Goal: Information Seeking & Learning: Learn about a topic

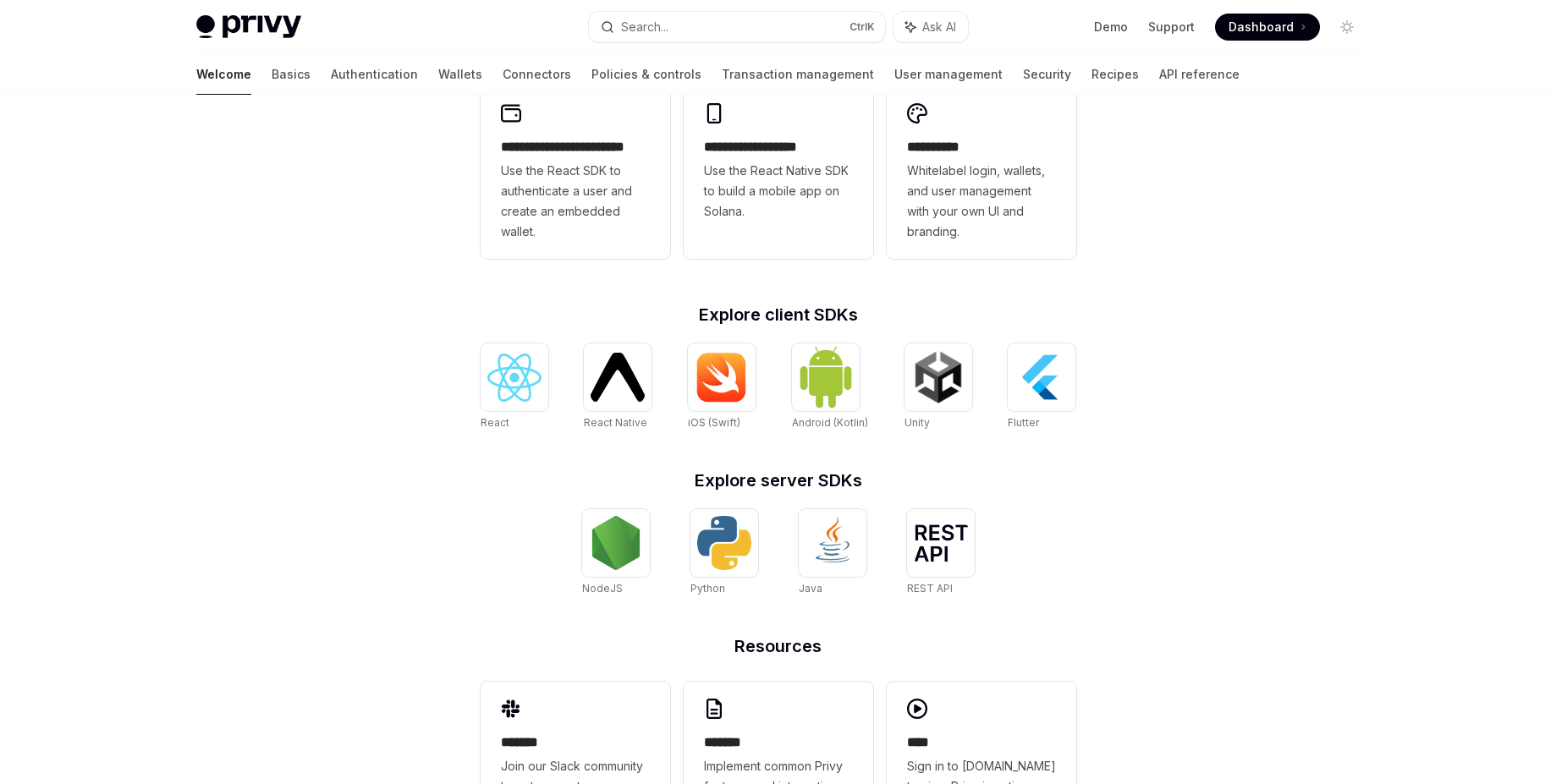
scroll to position [493, 0]
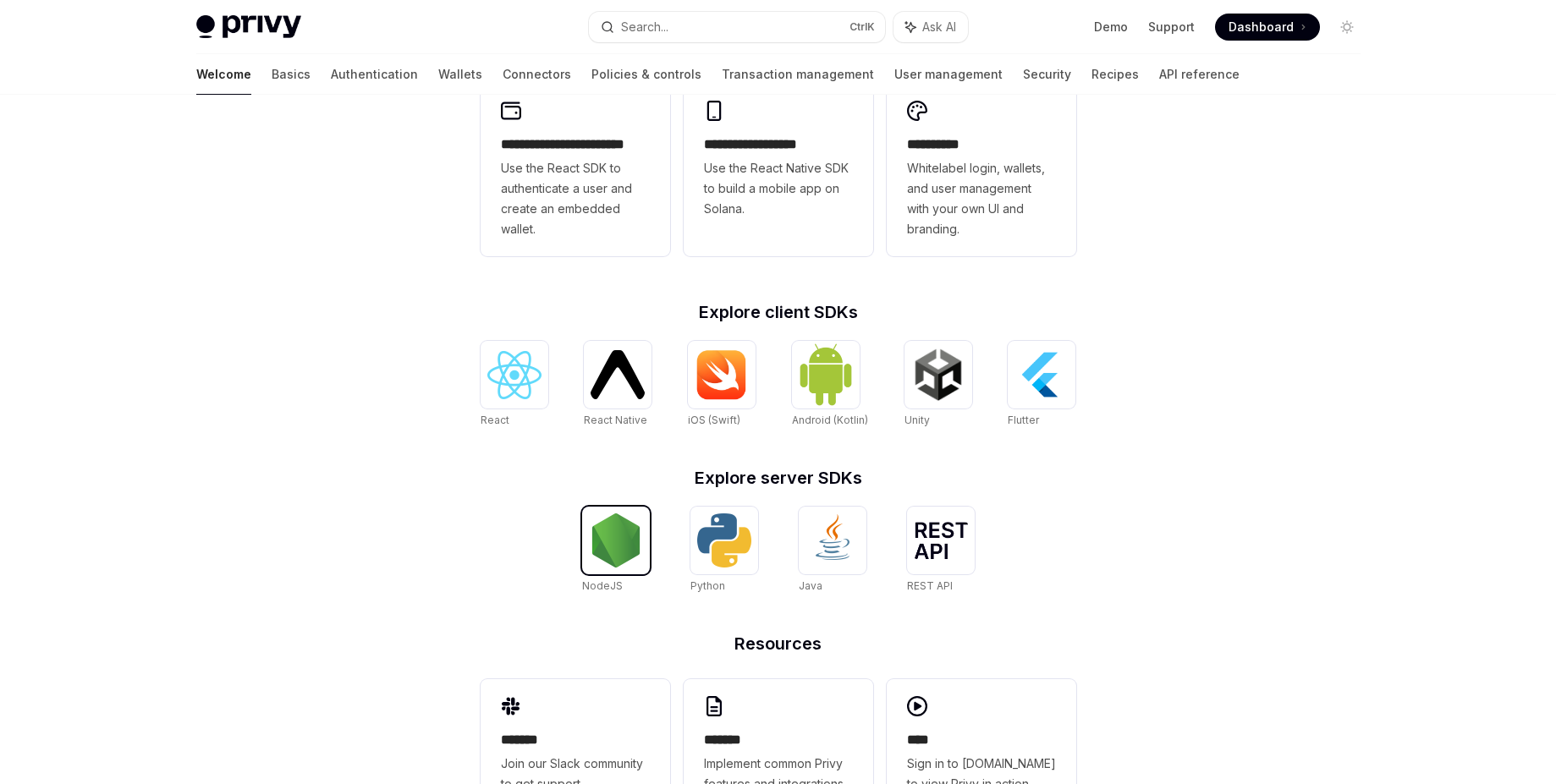
click at [608, 557] on img at bounding box center [616, 540] width 54 height 54
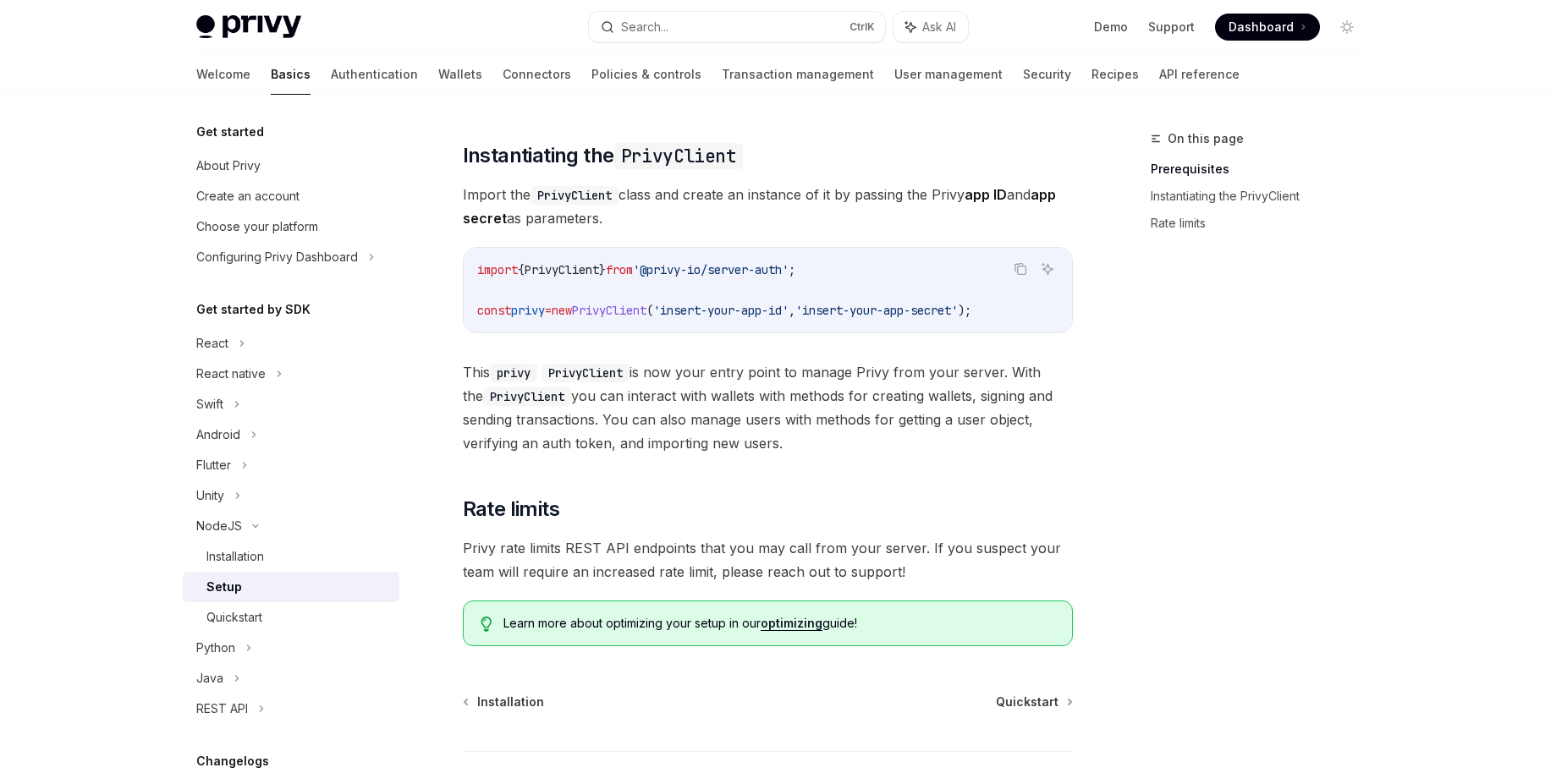
scroll to position [310, 0]
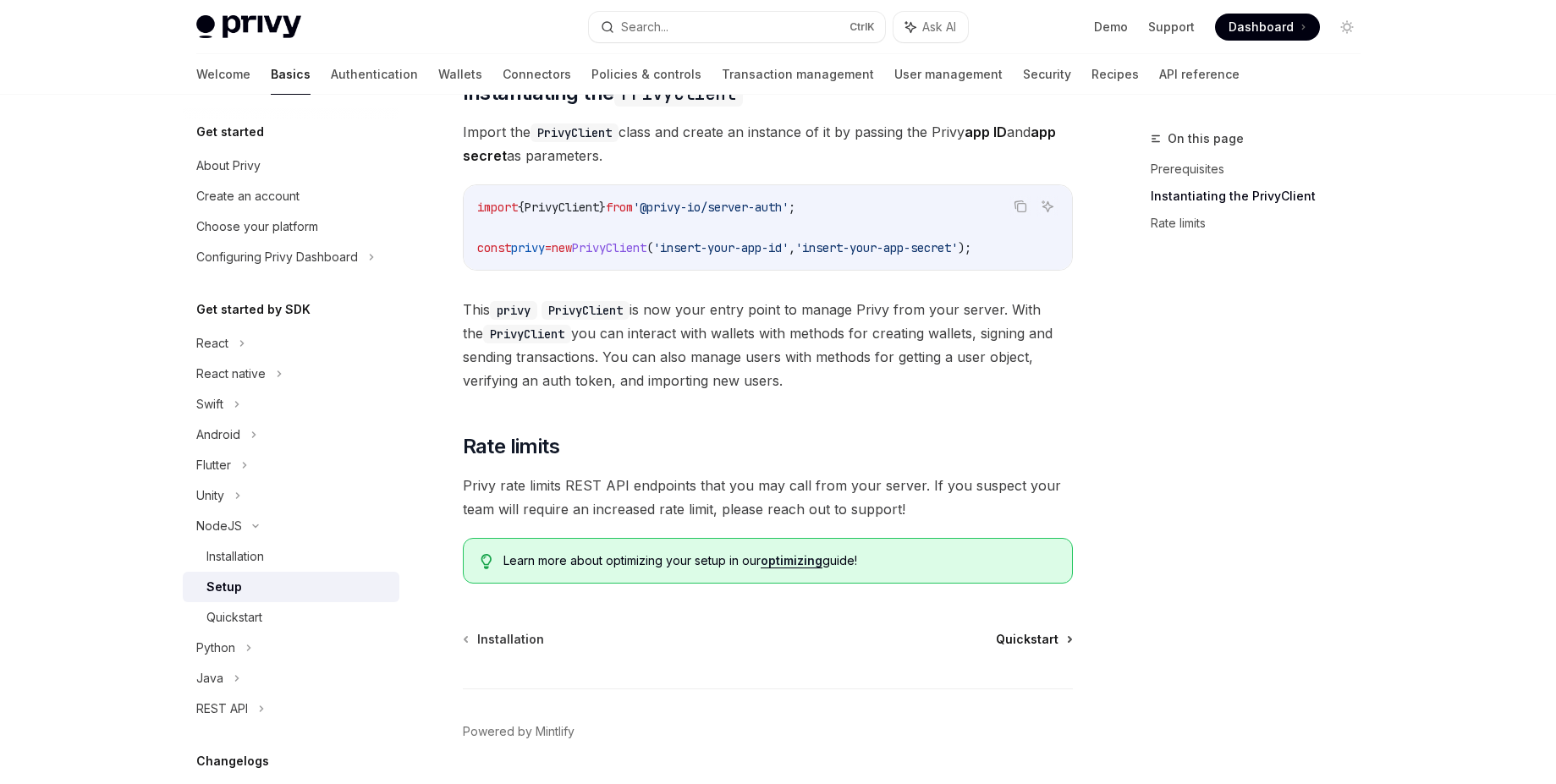
click at [1004, 646] on span "Quickstart" at bounding box center [1027, 640] width 62 height 17
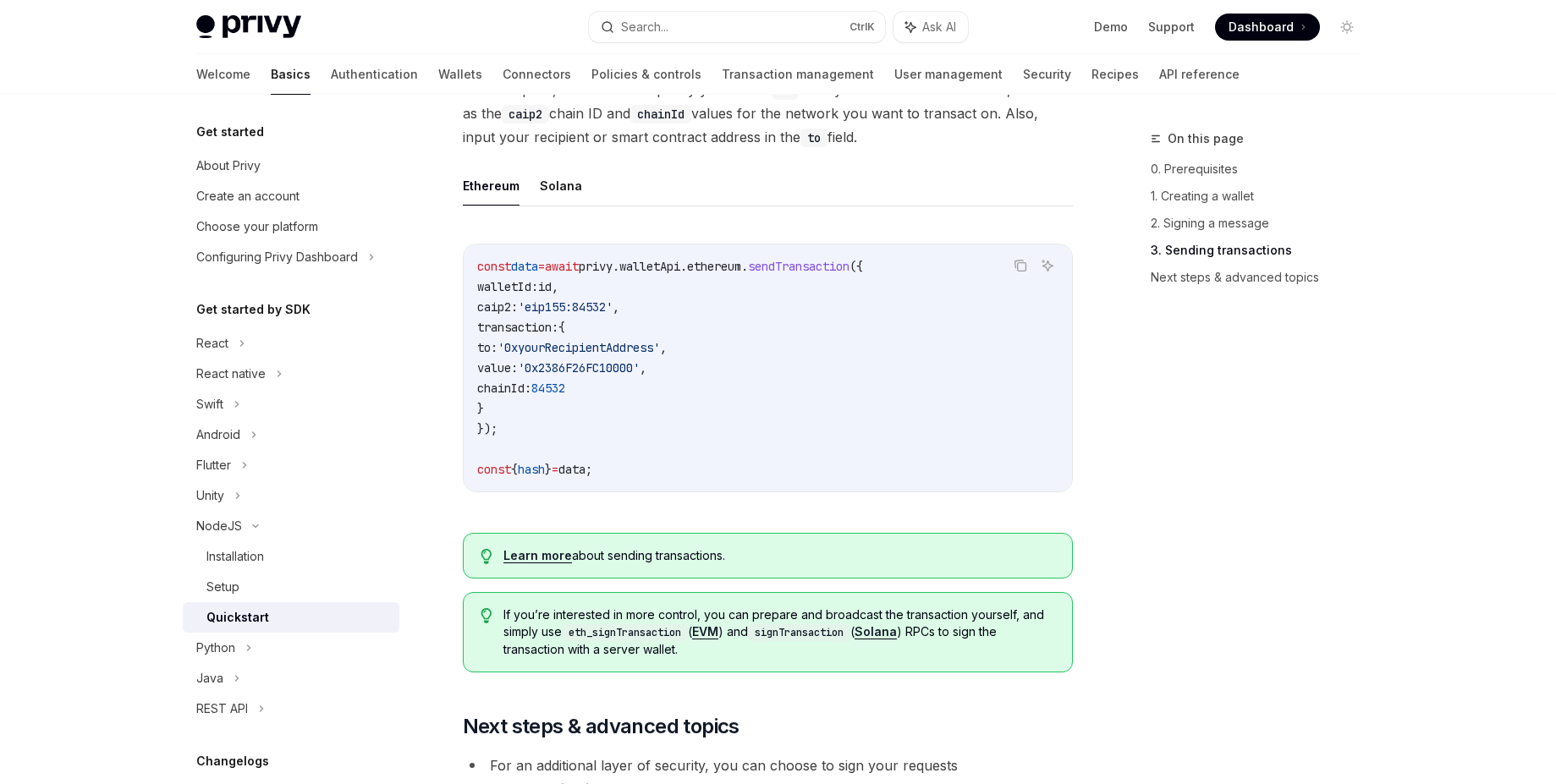
scroll to position [1752, 0]
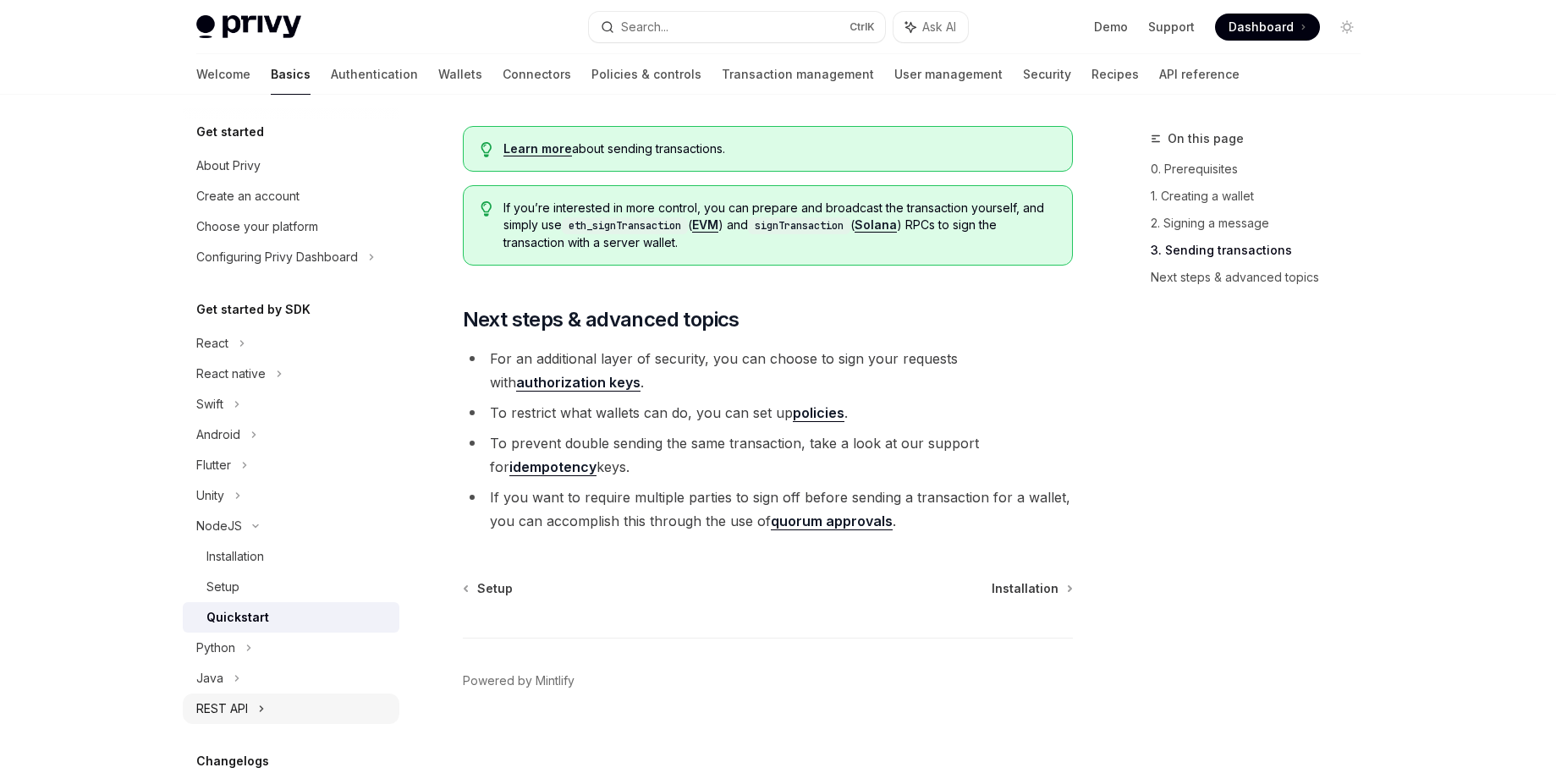
click at [266, 712] on div "REST API" at bounding box center [290, 709] width 217 height 31
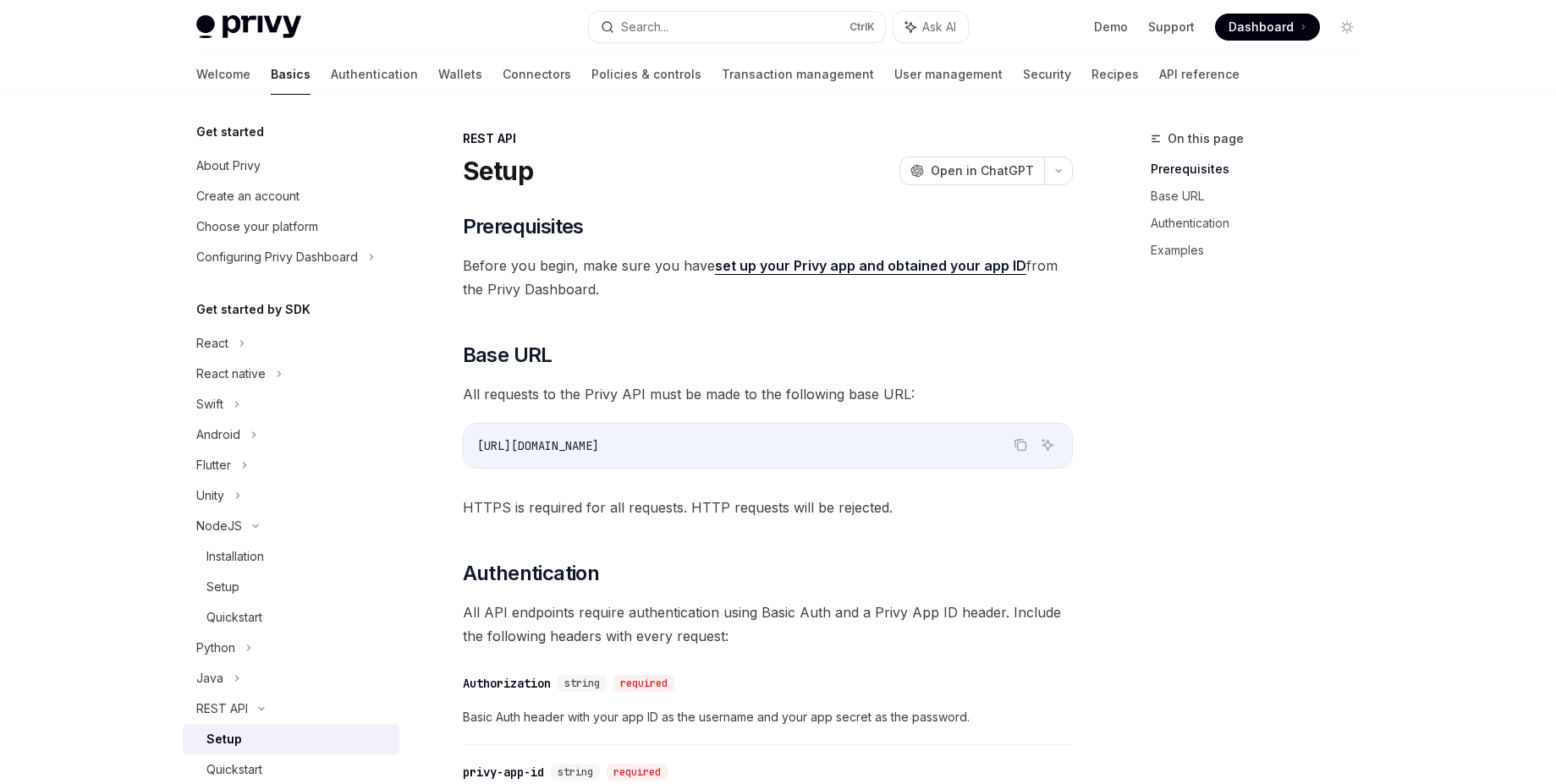
click at [1243, 31] on span "Dashboard" at bounding box center [1261, 27] width 65 height 17
click at [242, 192] on div "Create an account" at bounding box center [247, 196] width 103 height 20
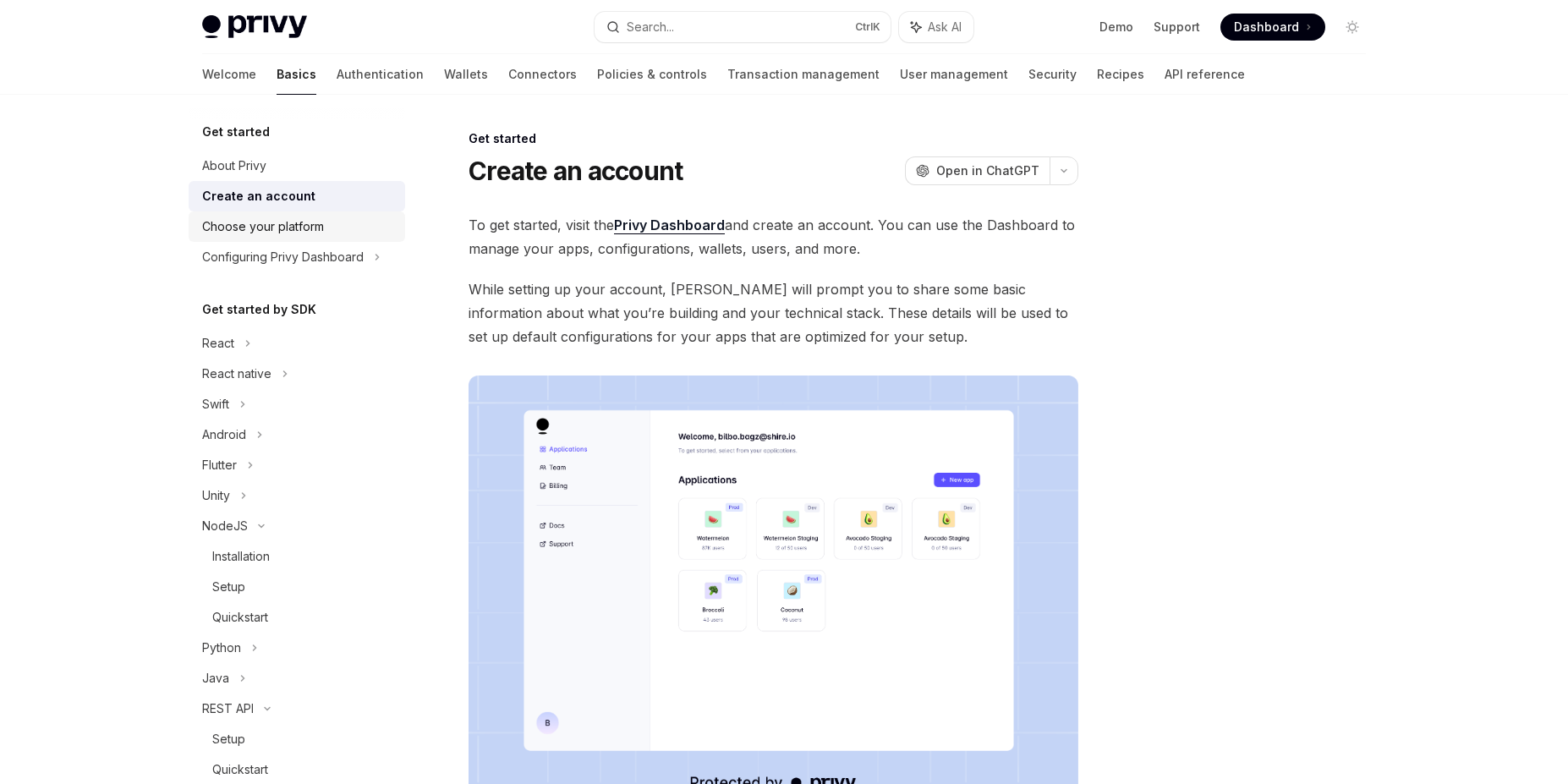
click at [248, 220] on div "Choose your platform" at bounding box center [262, 227] width 122 height 20
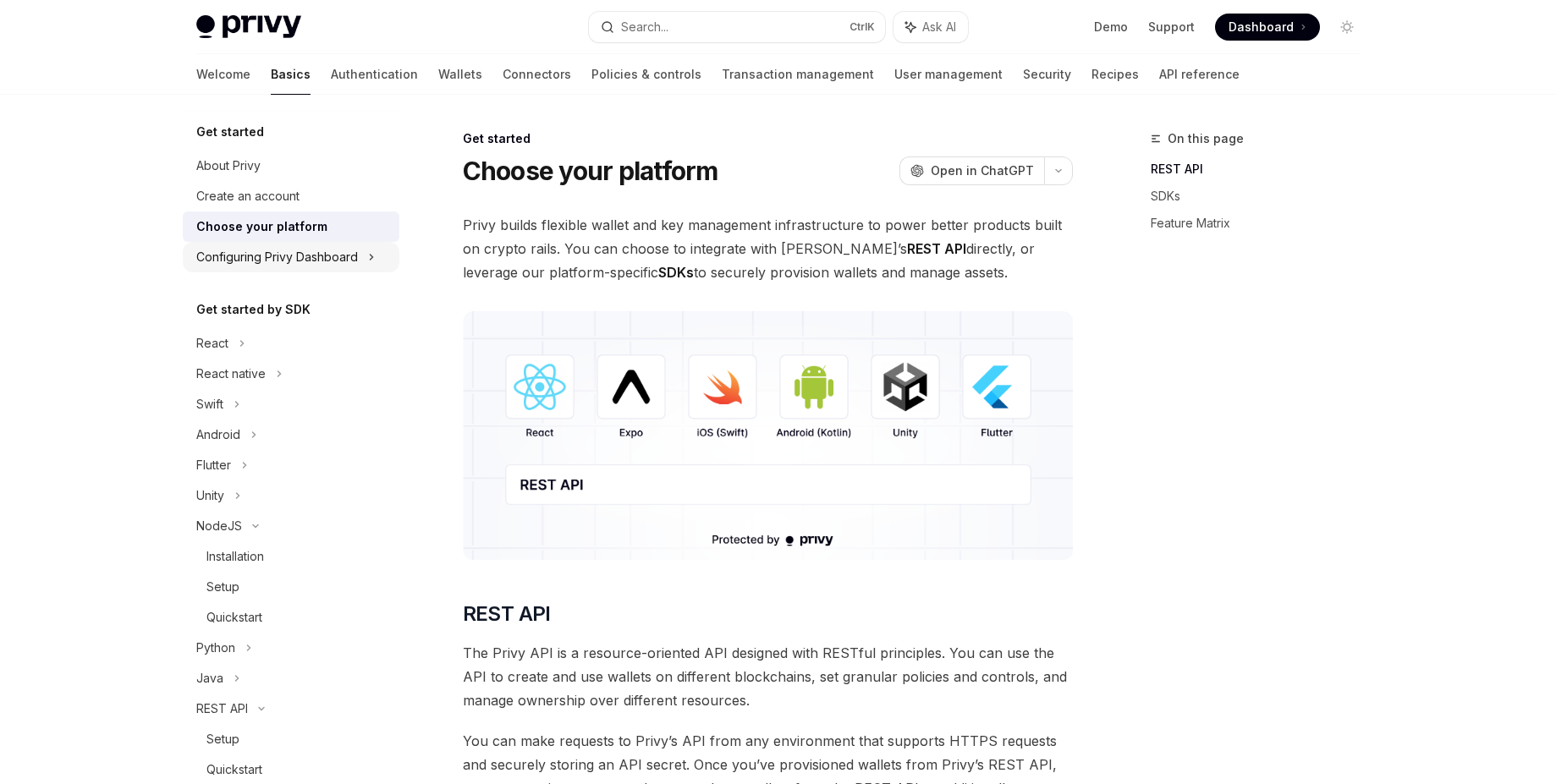
click at [249, 259] on div "Configuring Privy Dashboard" at bounding box center [277, 258] width 162 height 20
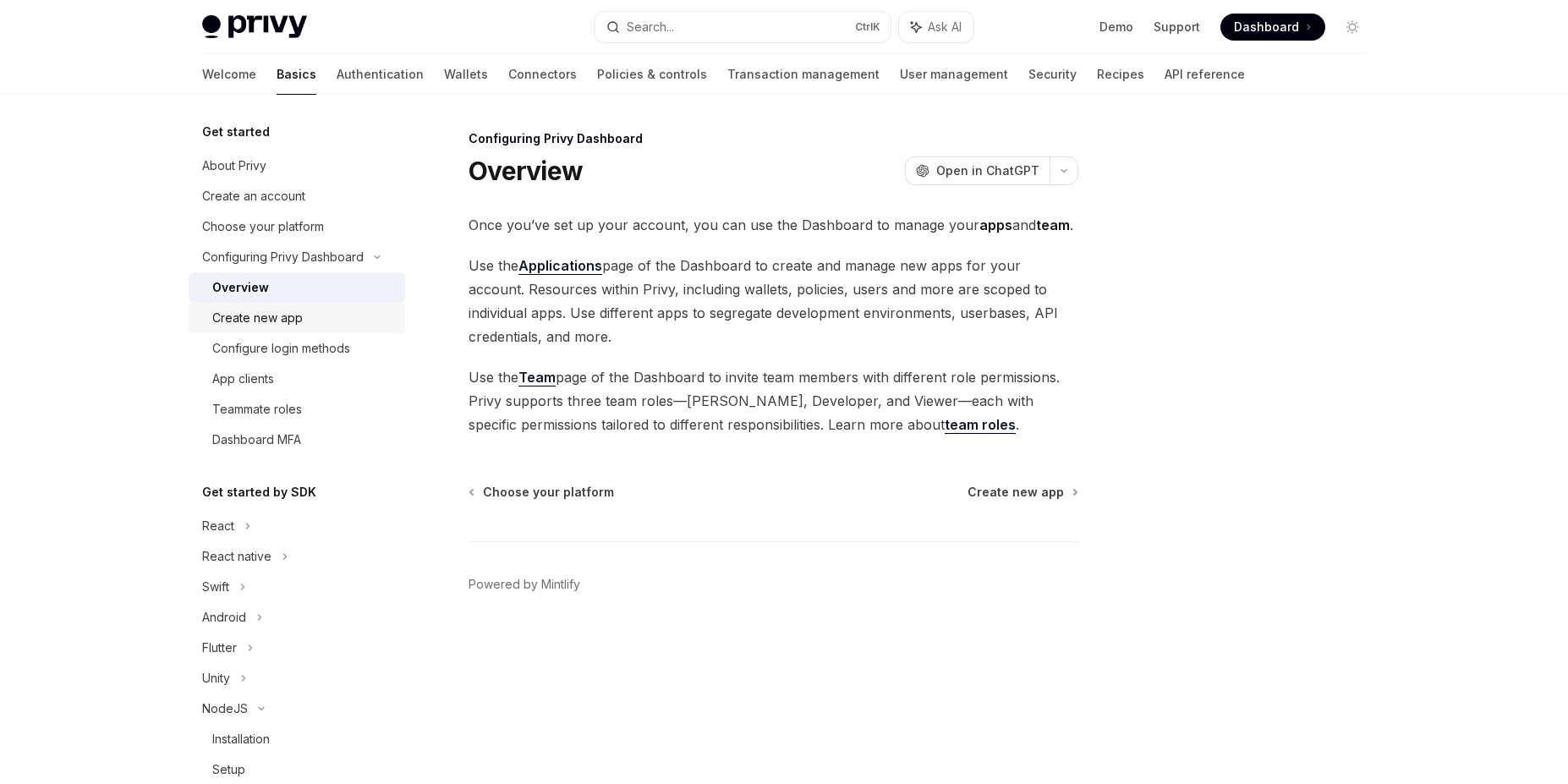
click at [234, 331] on link "Create new app" at bounding box center [297, 318] width 217 height 31
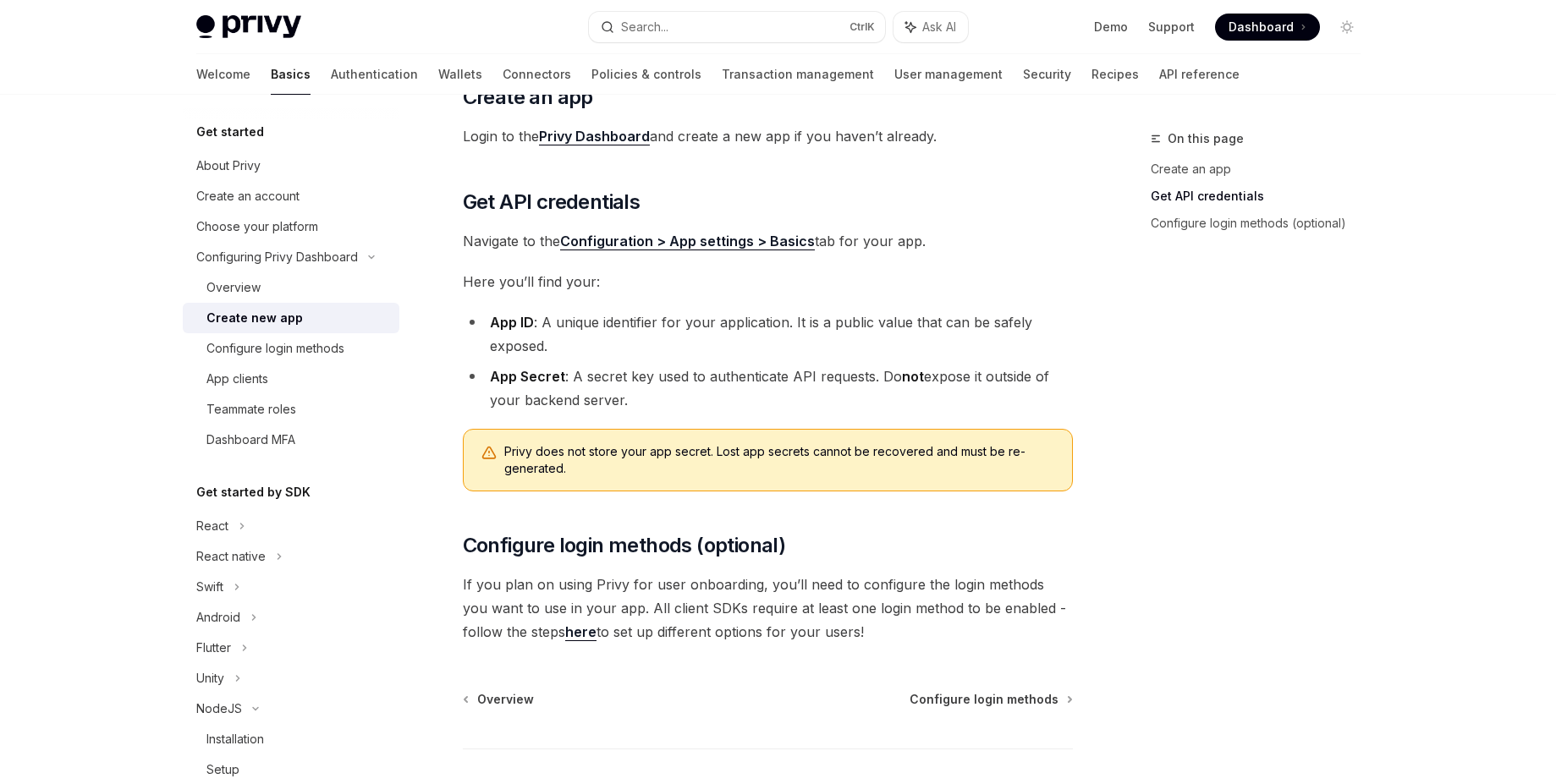
scroll to position [363, 0]
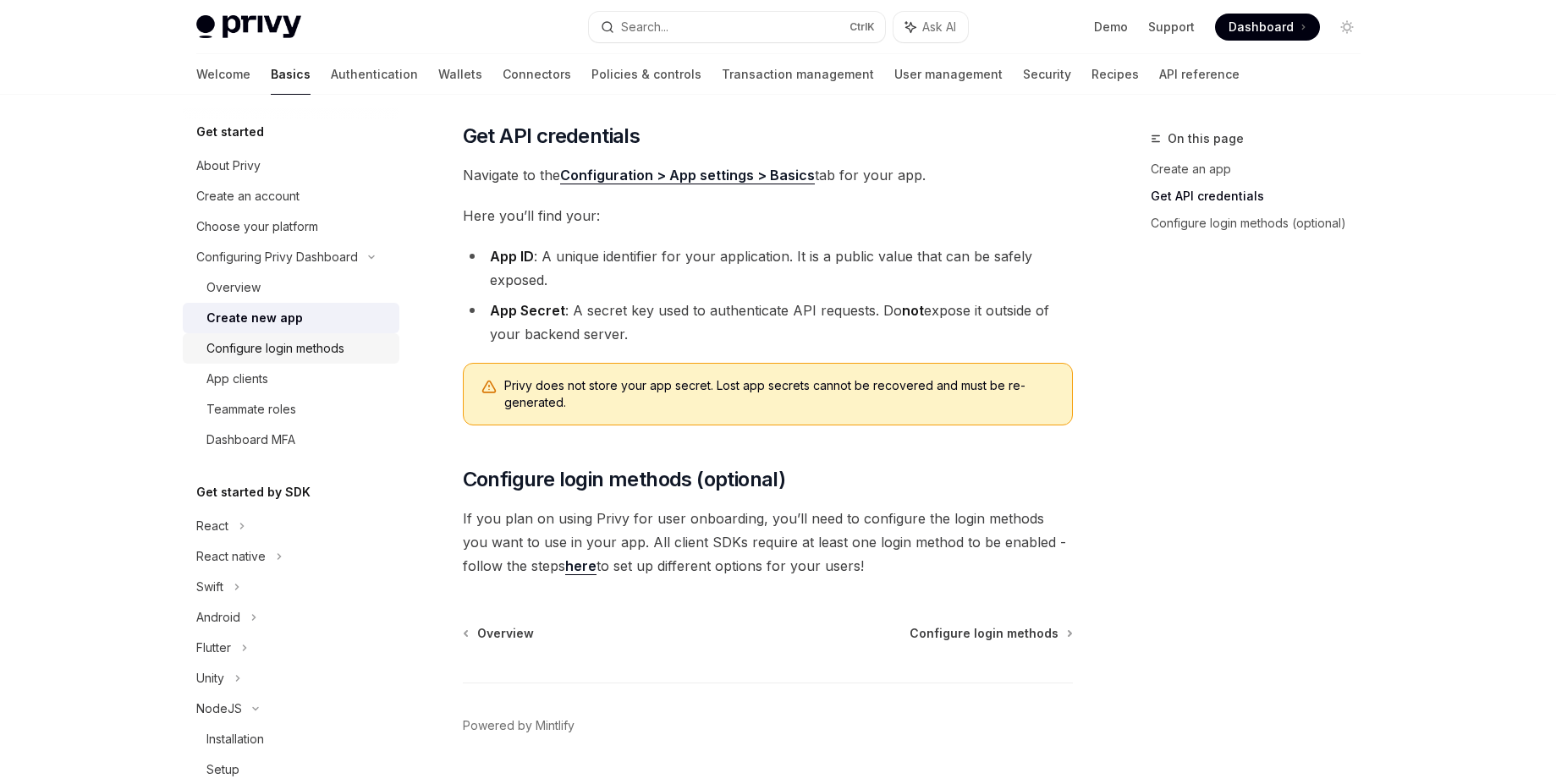
click at [249, 343] on div "Configure login methods" at bounding box center [275, 349] width 138 height 20
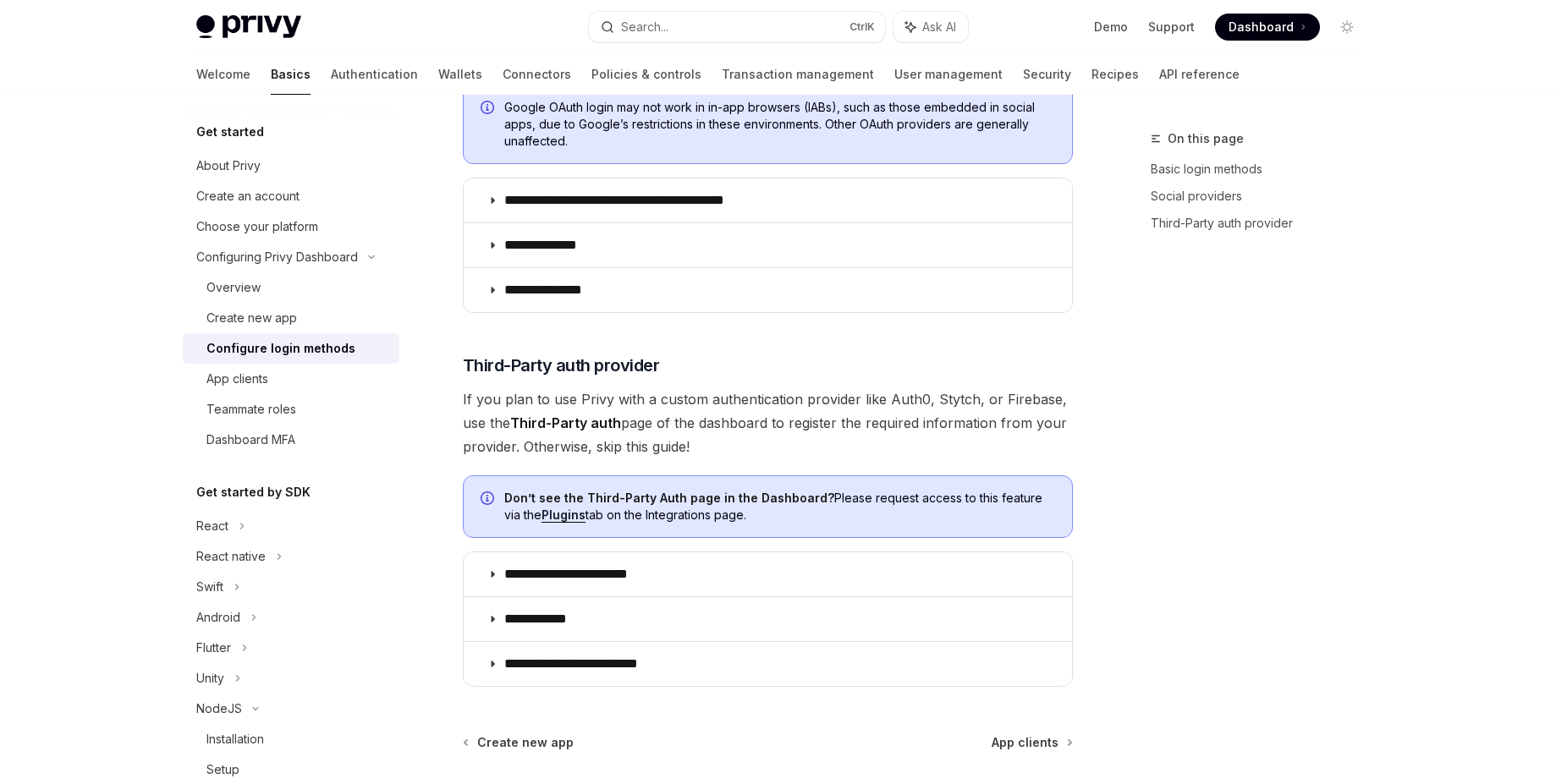
scroll to position [689, 0]
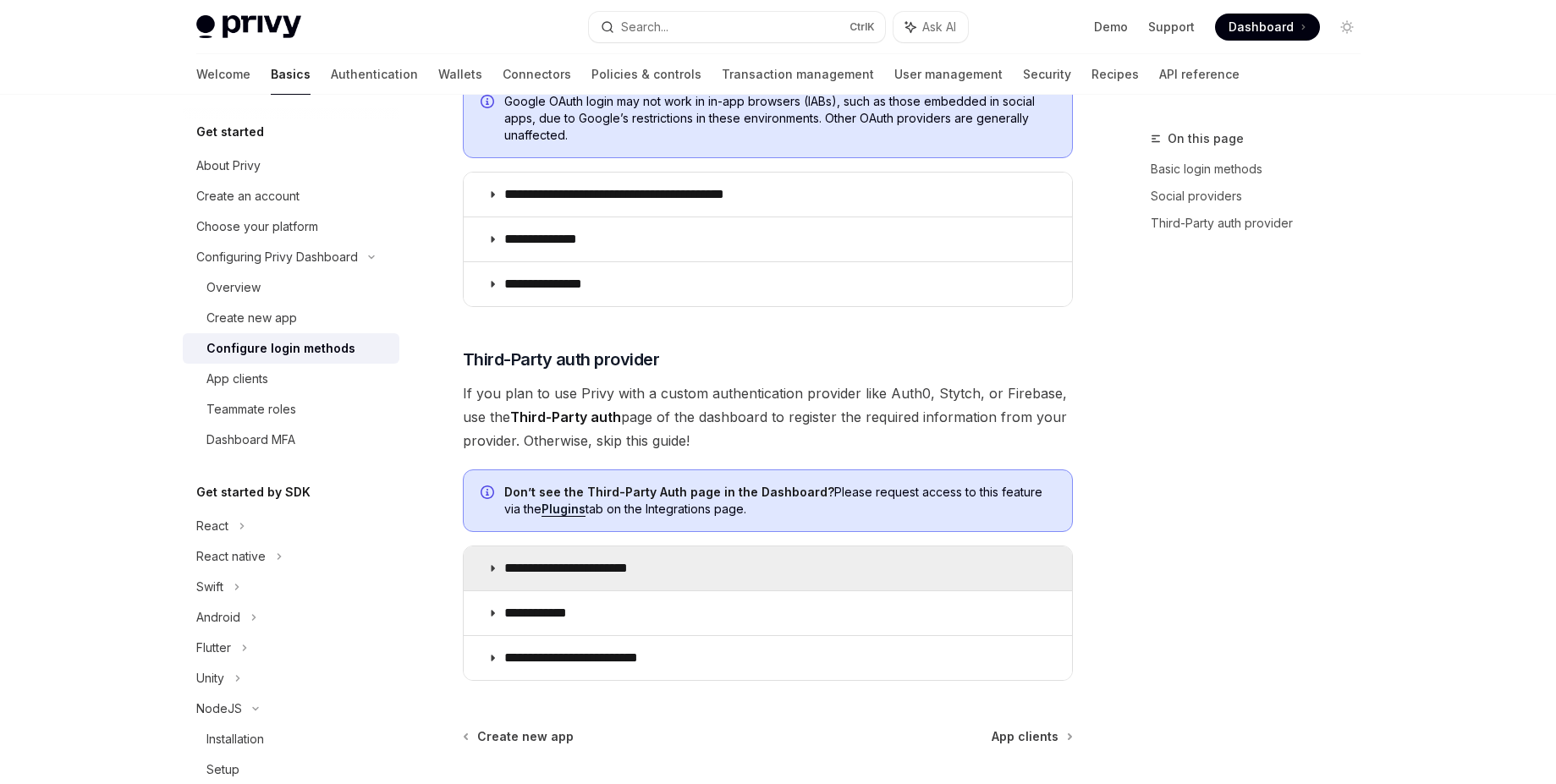
click at [800, 554] on summary "**********" at bounding box center [767, 568] width 608 height 44
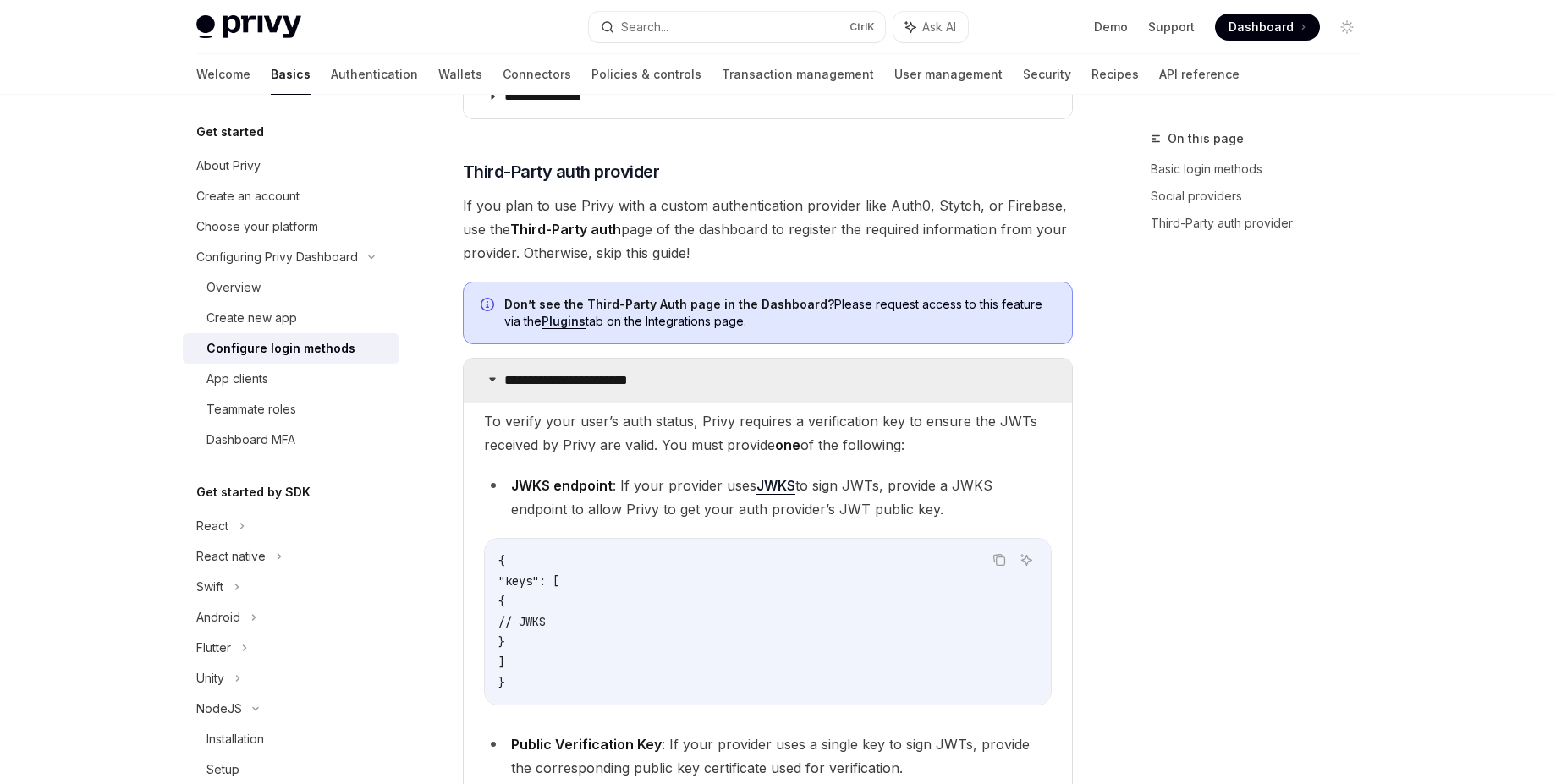
scroll to position [871, 0]
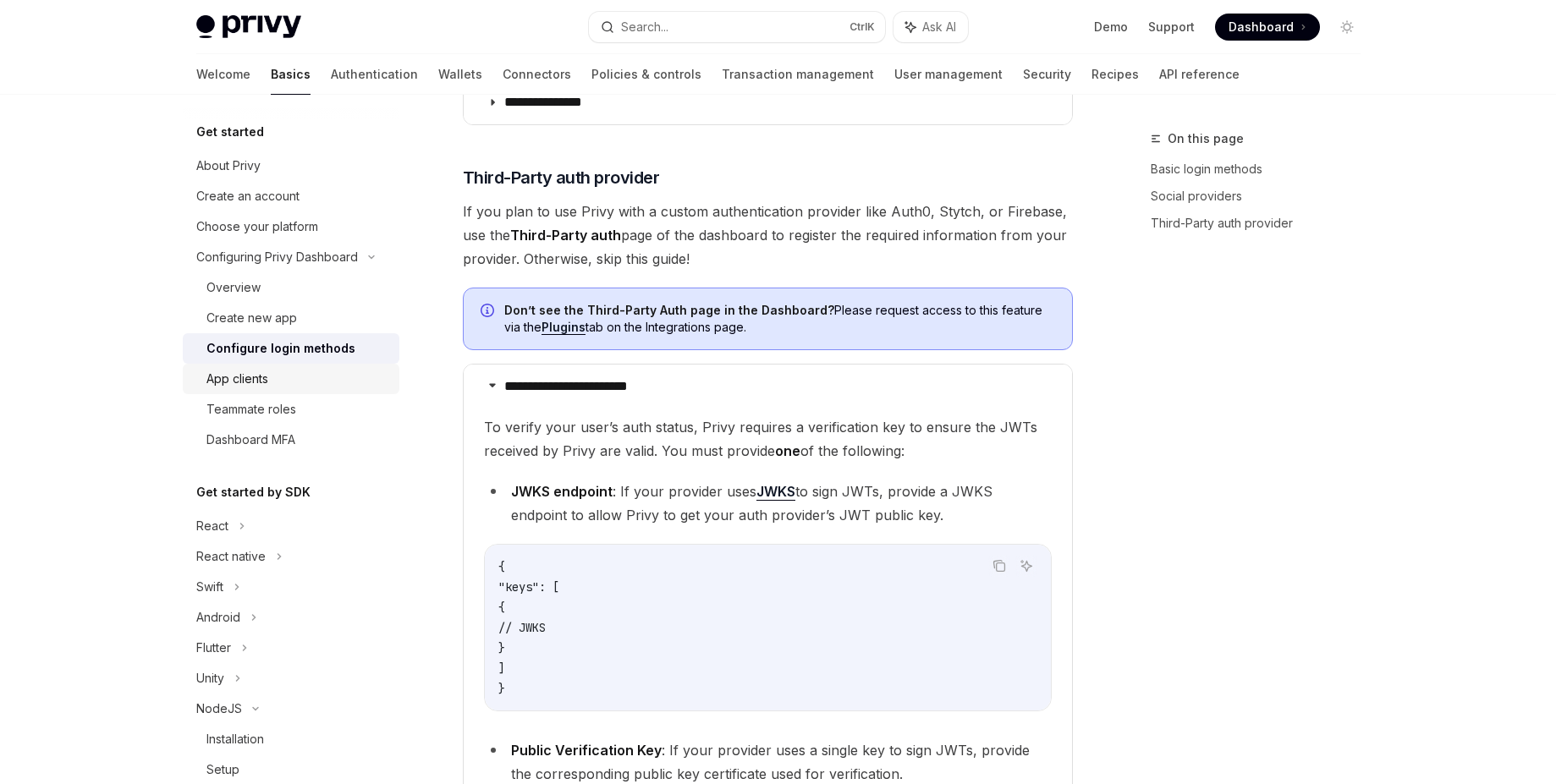
click at [308, 374] on div "App clients" at bounding box center [298, 379] width 182 height 20
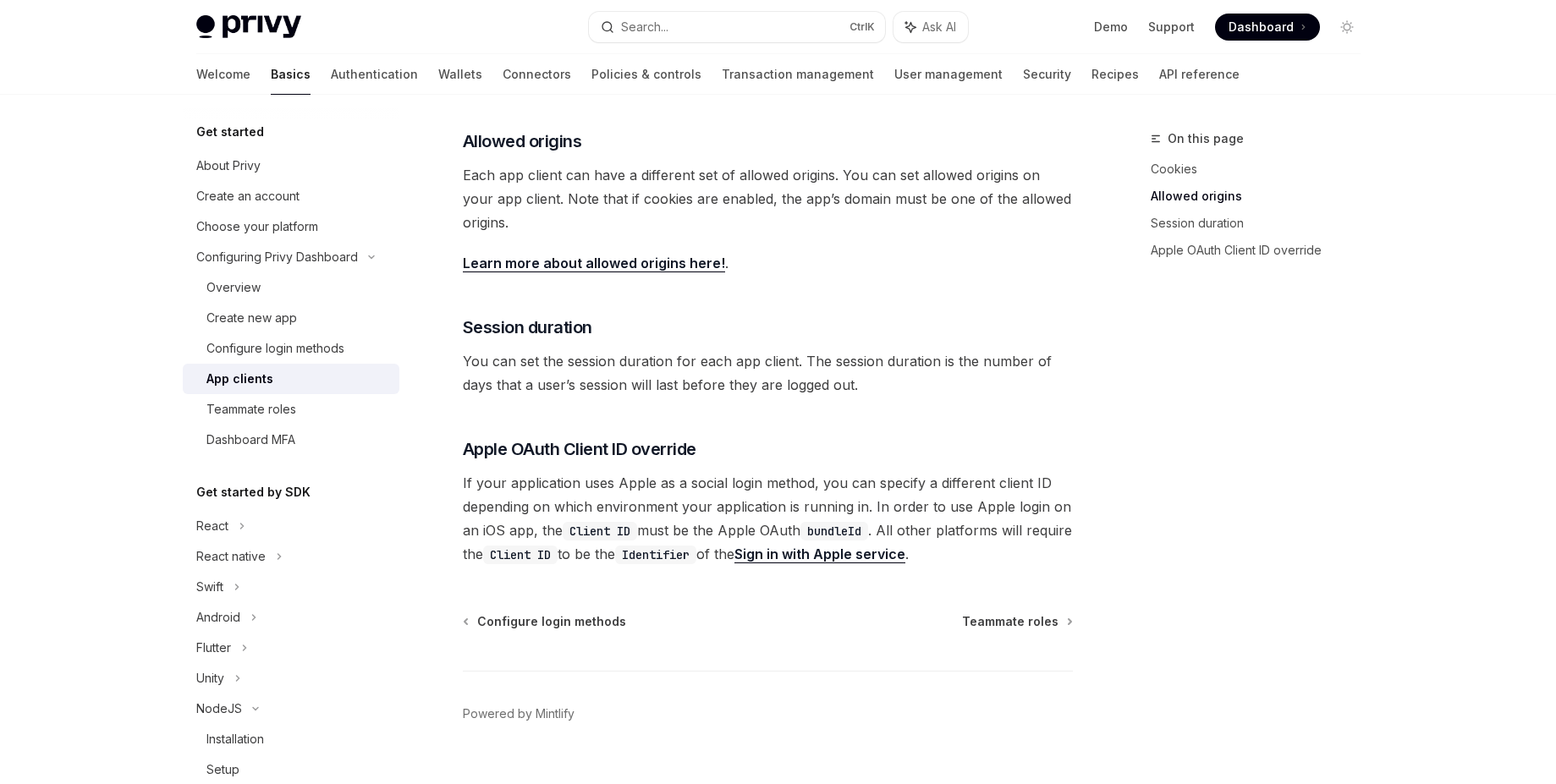
scroll to position [538, 0]
click at [268, 409] on div "Teammate roles" at bounding box center [251, 409] width 89 height 20
type textarea "*"
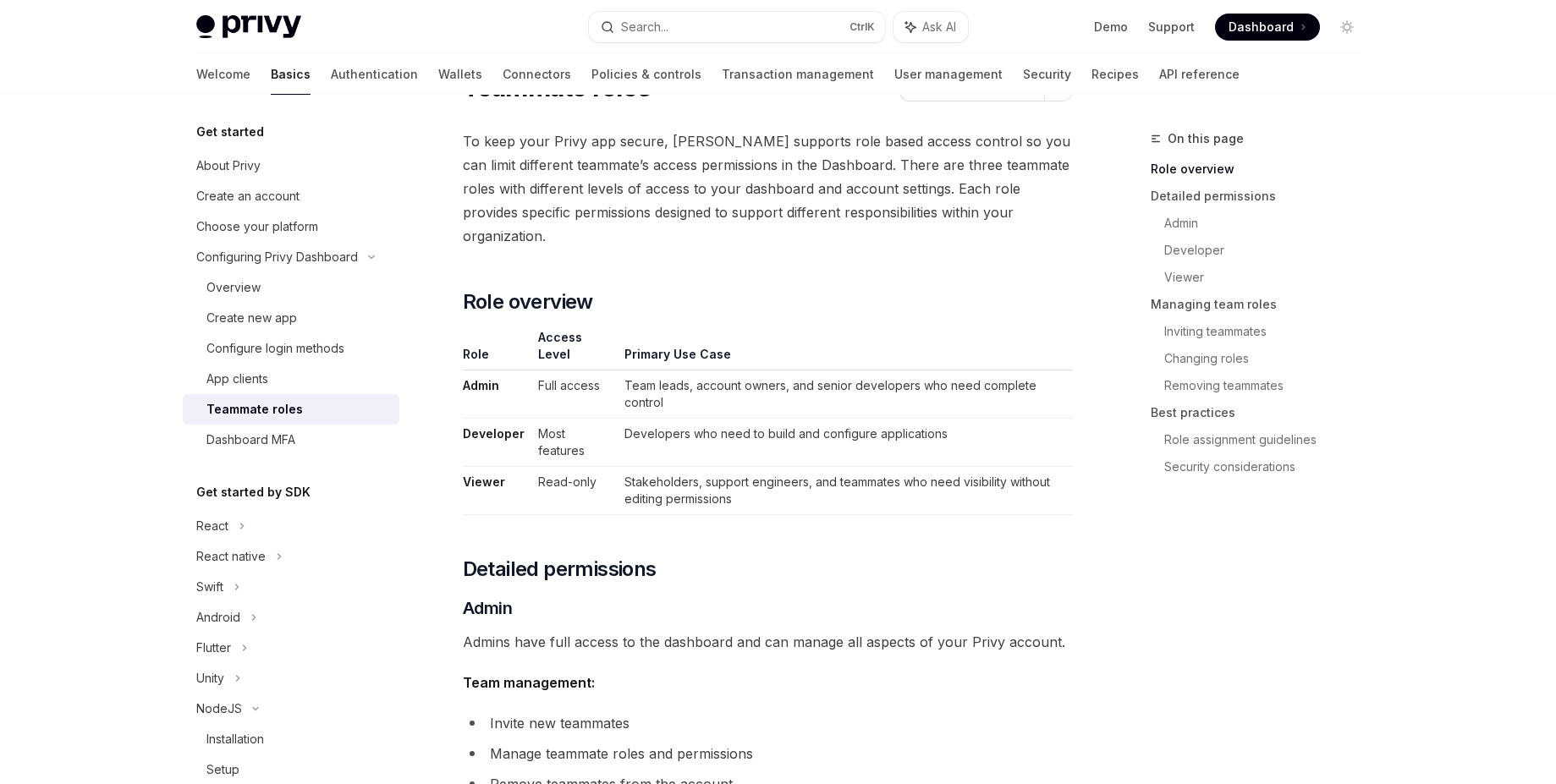
scroll to position [69, 0]
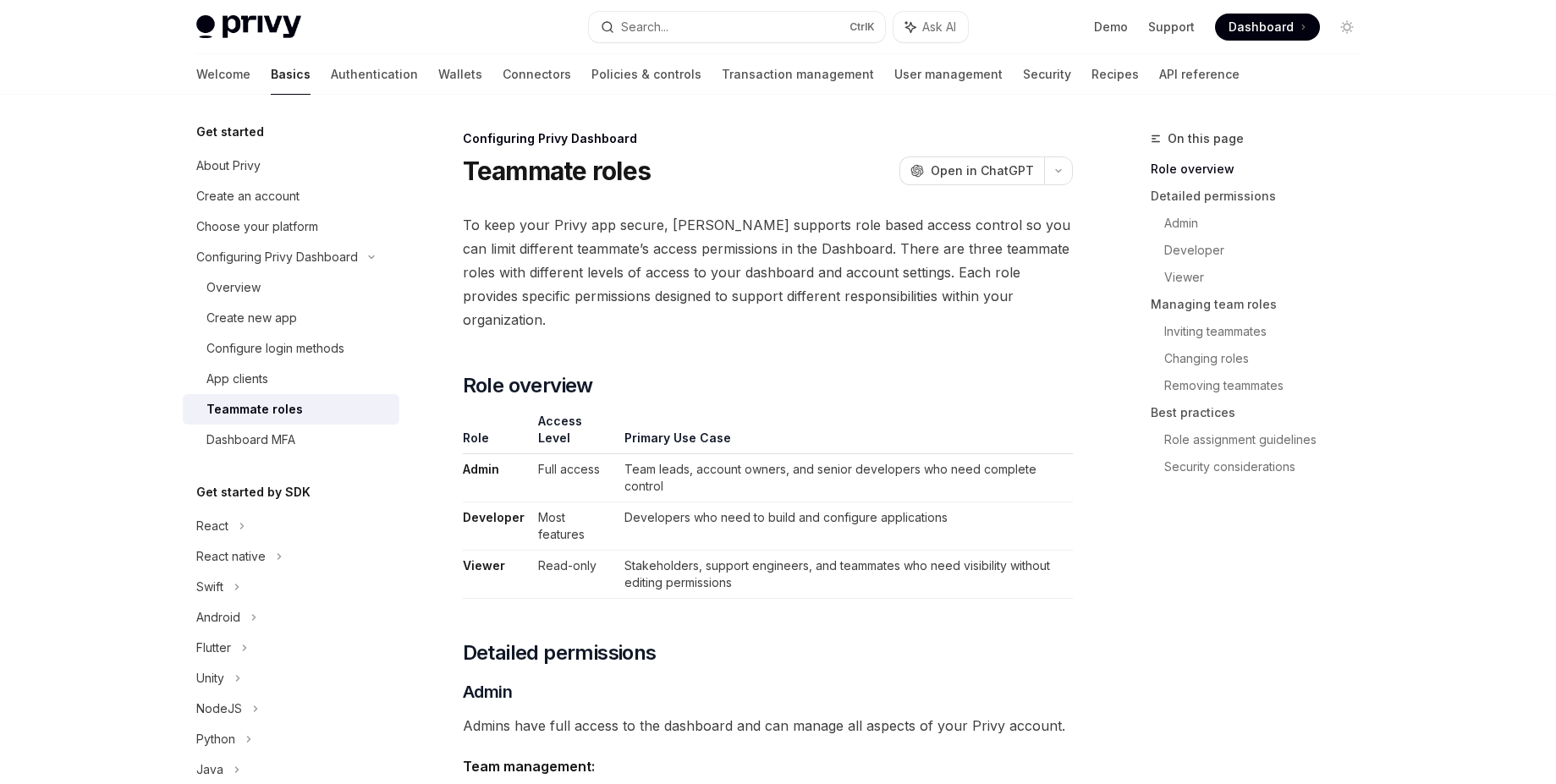
click at [769, 249] on span "To keep your Privy app secure, [PERSON_NAME] supports role based access control…" at bounding box center [768, 272] width 610 height 118
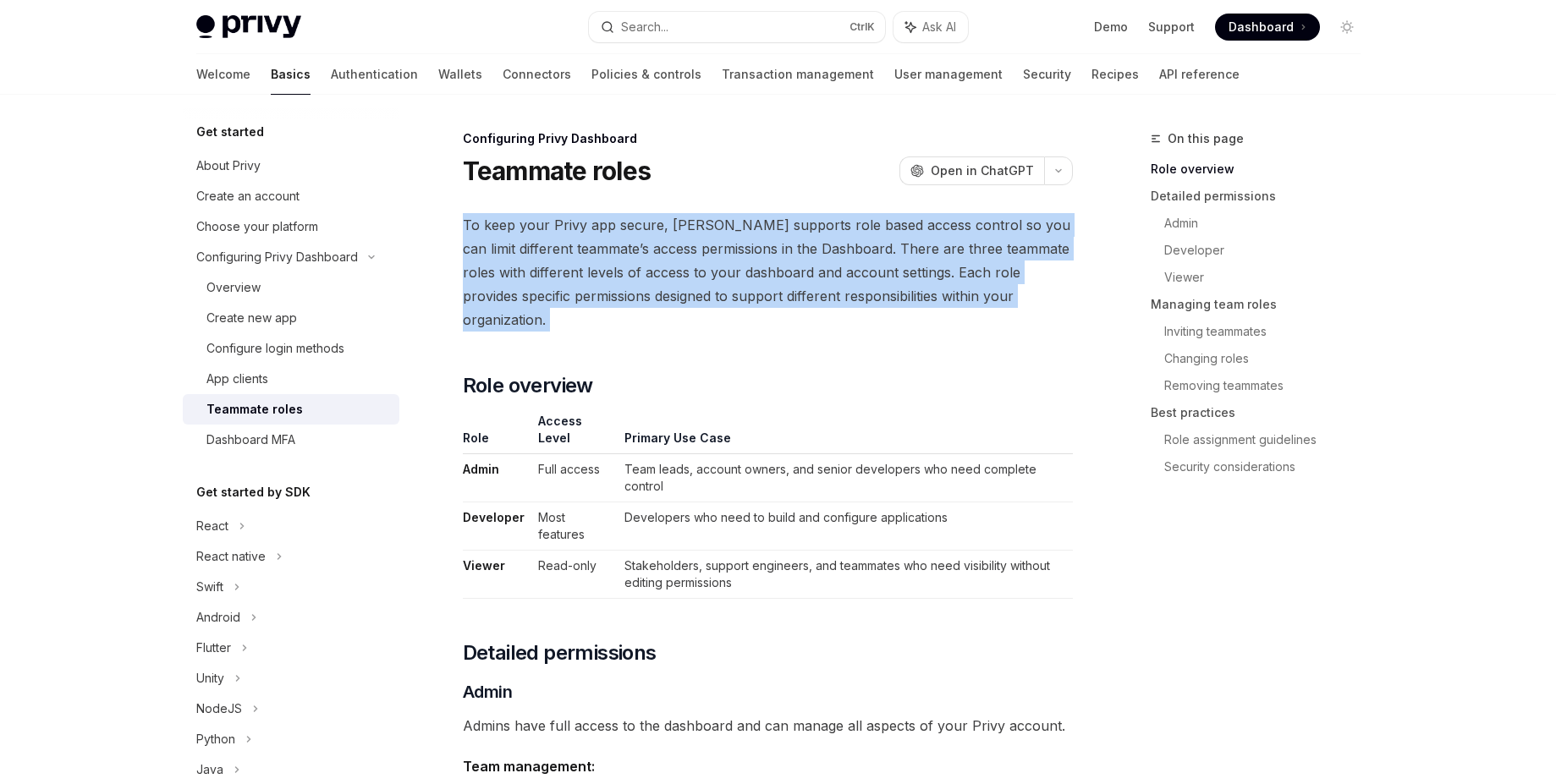
click at [769, 251] on span "To keep your Privy app secure, [PERSON_NAME] supports role based access control…" at bounding box center [768, 272] width 610 height 118
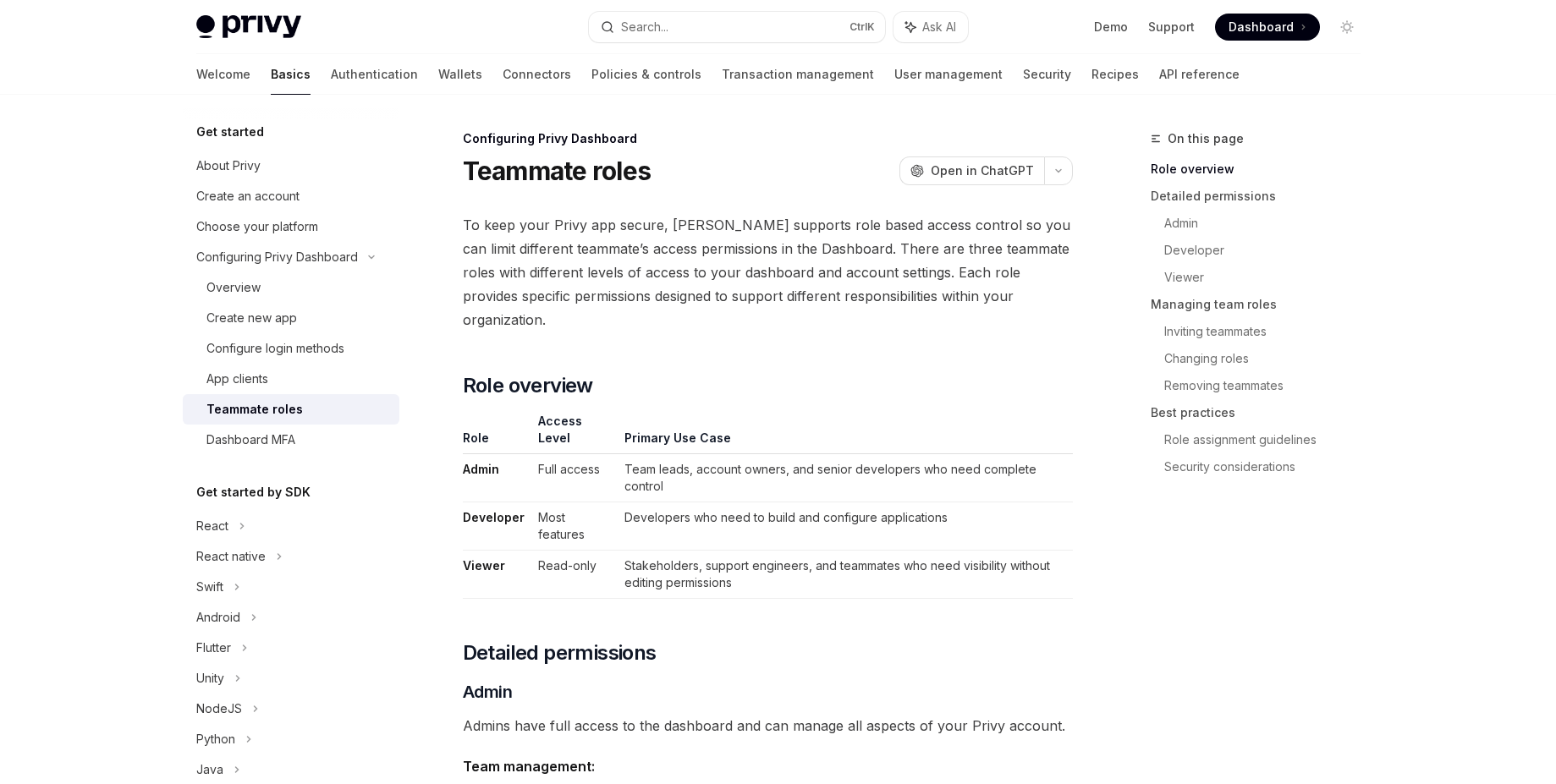
click at [607, 299] on span "To keep your Privy app secure, [PERSON_NAME] supports role based access control…" at bounding box center [768, 272] width 610 height 118
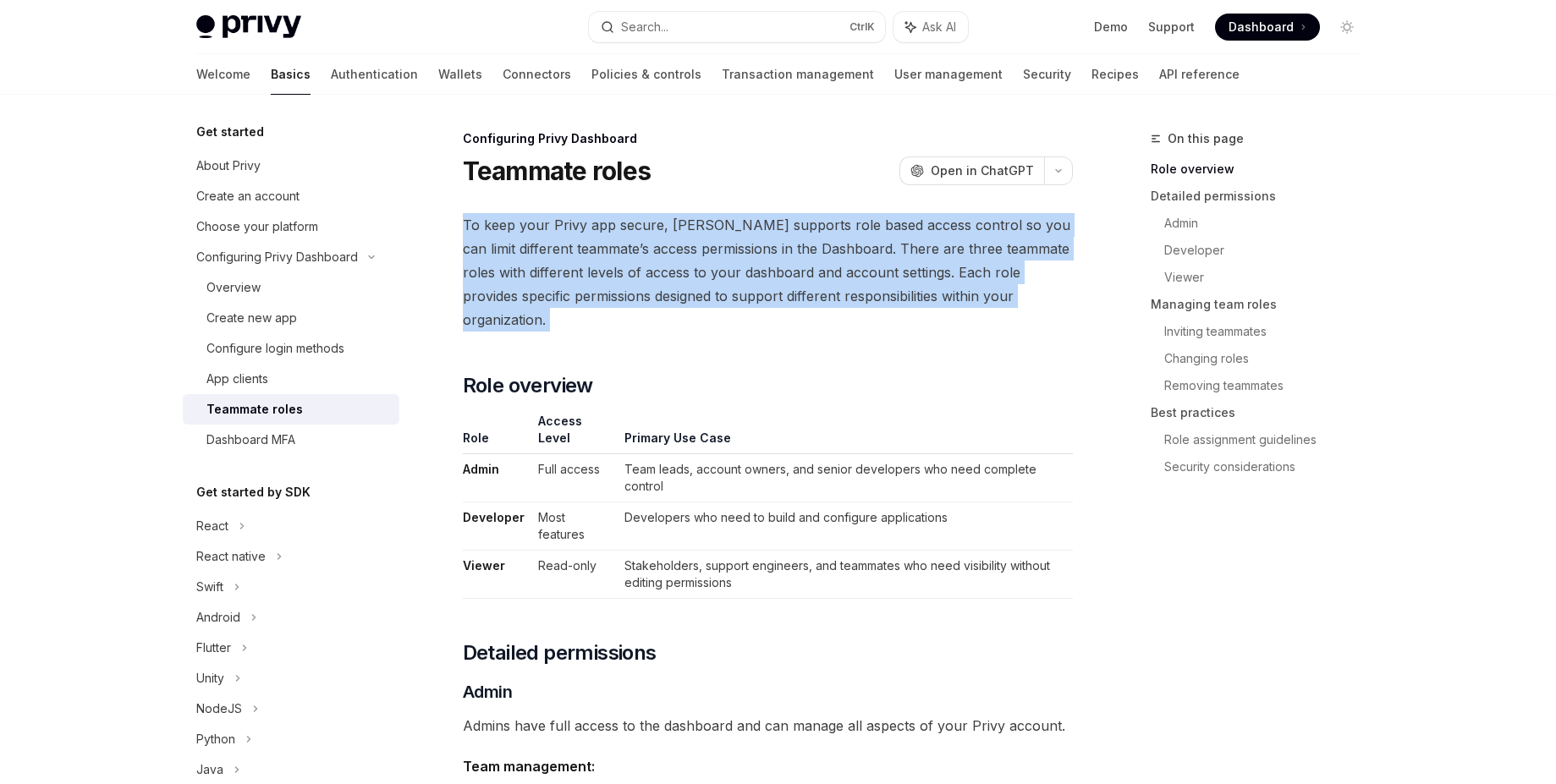
click at [607, 299] on span "To keep your Privy app secure, [PERSON_NAME] supports role based access control…" at bounding box center [768, 272] width 610 height 118
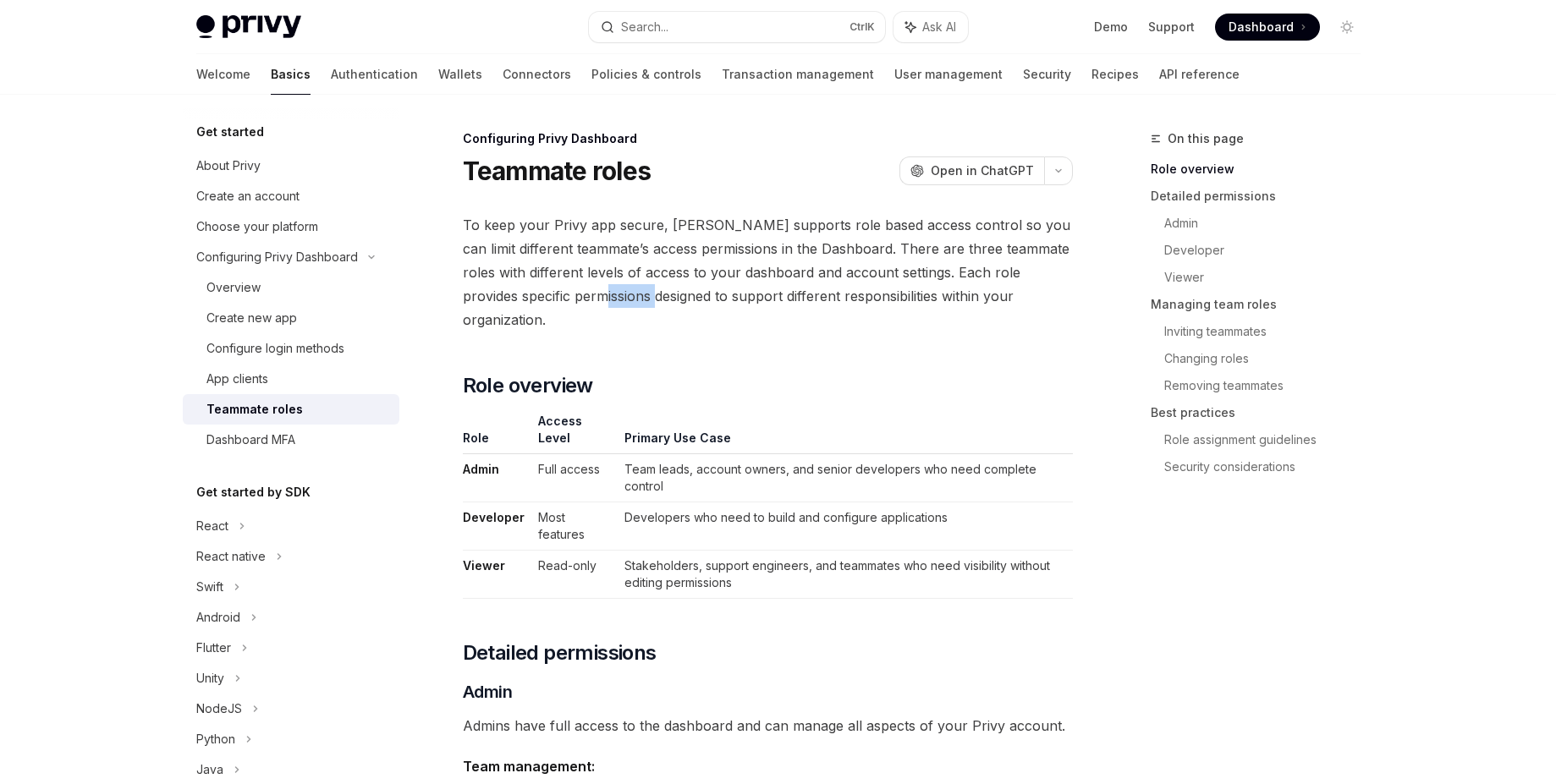
click at [607, 299] on span "To keep your Privy app secure, [PERSON_NAME] supports role based access control…" at bounding box center [768, 272] width 610 height 118
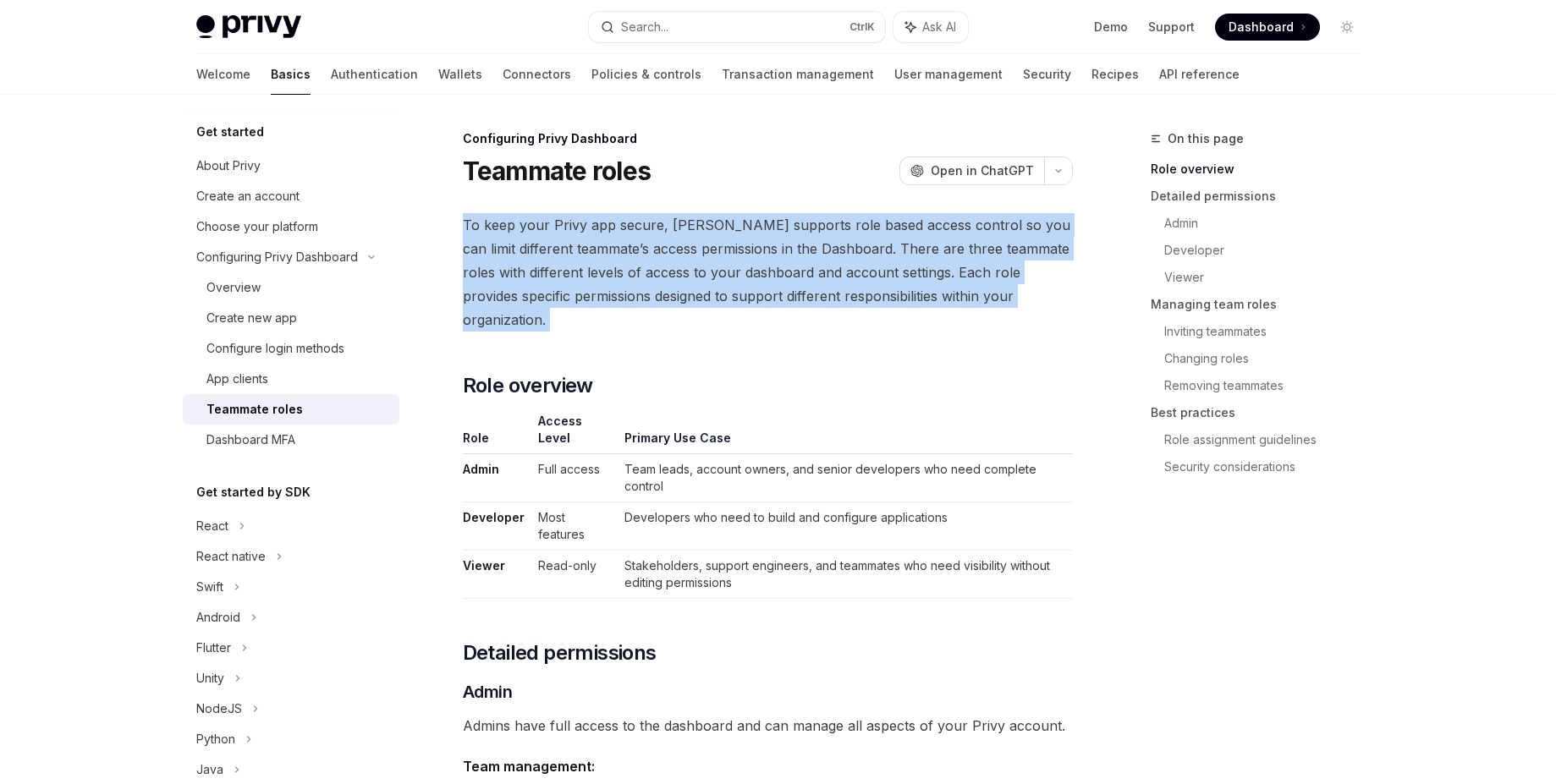
click at [607, 299] on span "To keep your Privy app secure, [PERSON_NAME] supports role based access control…" at bounding box center [768, 272] width 610 height 118
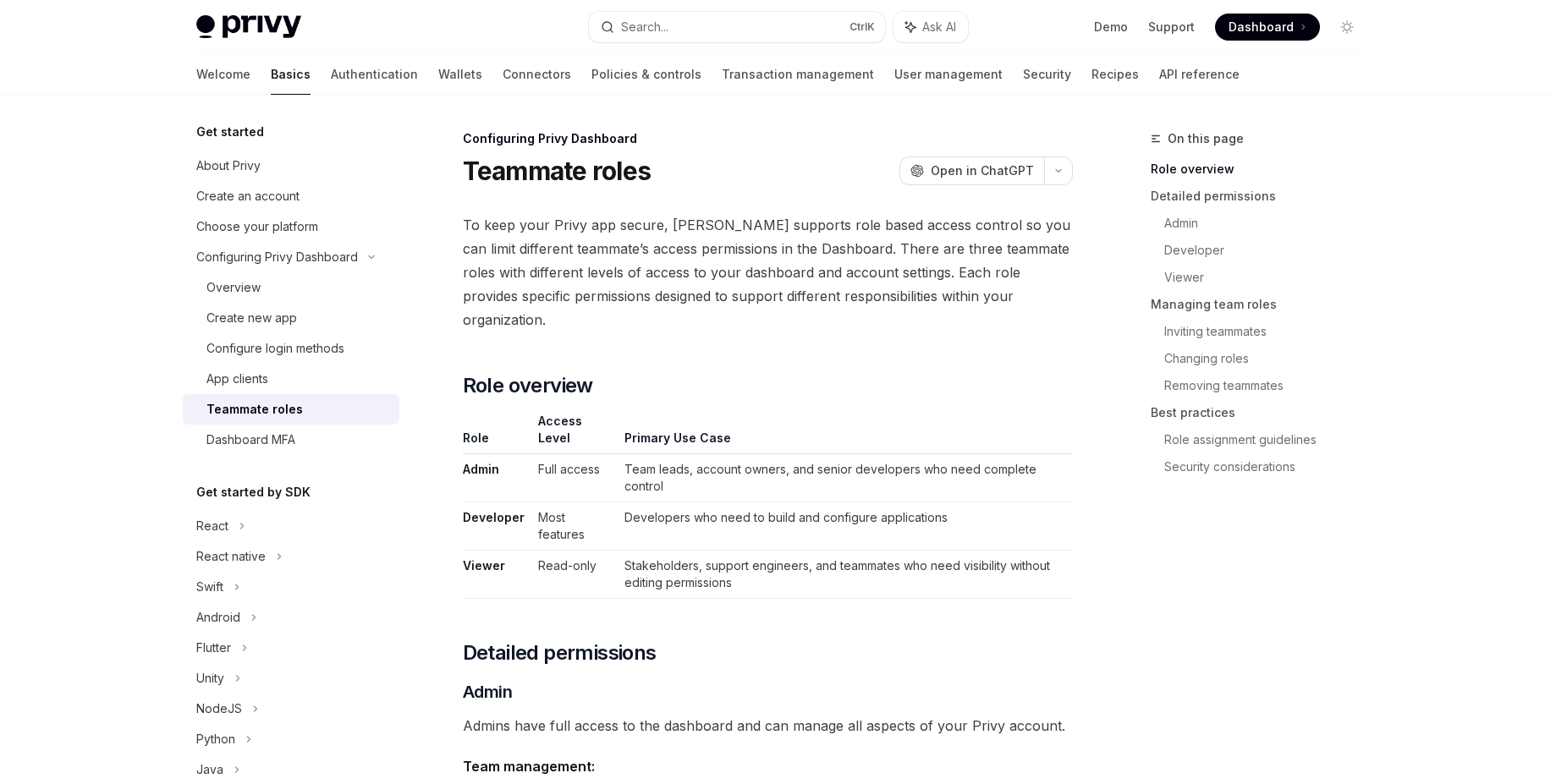
click at [607, 299] on span "To keep your Privy app secure, [PERSON_NAME] supports role based access control…" at bounding box center [768, 272] width 610 height 118
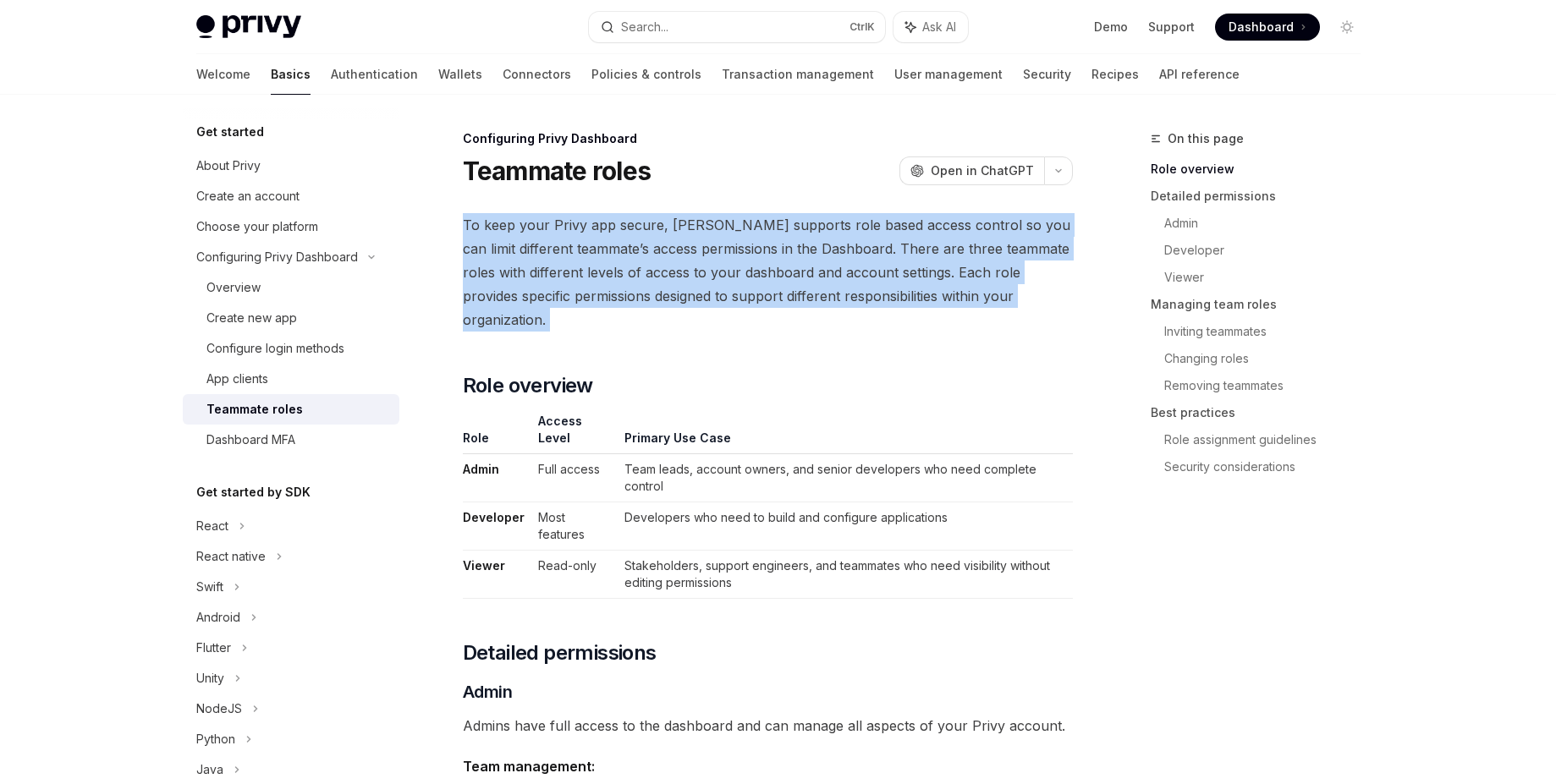
click at [607, 299] on span "To keep your Privy app secure, [PERSON_NAME] supports role based access control…" at bounding box center [768, 272] width 610 height 118
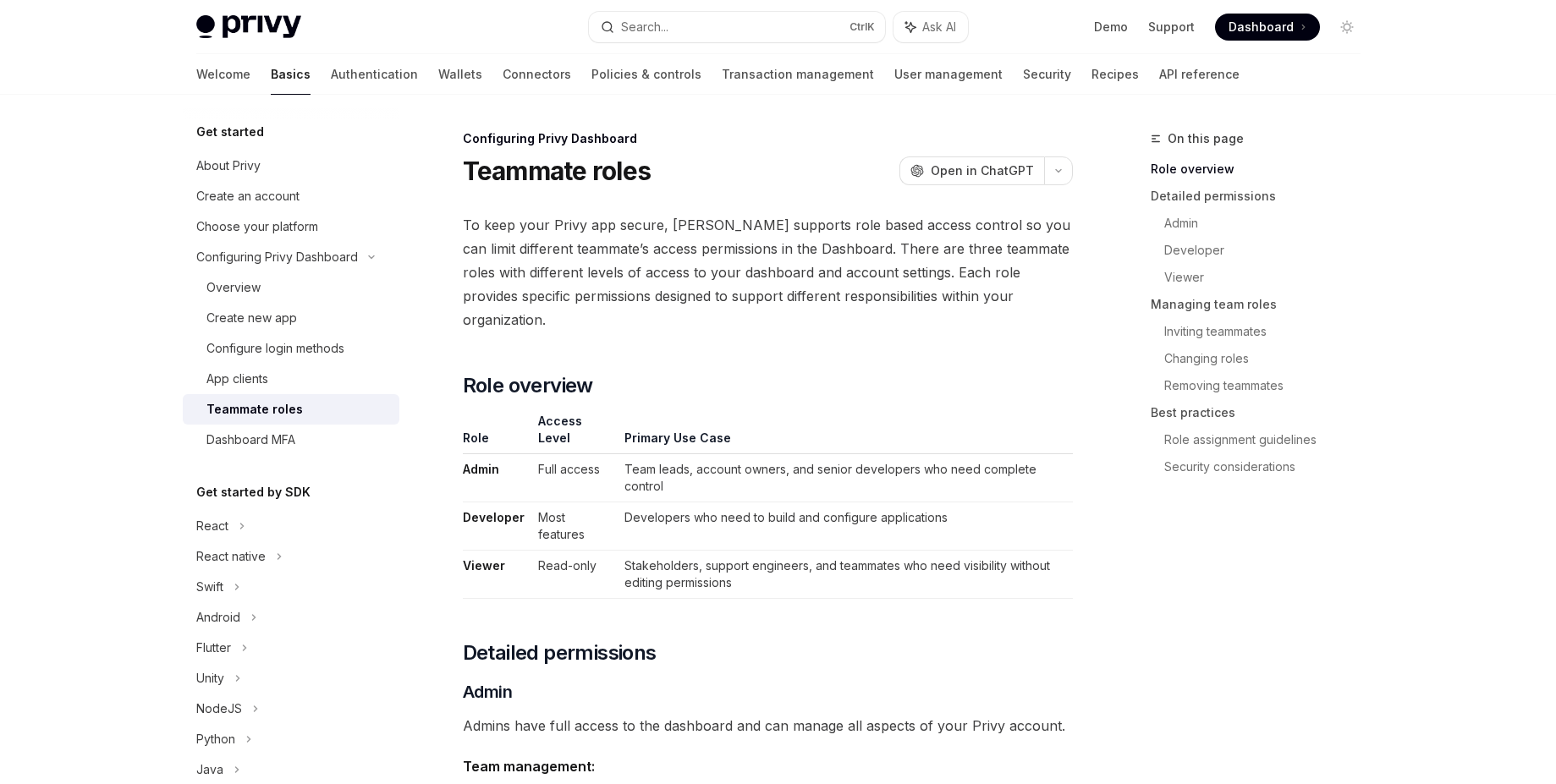
click at [653, 290] on span "To keep your Privy app secure, [PERSON_NAME] supports role based access control…" at bounding box center [768, 272] width 610 height 118
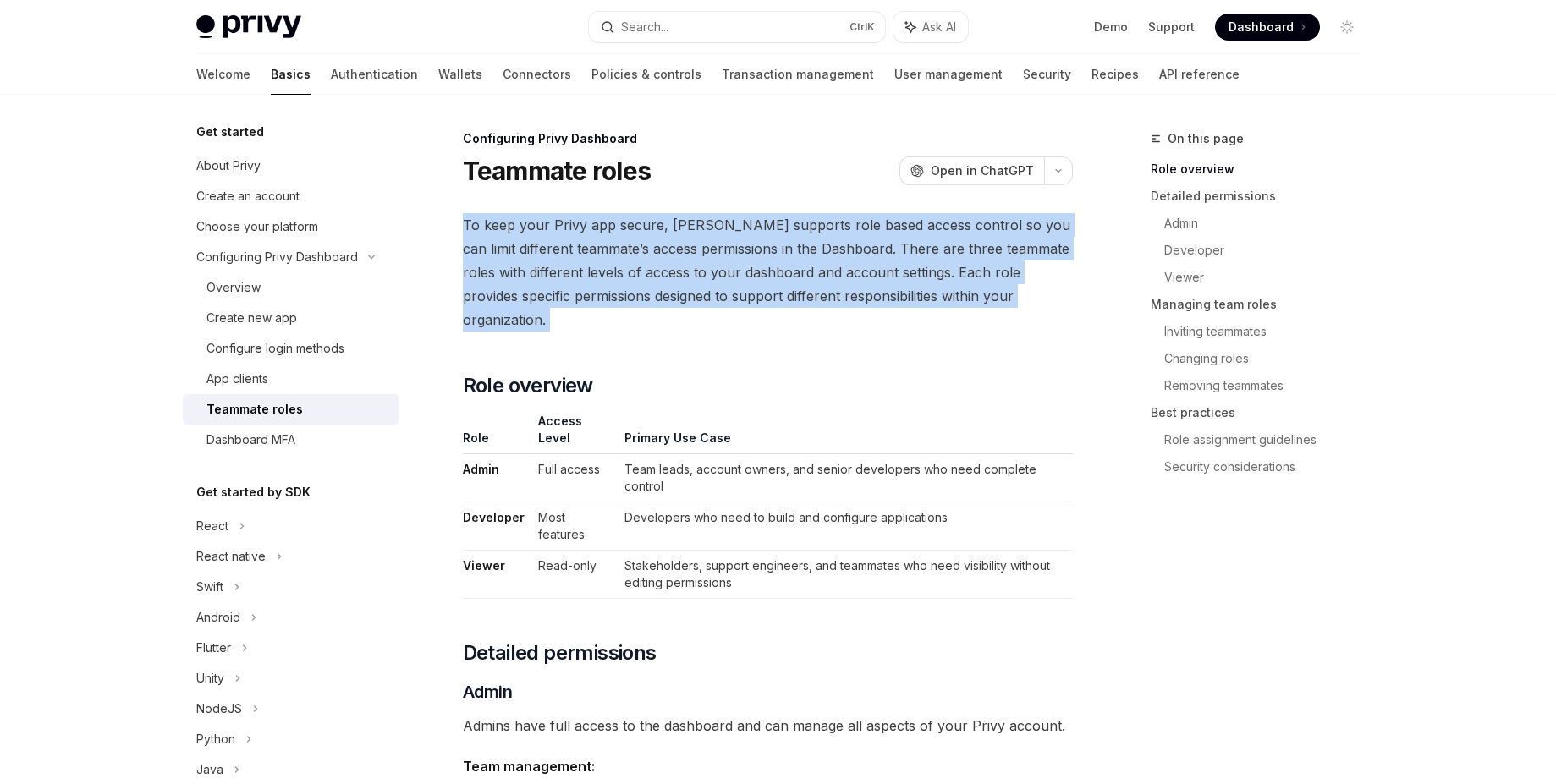
click at [653, 290] on span "To keep your Privy app secure, [PERSON_NAME] supports role based access control…" at bounding box center [768, 272] width 610 height 118
drag, startPoint x: 464, startPoint y: 221, endPoint x: 491, endPoint y: 328, distance: 110.4
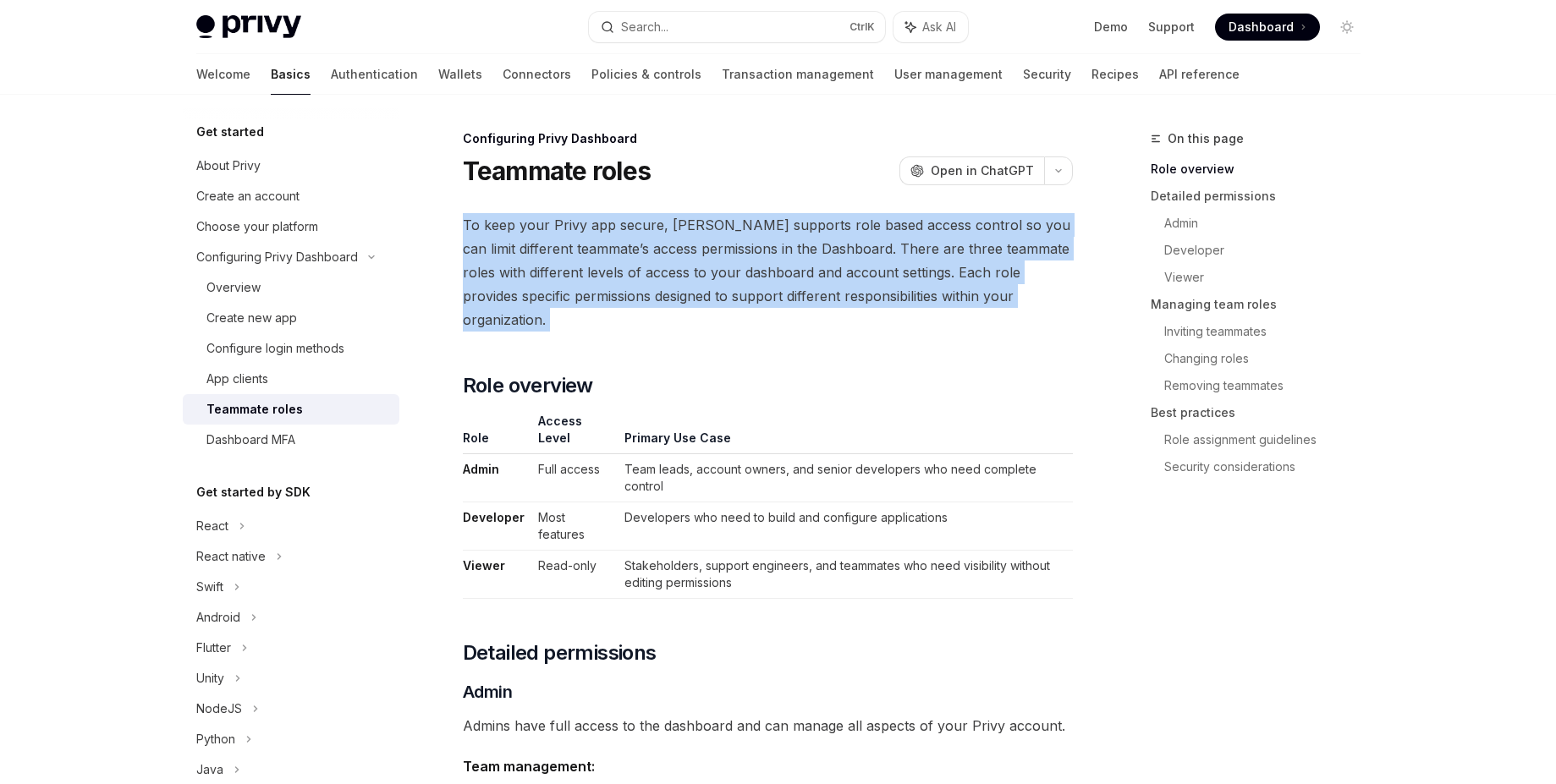
drag, startPoint x: 466, startPoint y: 313, endPoint x: 453, endPoint y: 233, distance: 81.0
drag, startPoint x: 456, startPoint y: 219, endPoint x: 487, endPoint y: 313, distance: 99.0
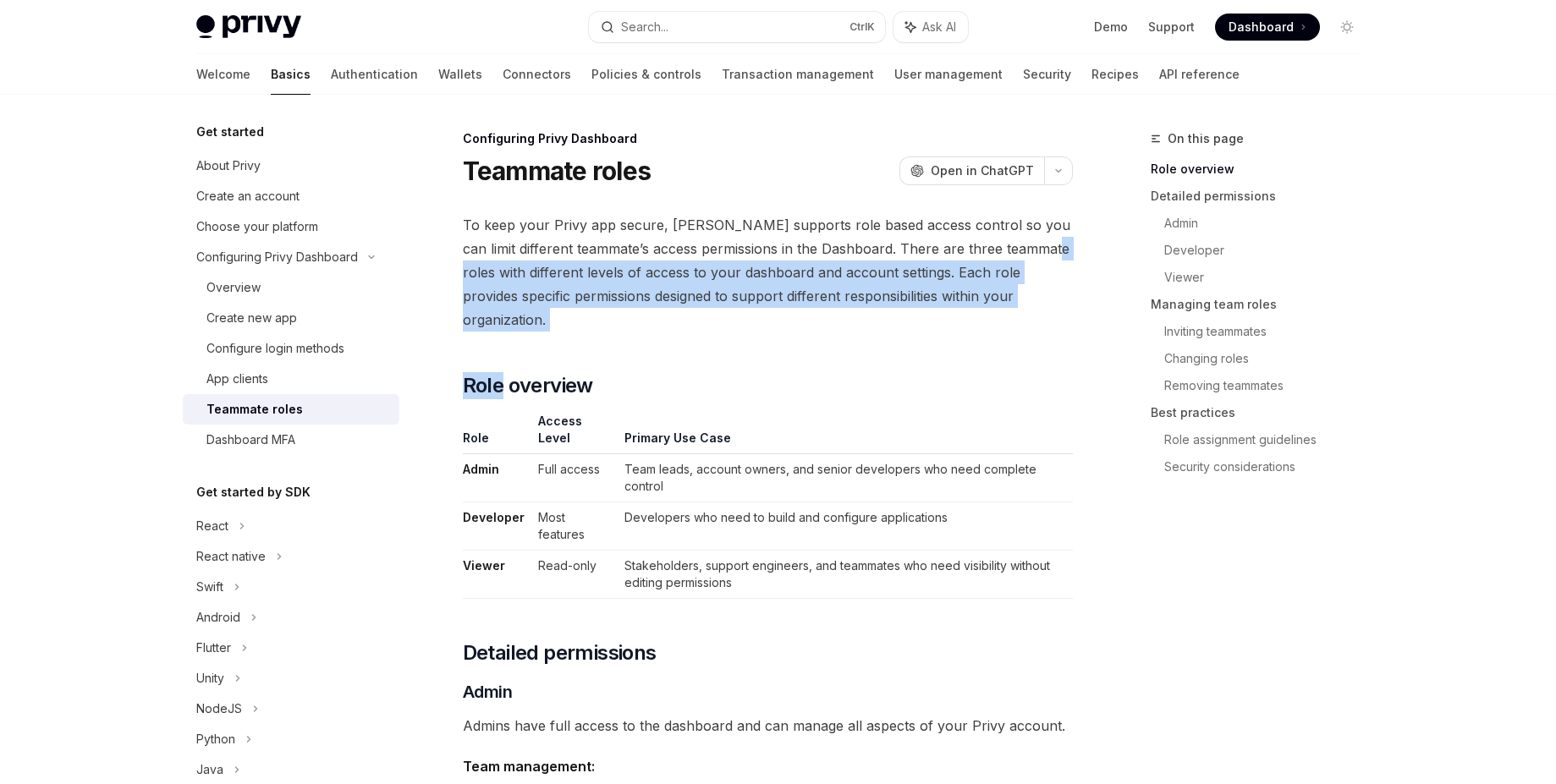
drag, startPoint x: 487, startPoint y: 313, endPoint x: 428, endPoint y: 279, distance: 68.1
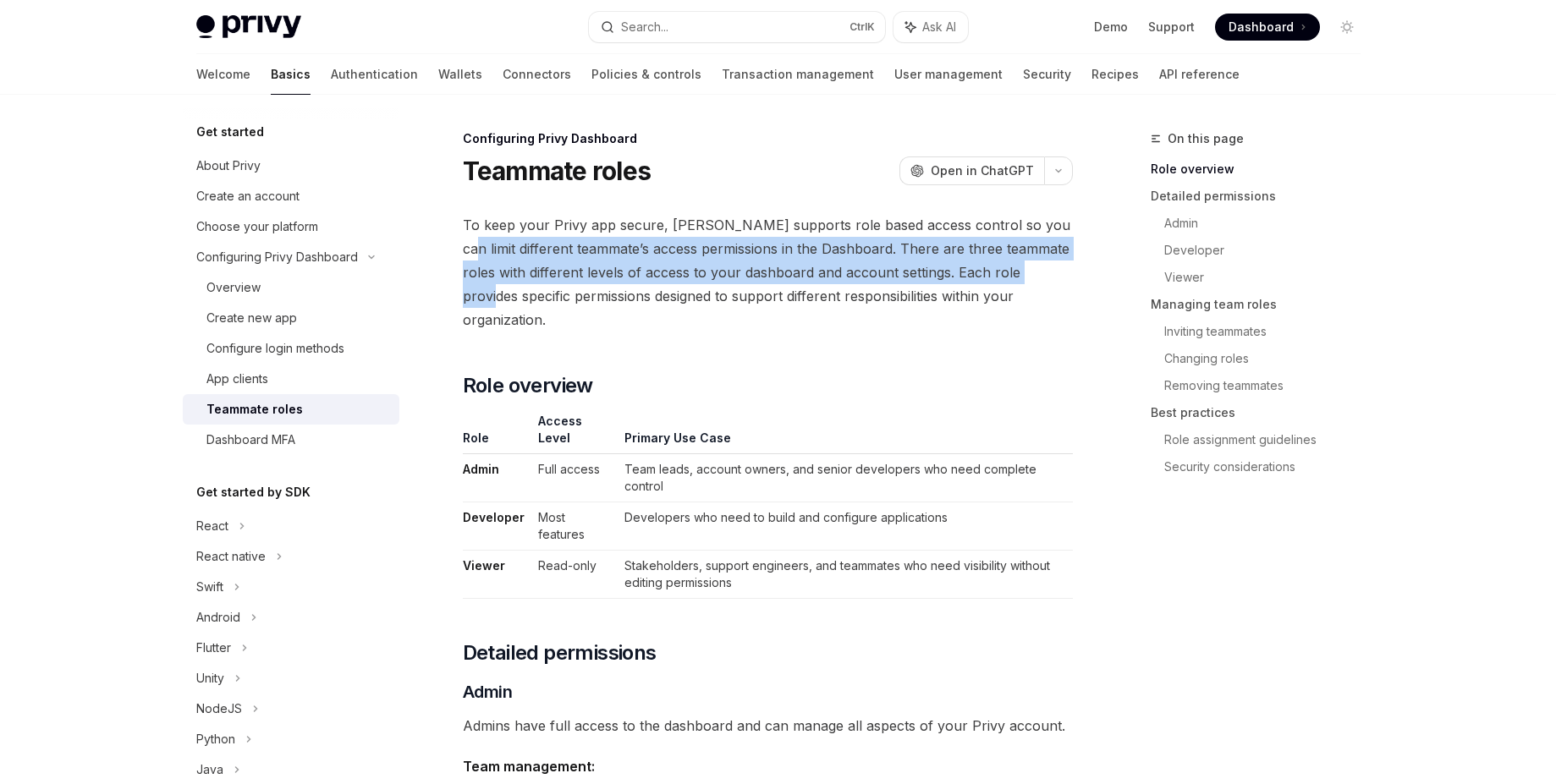
drag, startPoint x: 490, startPoint y: 306, endPoint x: 450, endPoint y: 249, distance: 69.6
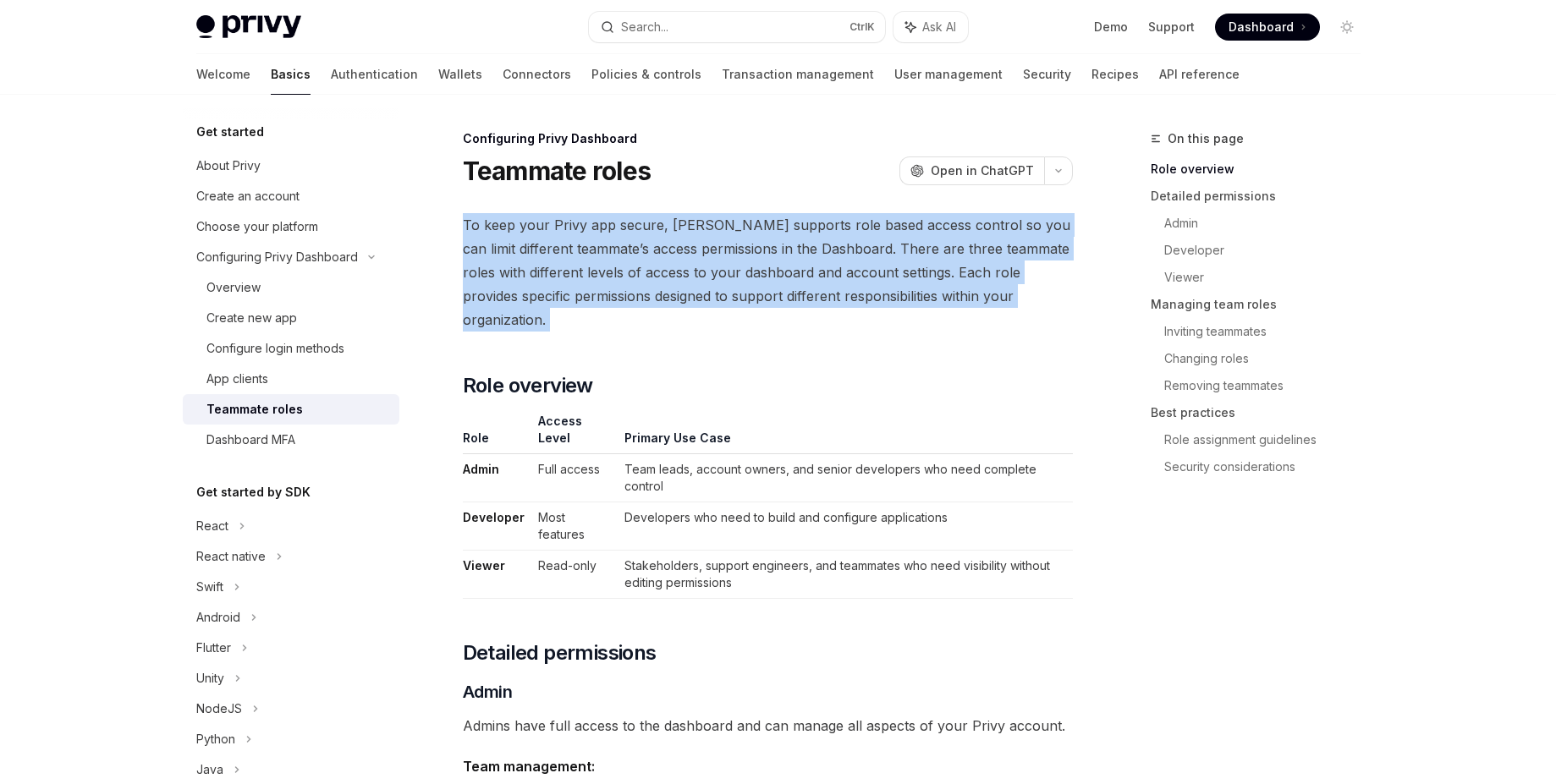
drag, startPoint x: 463, startPoint y: 225, endPoint x: 529, endPoint y: 315, distance: 111.6
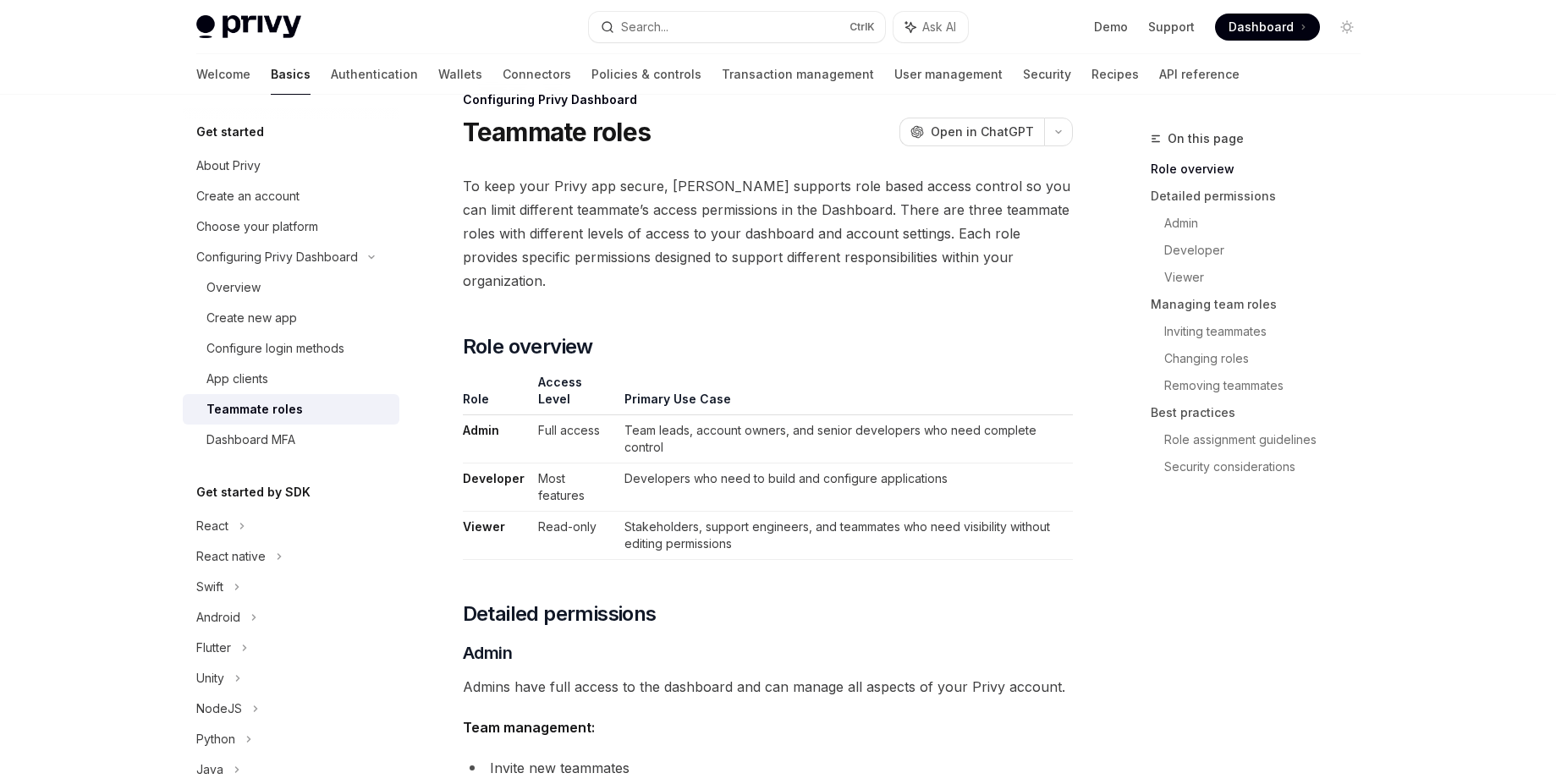
scroll to position [42, 0]
click at [935, 242] on span "To keep your Privy app secure, [PERSON_NAME] supports role based access control…" at bounding box center [768, 231] width 610 height 118
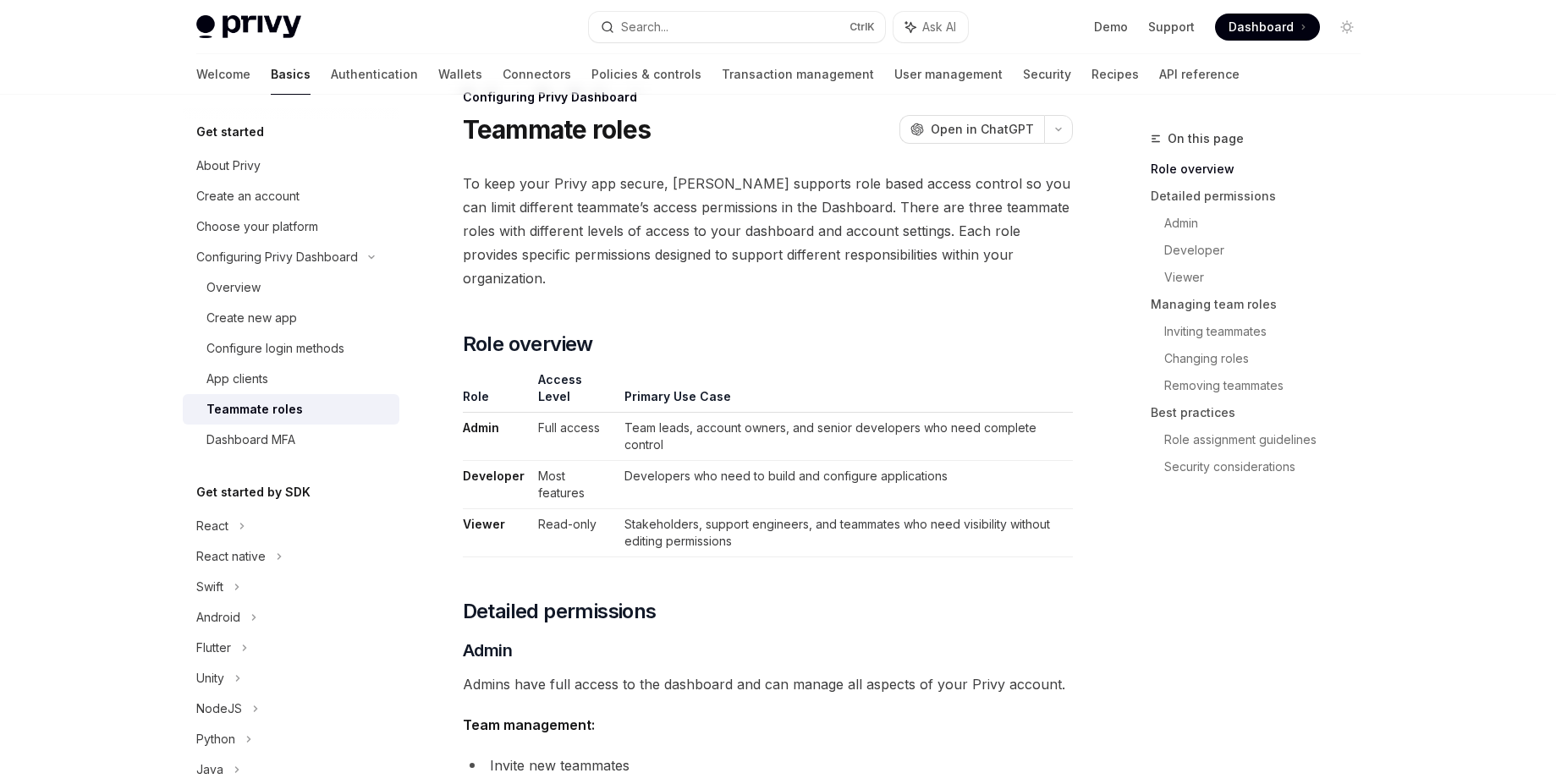
click at [894, 265] on span "To keep your Privy app secure, [PERSON_NAME] supports role based access control…" at bounding box center [768, 231] width 610 height 118
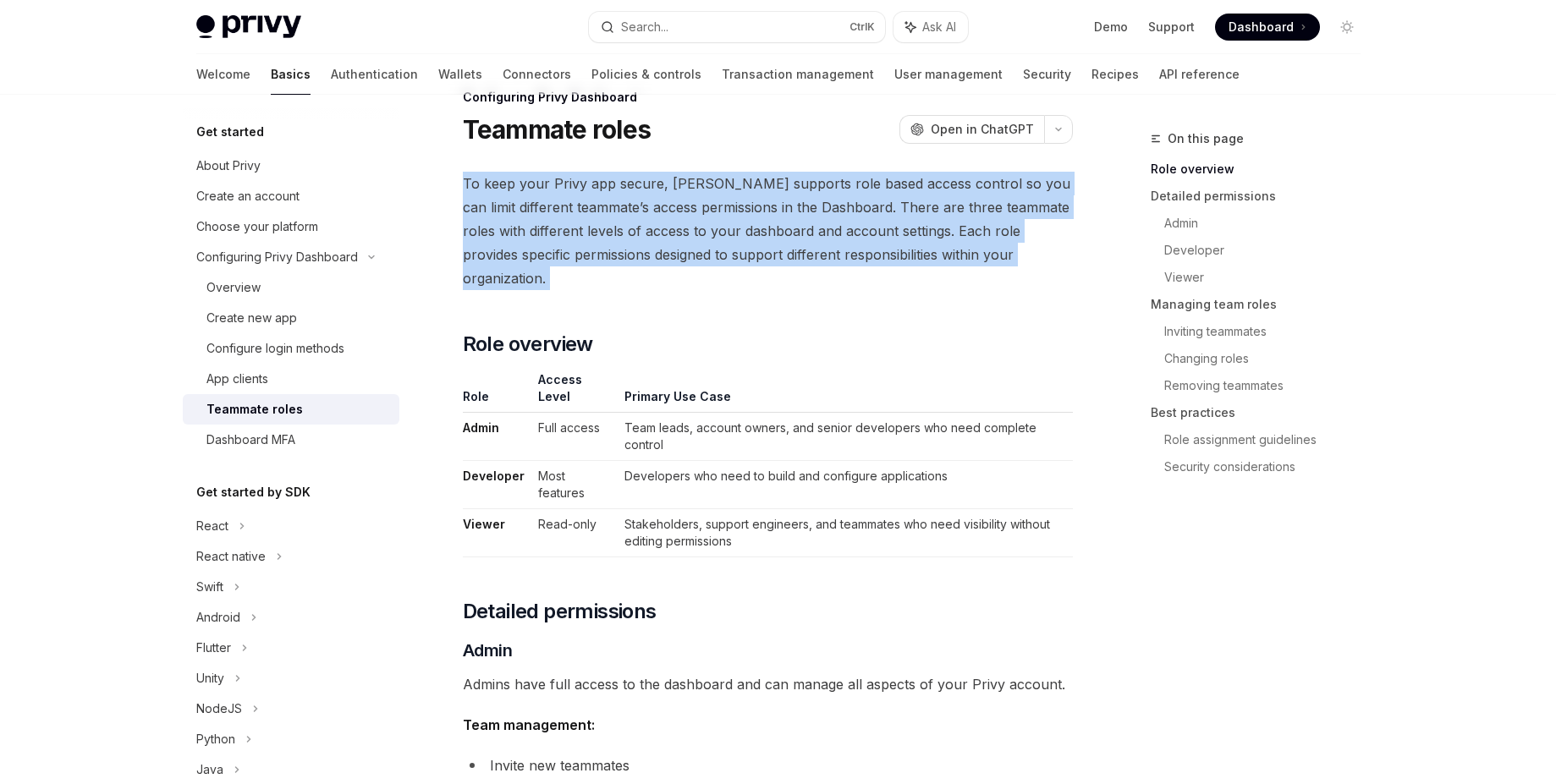
click at [894, 265] on span "To keep your Privy app secure, [PERSON_NAME] supports role based access control…" at bounding box center [768, 231] width 610 height 118
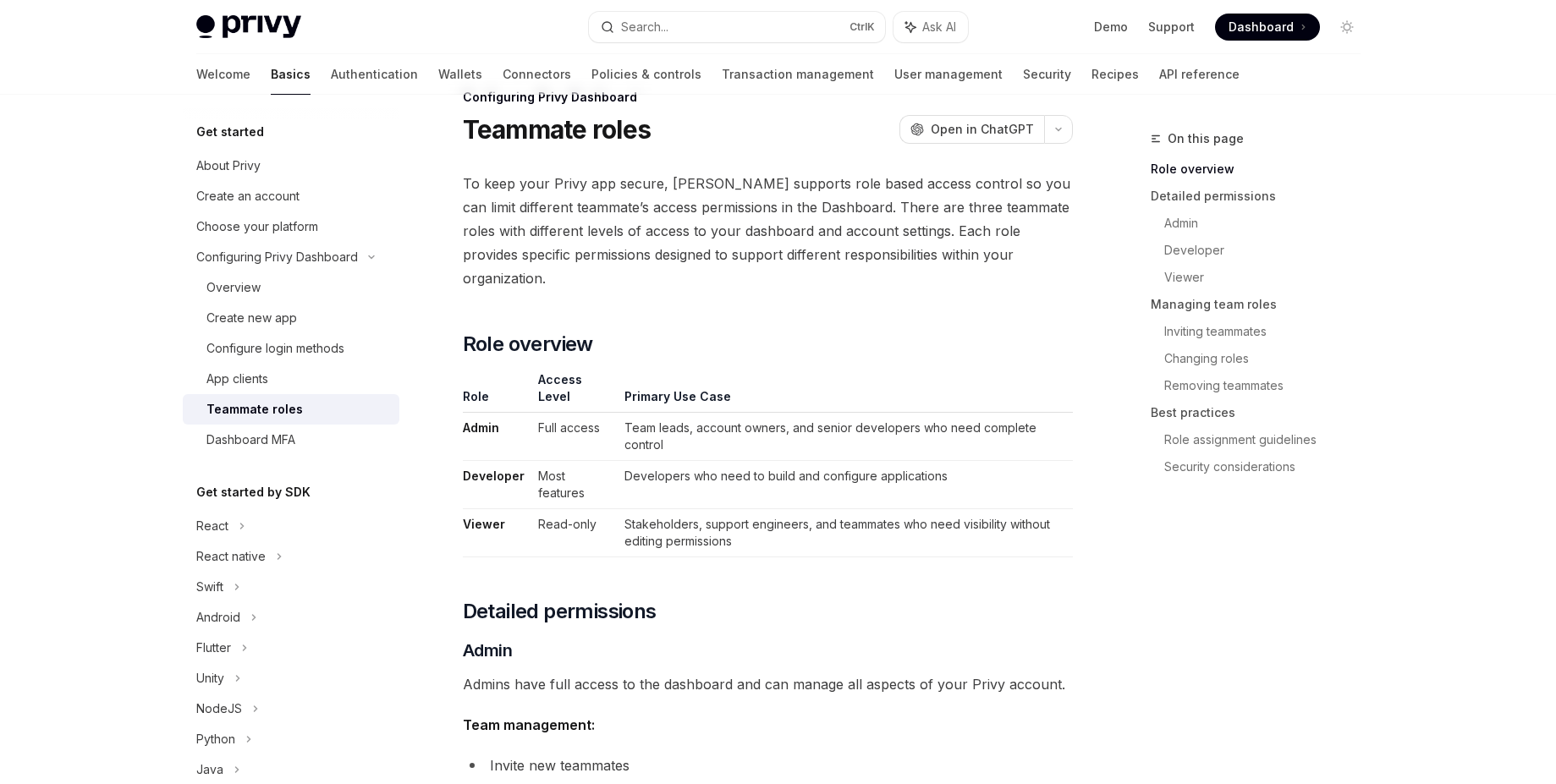
drag, startPoint x: 1050, startPoint y: 271, endPoint x: 912, endPoint y: 263, distance: 138.2
click at [912, 263] on span "To keep your Privy app secure, [PERSON_NAME] supports role based access control…" at bounding box center [768, 231] width 610 height 118
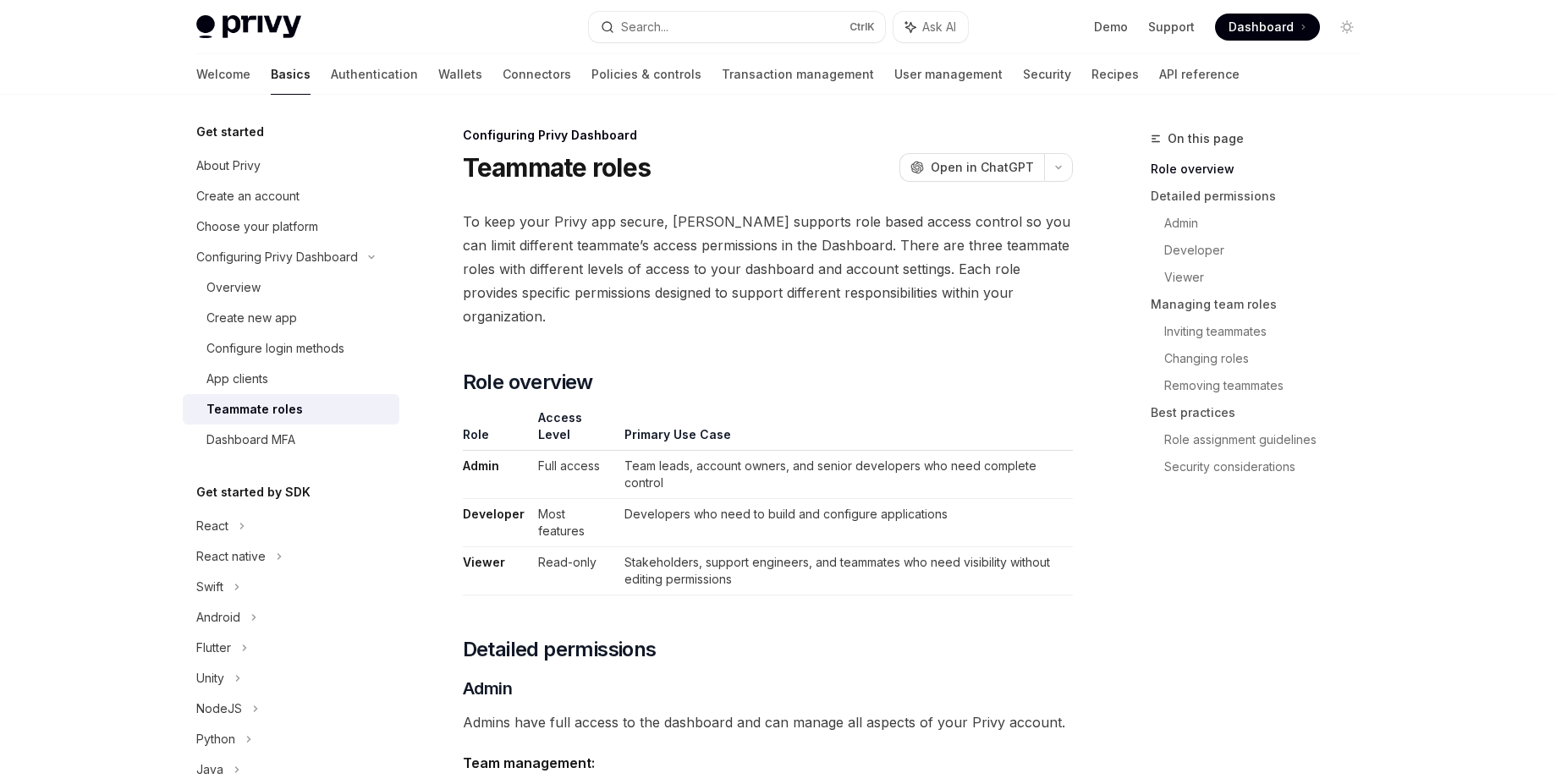
scroll to position [0, 0]
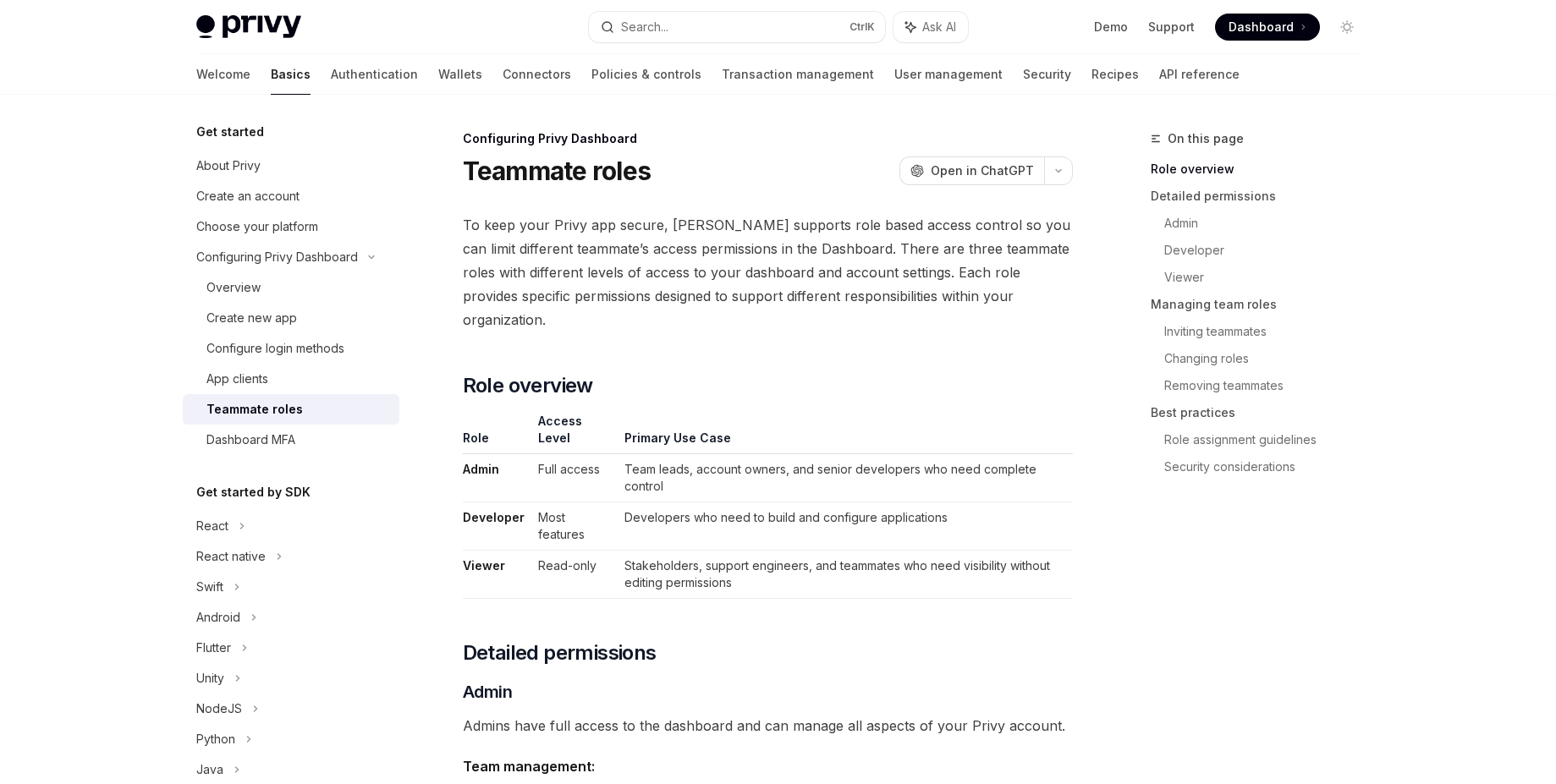
click at [825, 286] on span "To keep your Privy app secure, [PERSON_NAME] supports role based access control…" at bounding box center [768, 272] width 610 height 118
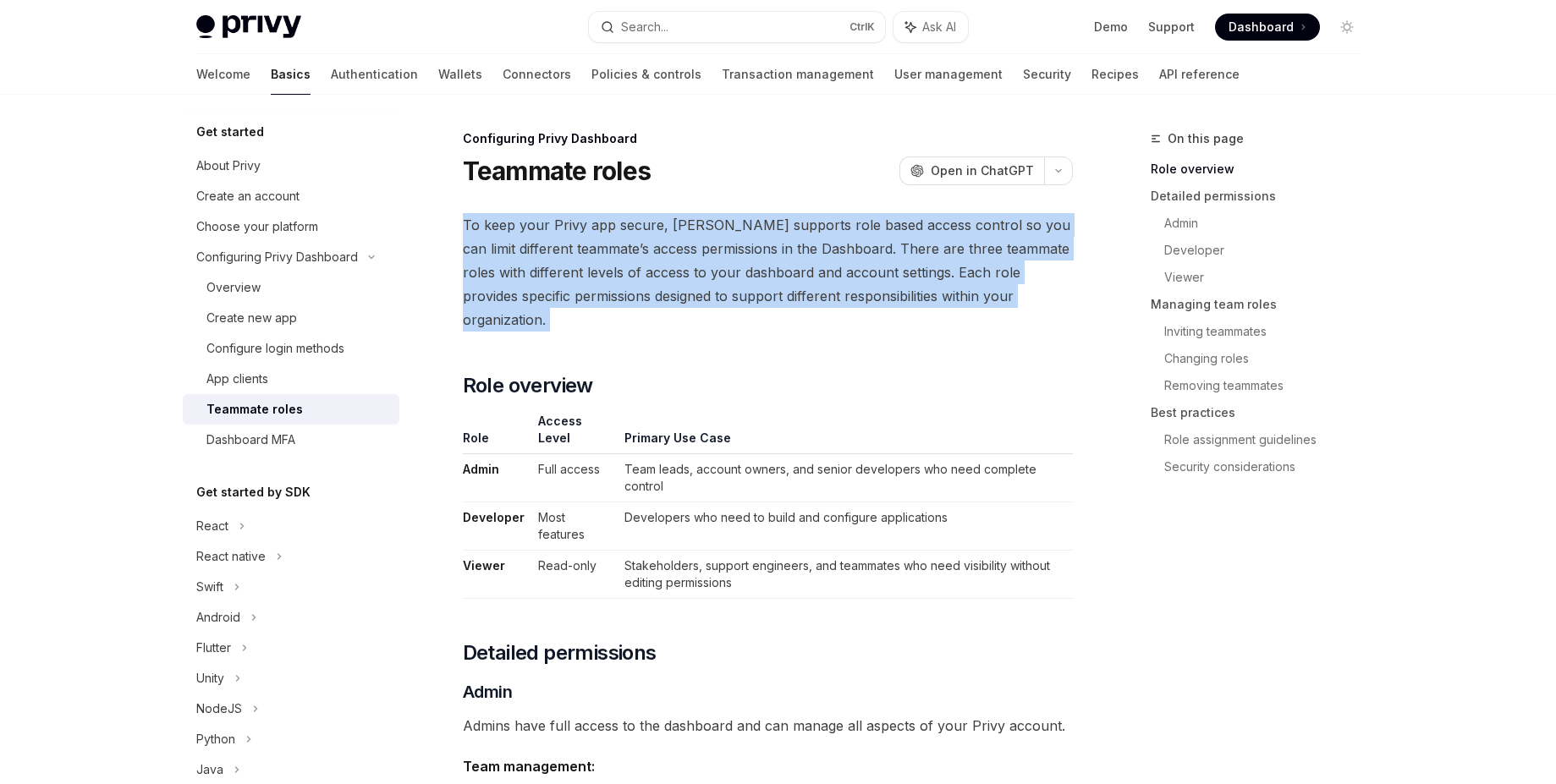
click at [825, 286] on span "To keep your Privy app secure, [PERSON_NAME] supports role based access control…" at bounding box center [768, 272] width 610 height 118
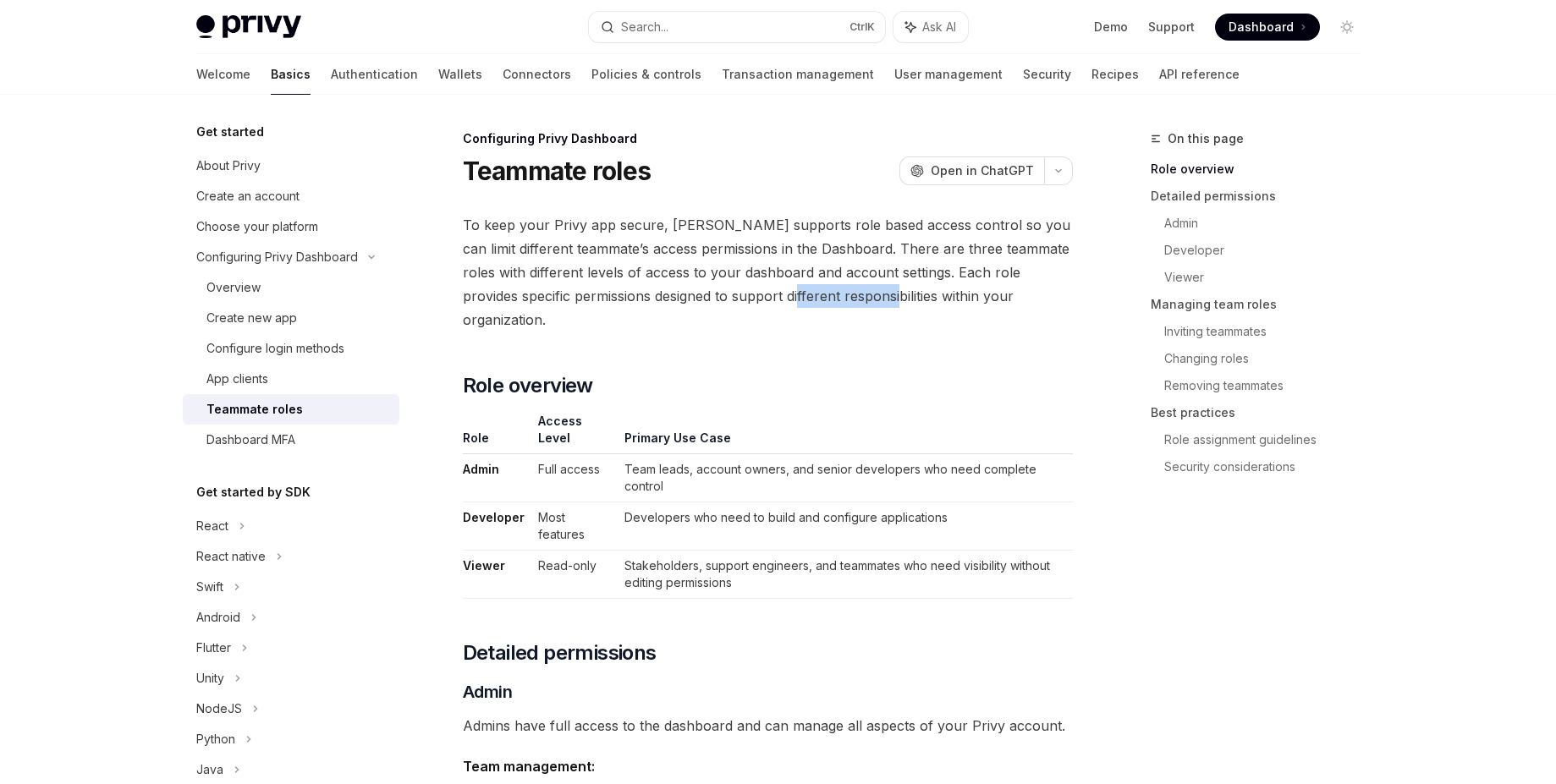
click at [825, 286] on span "To keep your Privy app secure, [PERSON_NAME] supports role based access control…" at bounding box center [768, 272] width 610 height 118
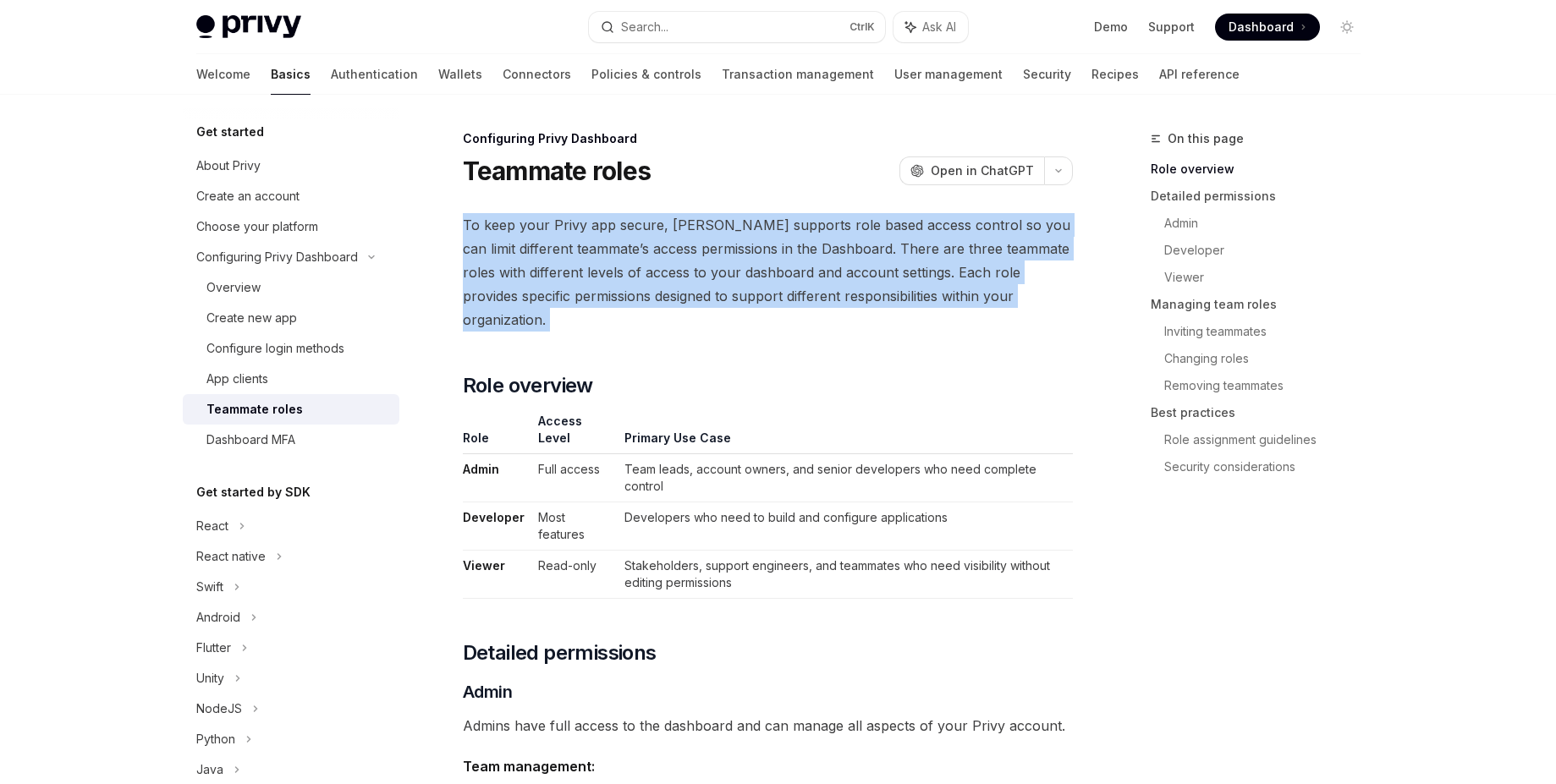
click at [825, 286] on span "To keep your Privy app secure, [PERSON_NAME] supports role based access control…" at bounding box center [768, 272] width 610 height 118
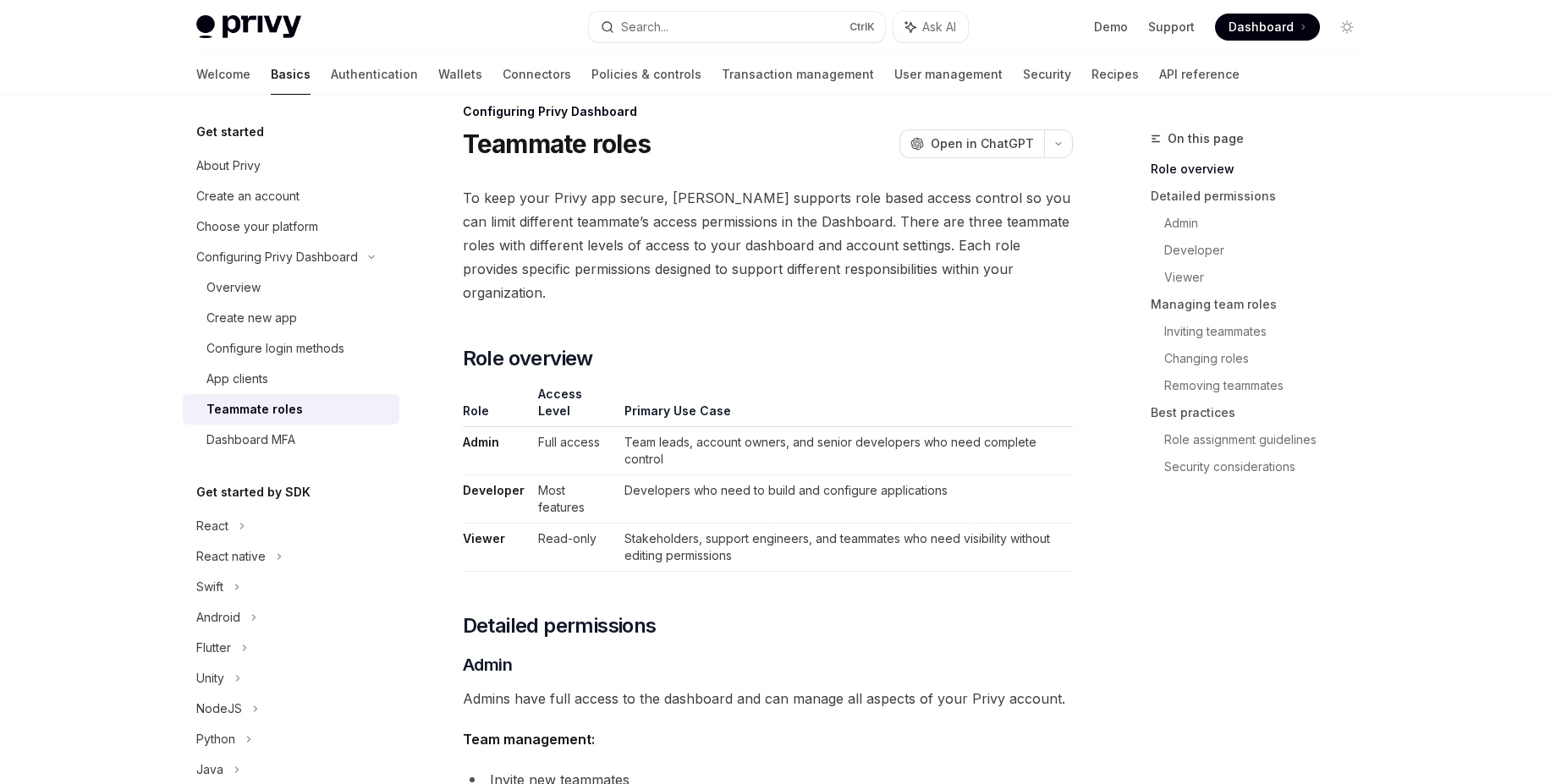
scroll to position [23, 0]
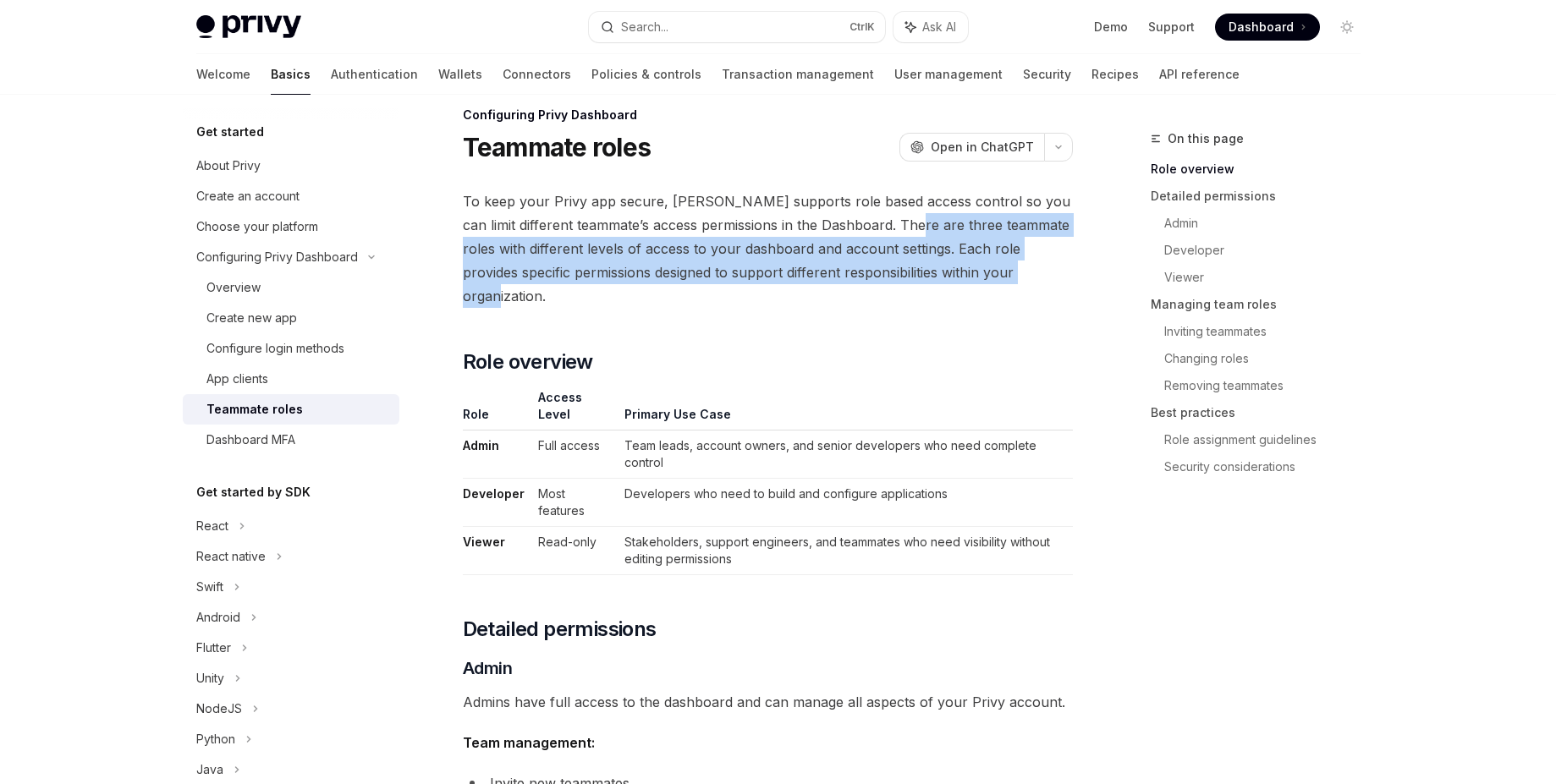
drag, startPoint x: 1055, startPoint y: 276, endPoint x: 914, endPoint y: 235, distance: 146.8
click at [914, 235] on span "To keep your Privy app secure, [PERSON_NAME] supports role based access control…" at bounding box center [768, 248] width 610 height 118
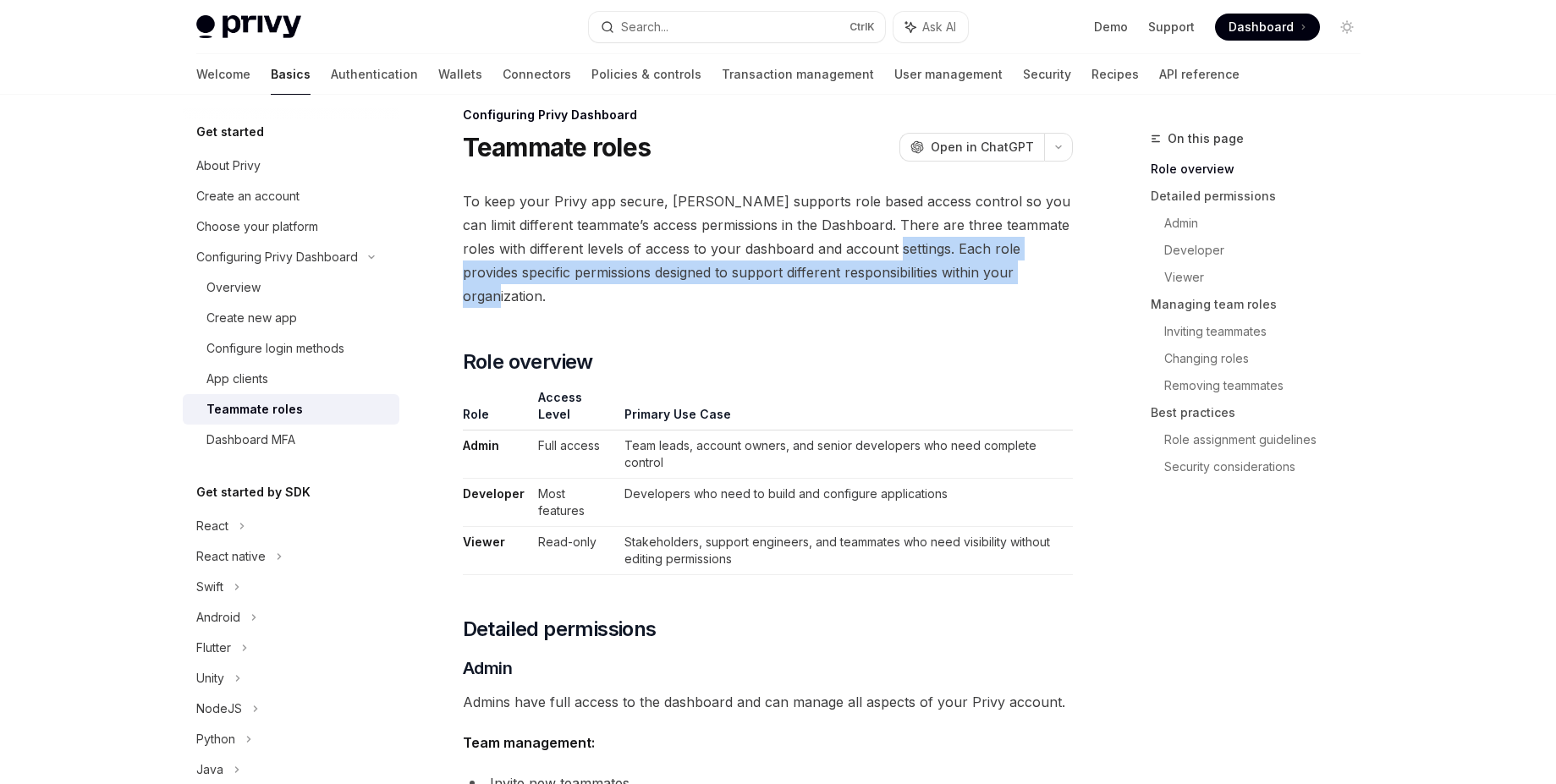
drag, startPoint x: 1046, startPoint y: 284, endPoint x: 911, endPoint y: 238, distance: 142.6
click at [911, 238] on span "To keep your Privy app secure, [PERSON_NAME] supports role based access control…" at bounding box center [768, 248] width 610 height 118
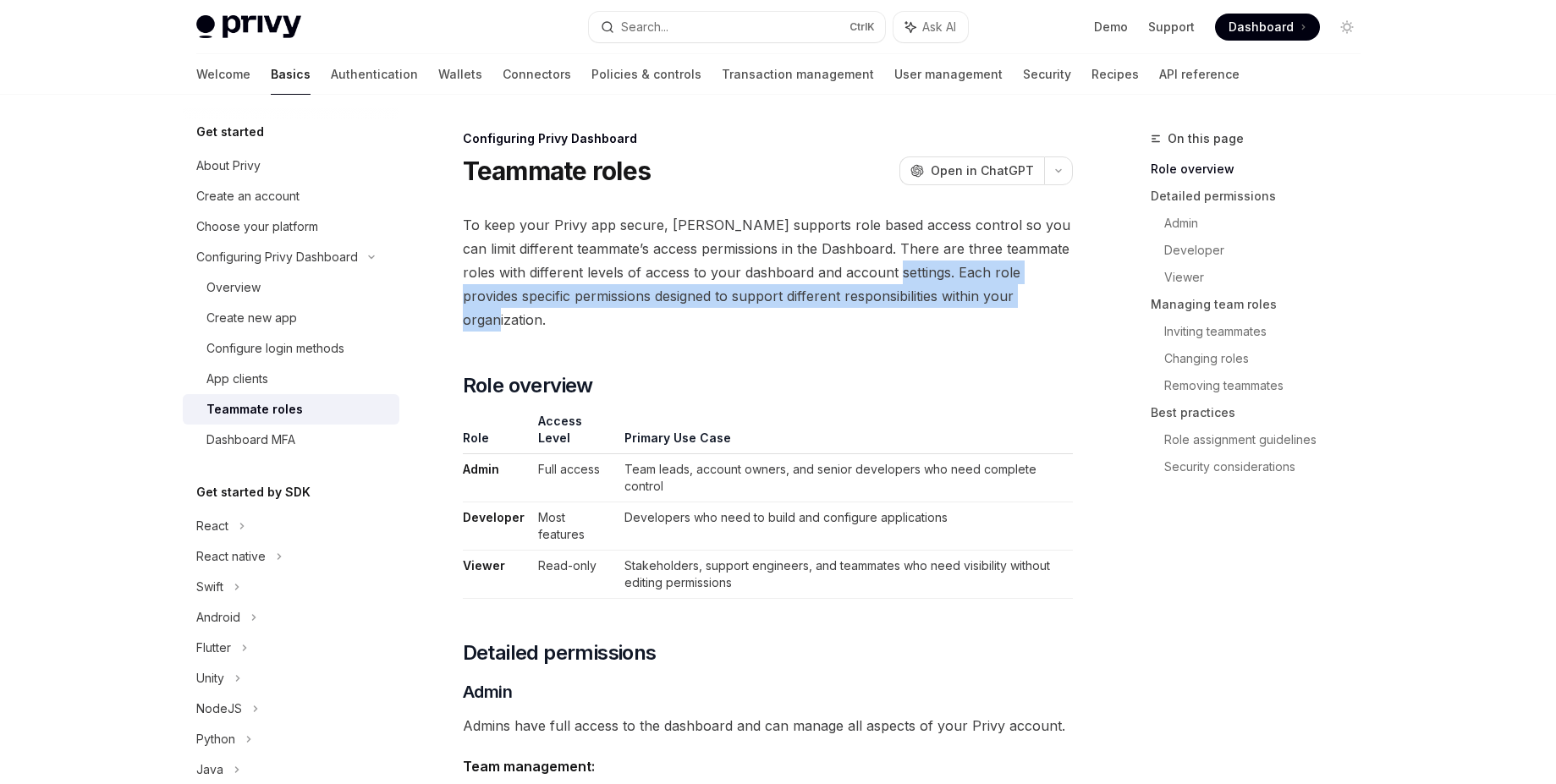
scroll to position [57, 0]
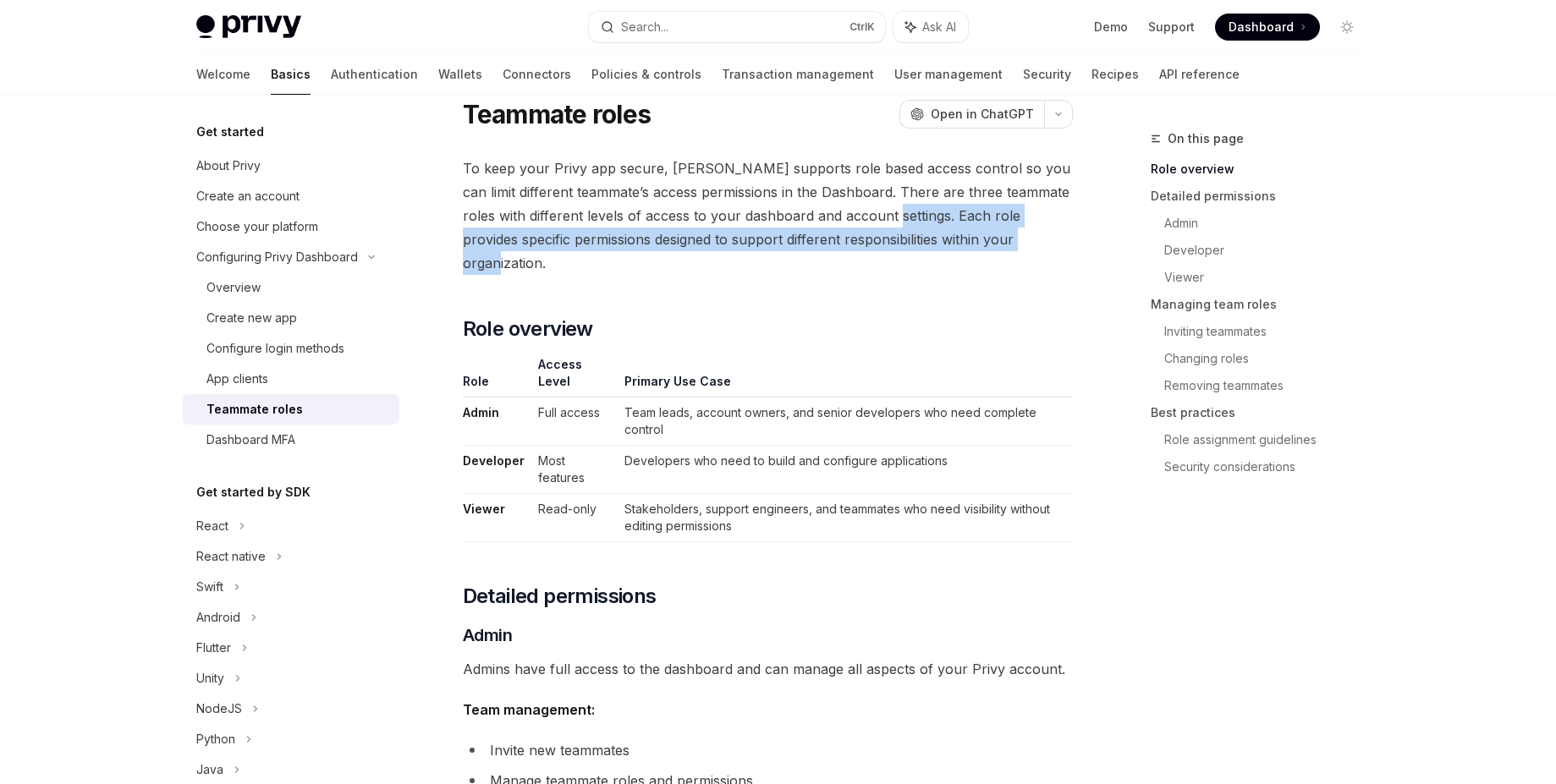
click at [919, 241] on span "To keep your Privy app secure, [PERSON_NAME] supports role based access control…" at bounding box center [768, 215] width 610 height 118
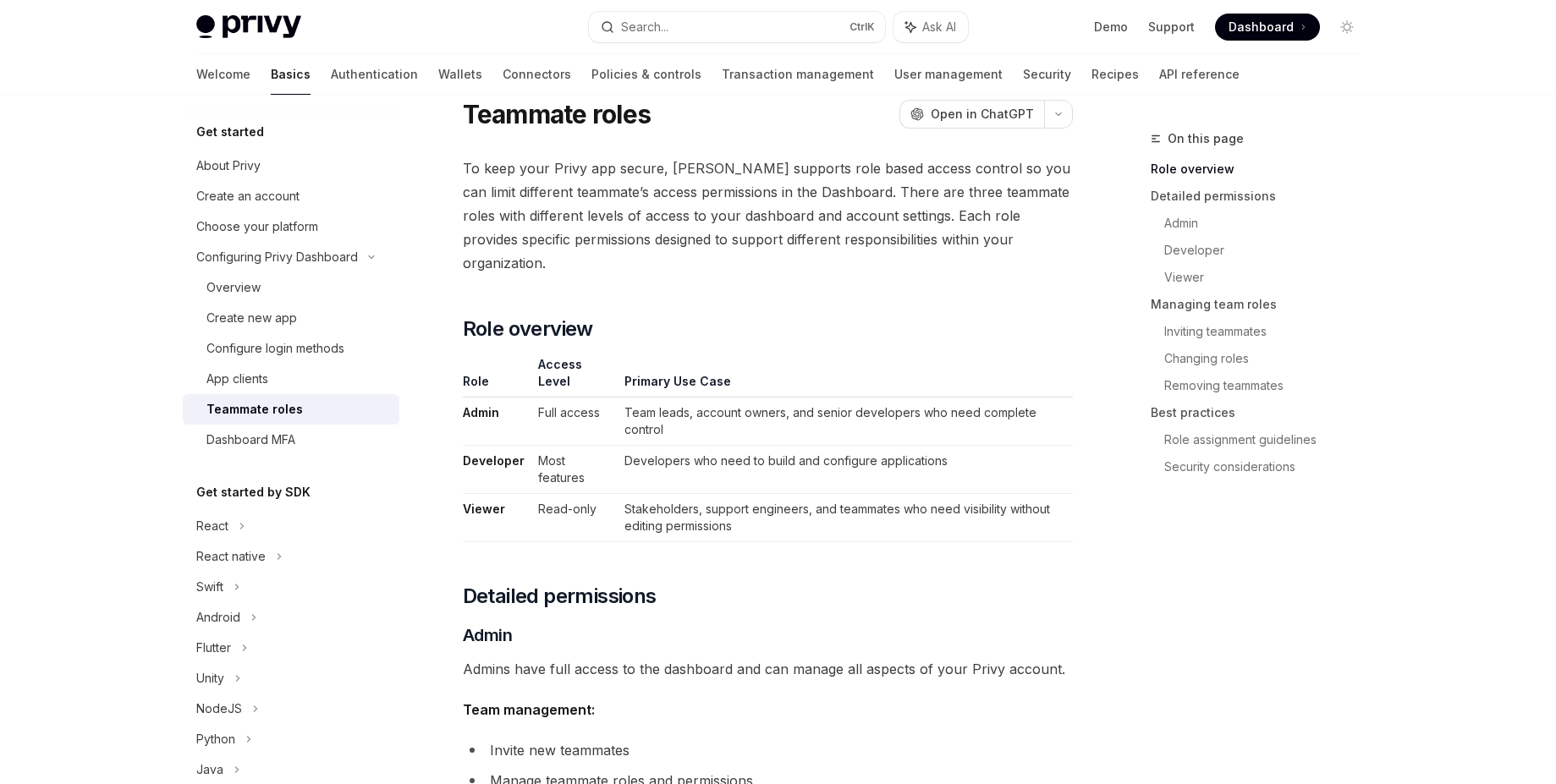
click at [721, 173] on span "To keep your Privy app secure, [PERSON_NAME] supports role based access control…" at bounding box center [768, 215] width 610 height 118
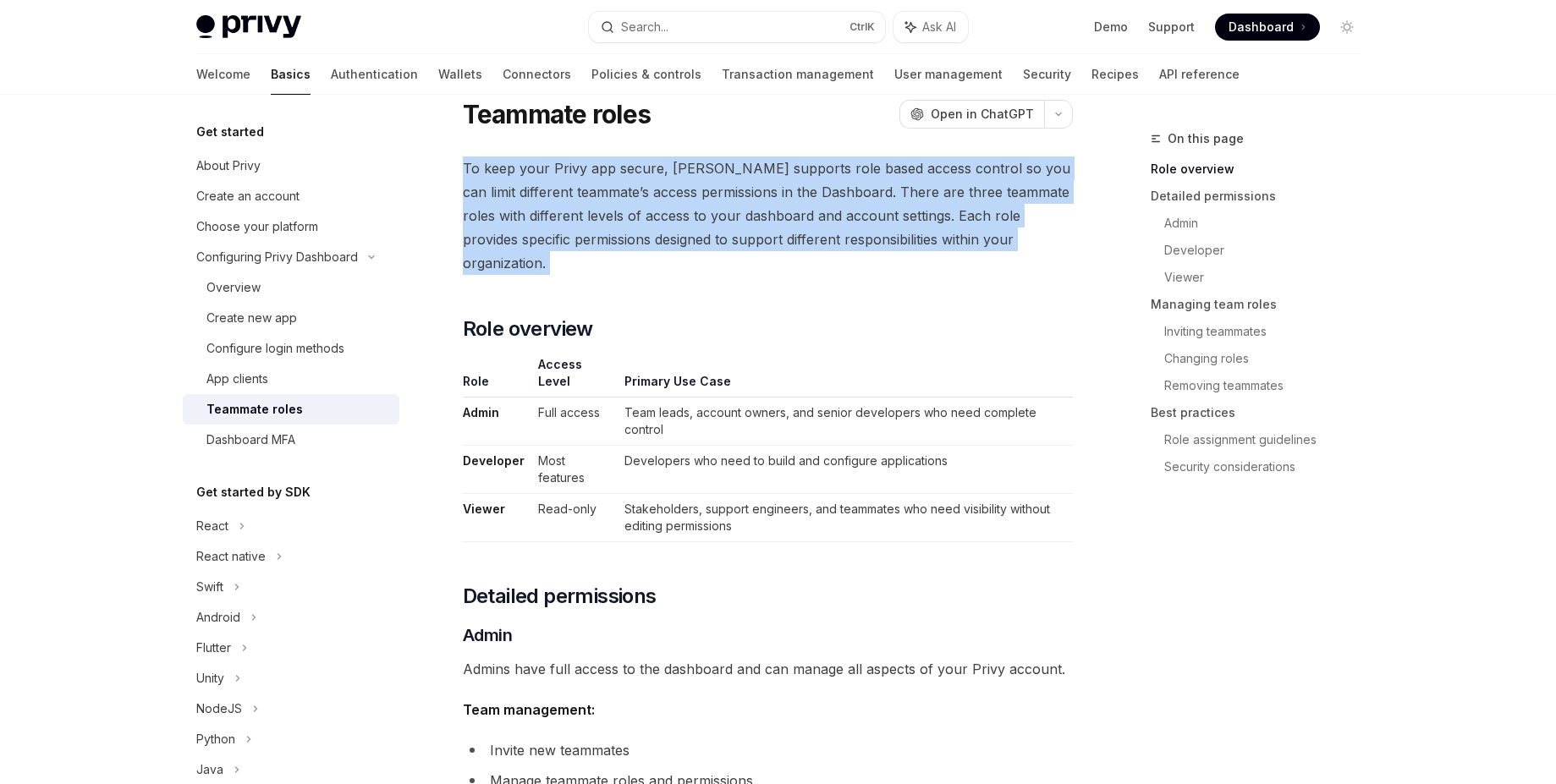
click at [721, 173] on span "To keep your Privy app secure, [PERSON_NAME] supports role based access control…" at bounding box center [768, 215] width 610 height 118
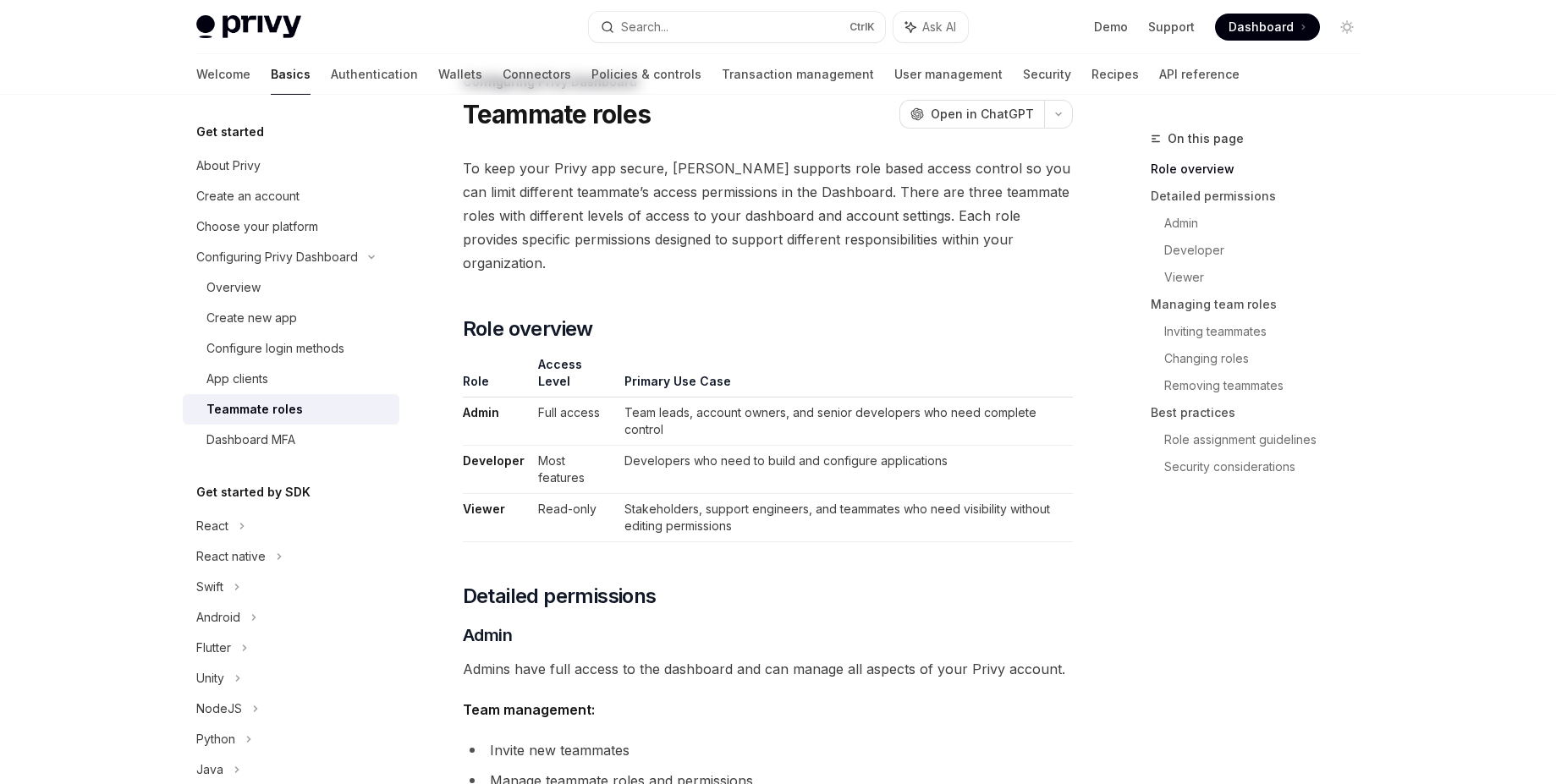
scroll to position [0, 0]
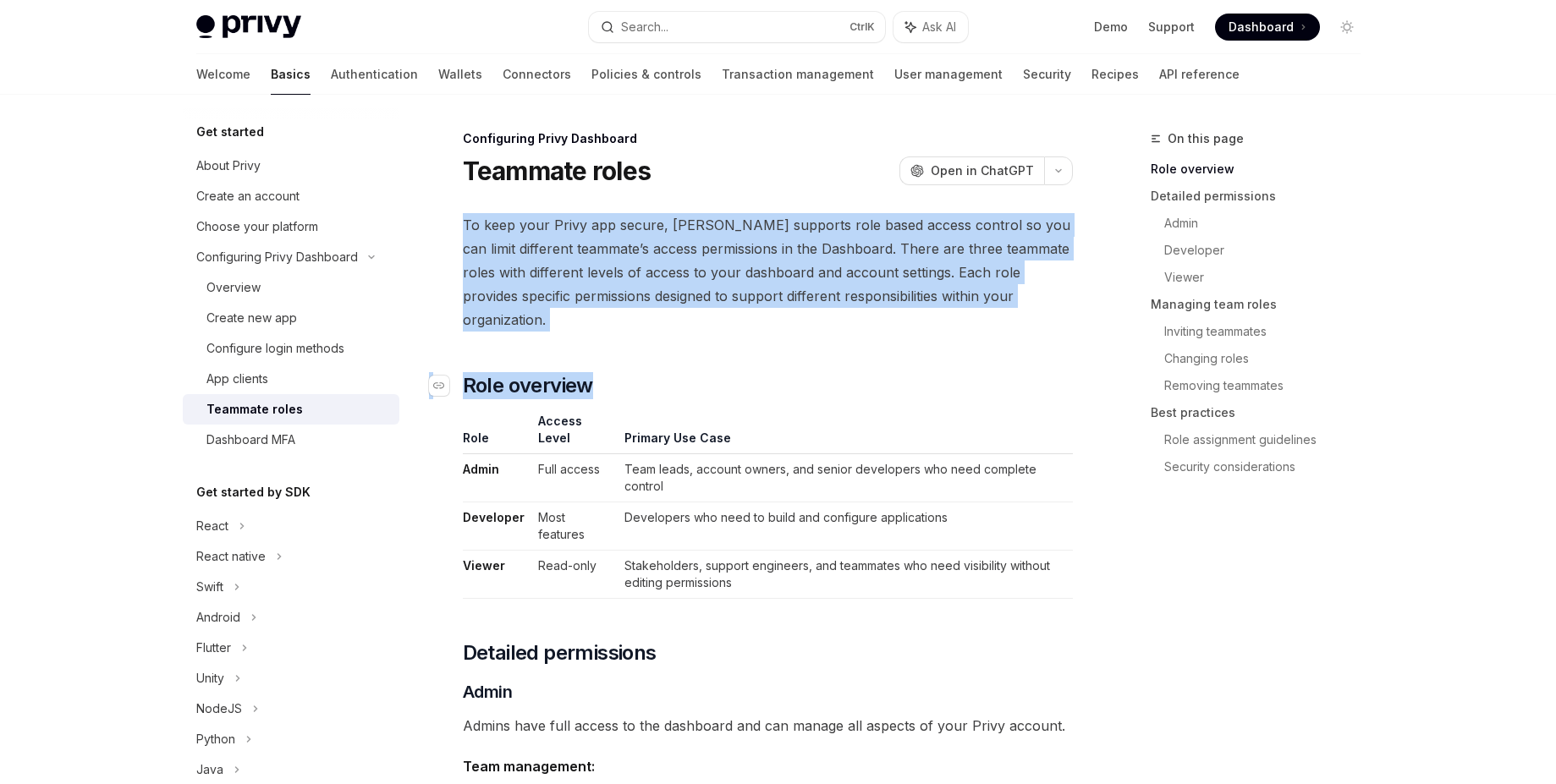
drag, startPoint x: 460, startPoint y: 213, endPoint x: 672, endPoint y: 364, distance: 260.3
click at [672, 372] on h2 "​ Role overview" at bounding box center [768, 385] width 610 height 27
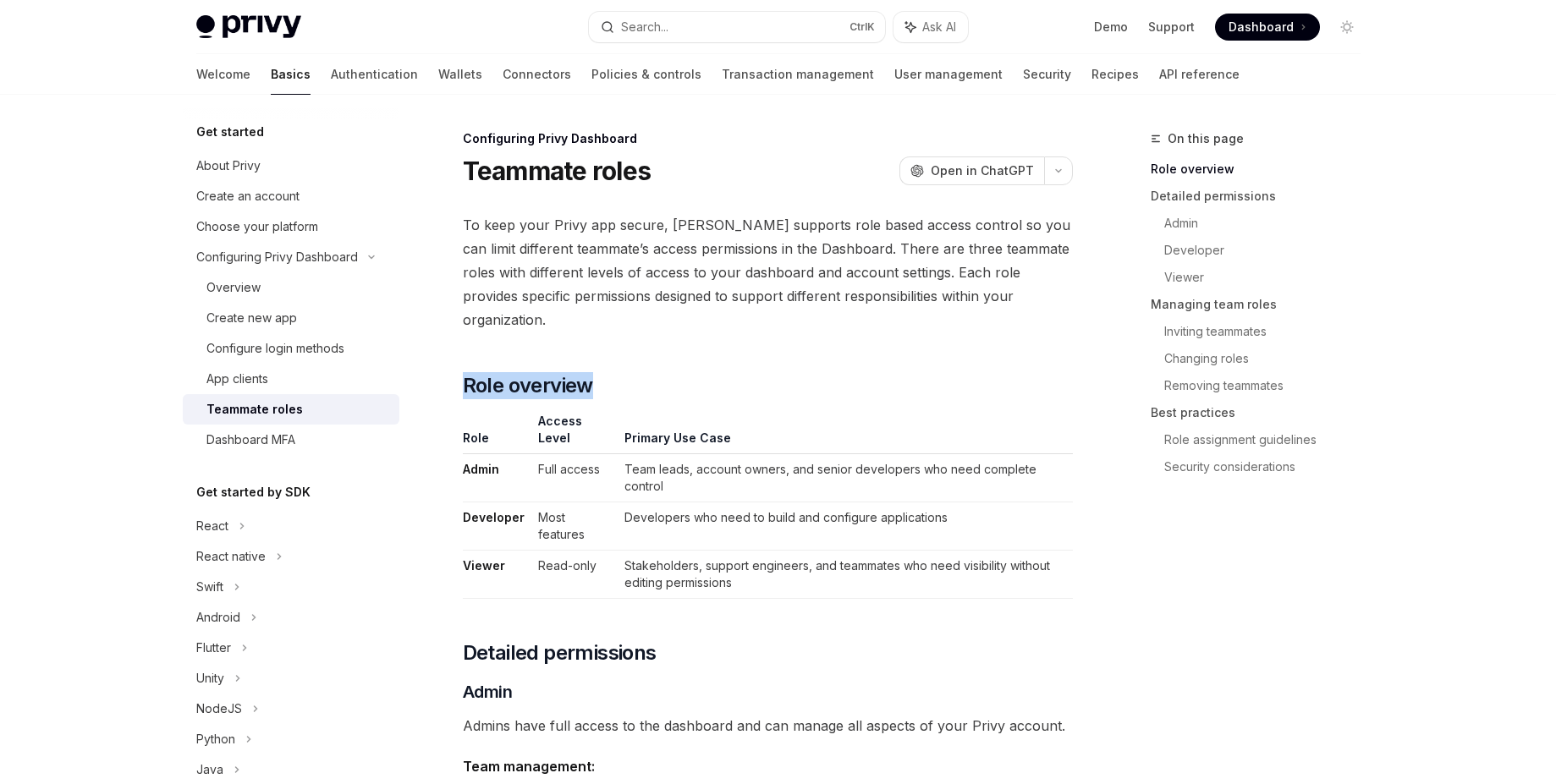
drag, startPoint x: 683, startPoint y: 362, endPoint x: 609, endPoint y: 313, distance: 88.8
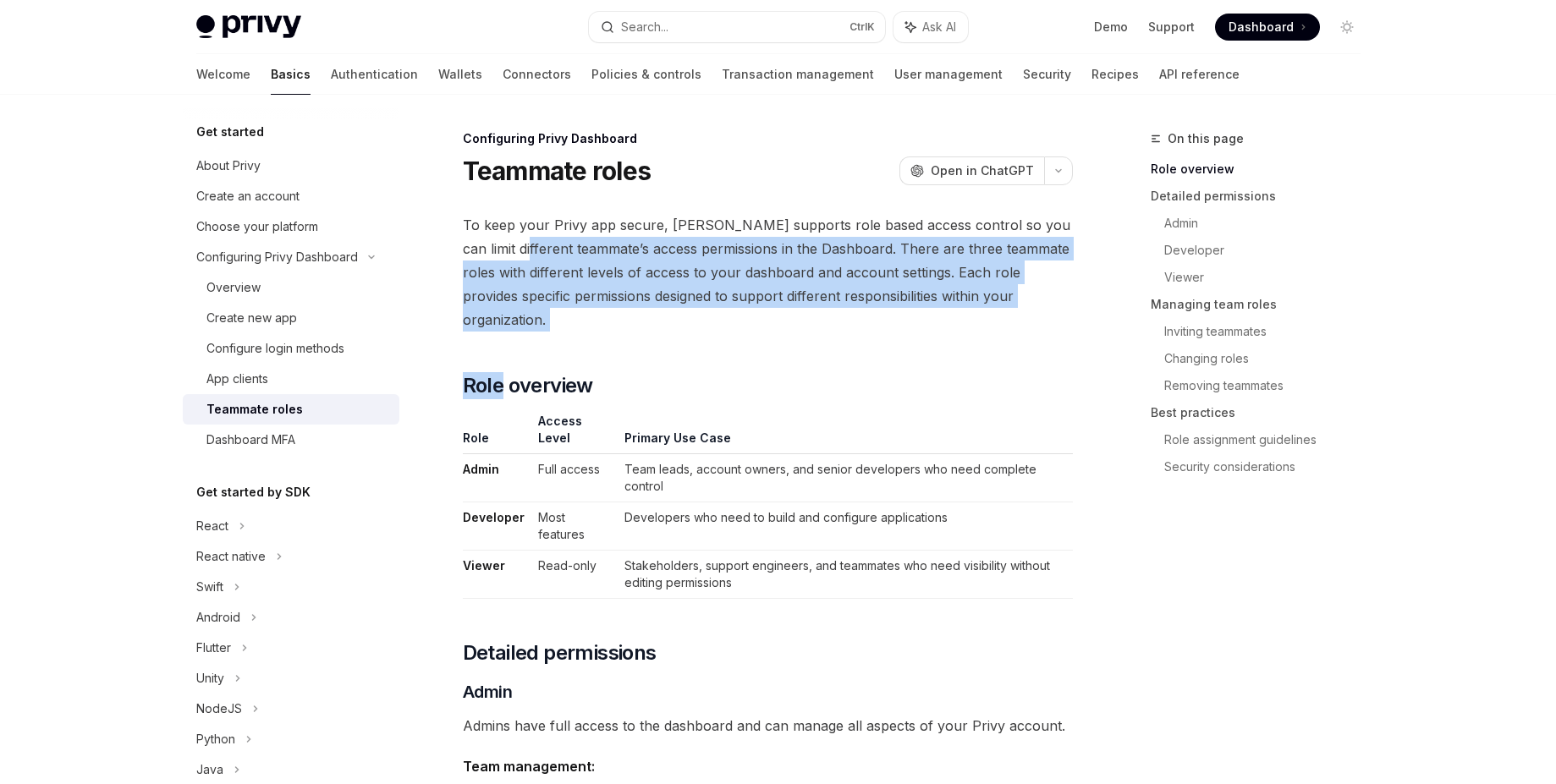
drag, startPoint x: 608, startPoint y: 313, endPoint x: 548, endPoint y: 248, distance: 88.5
click at [560, 266] on span "To keep your Privy app secure, [PERSON_NAME] supports role based access control…" at bounding box center [768, 272] width 610 height 118
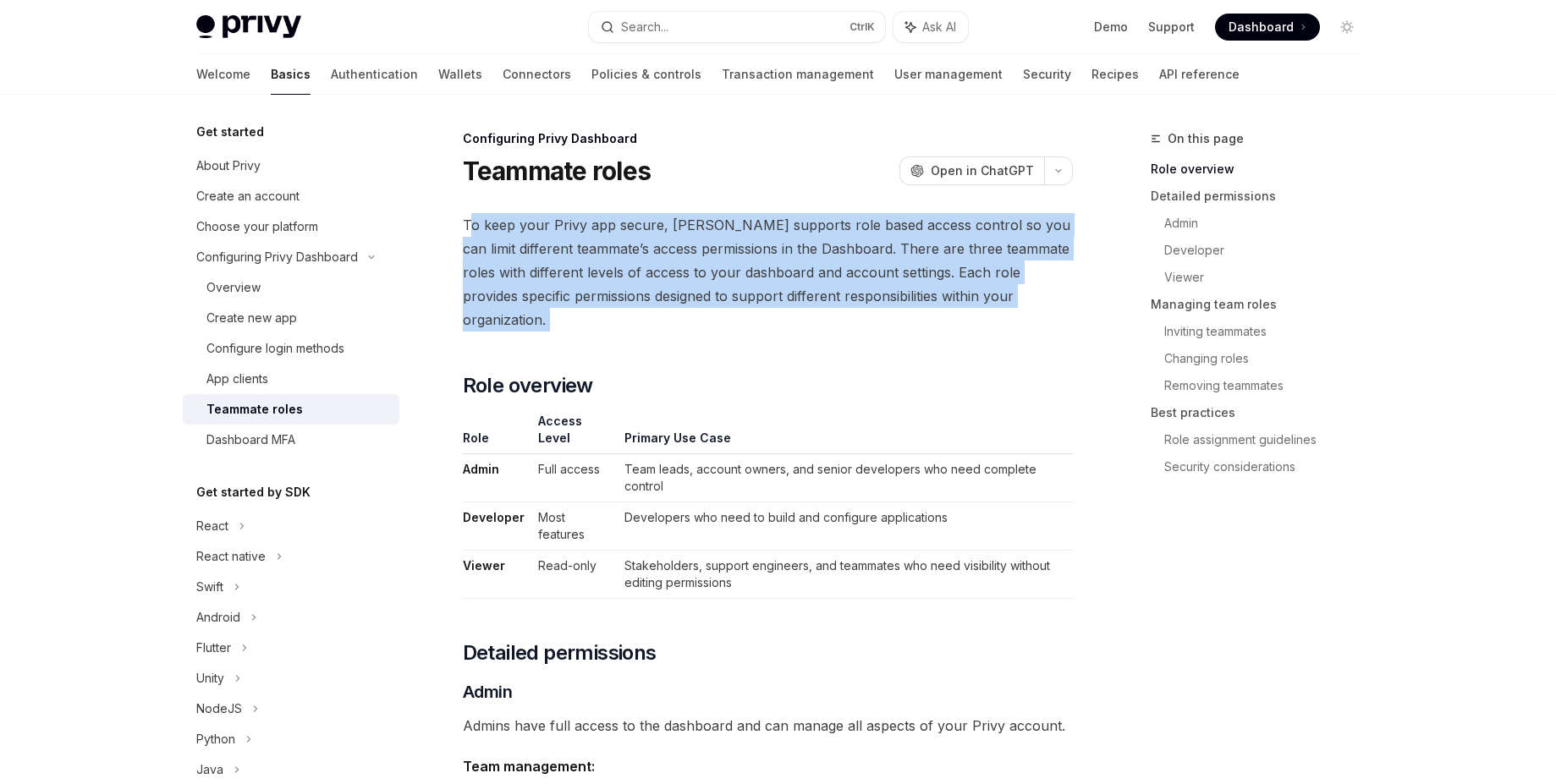
drag, startPoint x: 467, startPoint y: 228, endPoint x: 559, endPoint y: 309, distance: 122.6
click at [884, 300] on span "To keep your Privy app secure, [PERSON_NAME] supports role based access control…" at bounding box center [768, 272] width 610 height 118
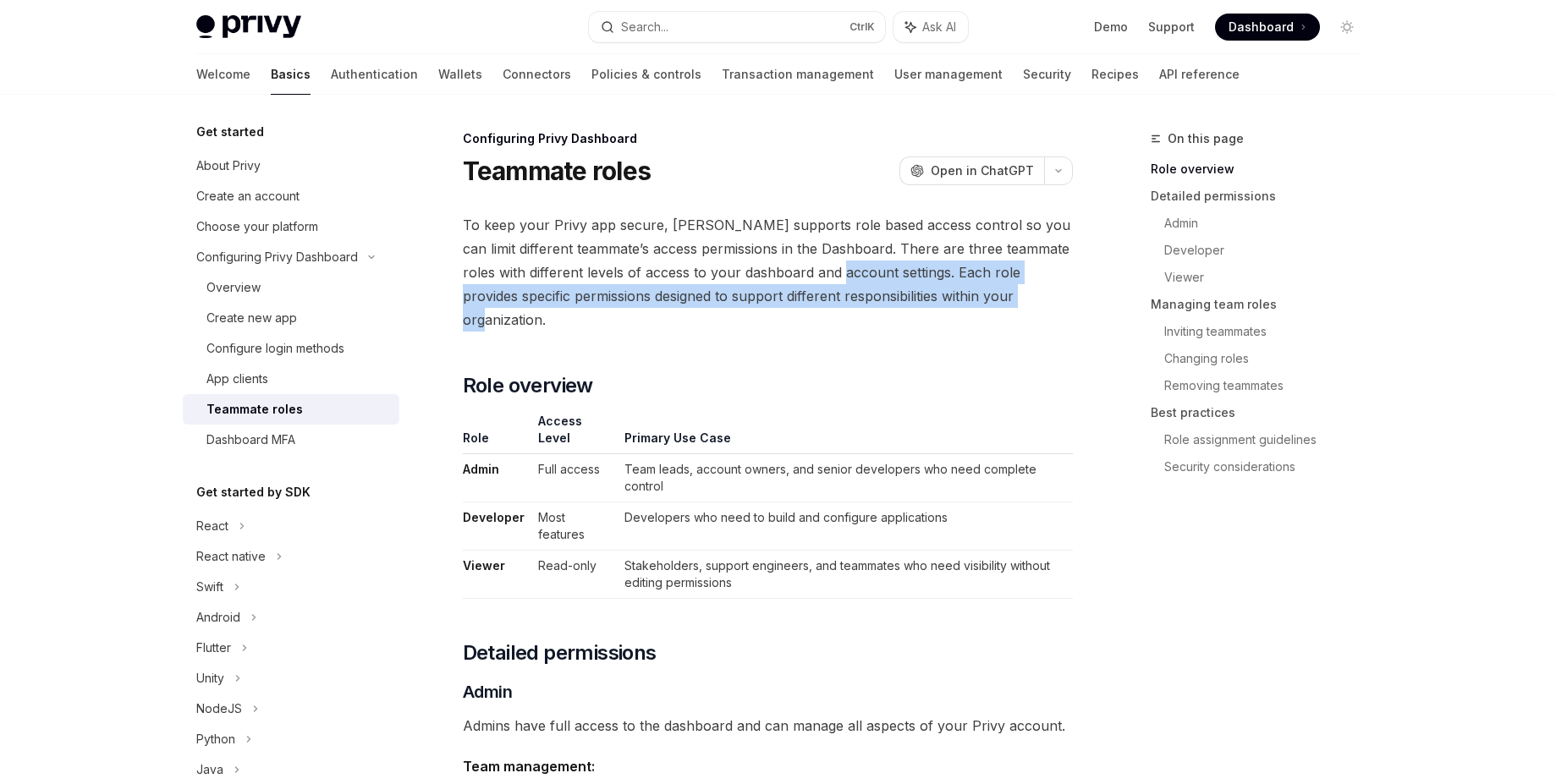
drag, startPoint x: 1036, startPoint y: 294, endPoint x: 859, endPoint y: 272, distance: 178.4
click at [859, 272] on span "To keep your Privy app secure, [PERSON_NAME] supports role based access control…" at bounding box center [768, 272] width 610 height 118
click at [868, 275] on span "To keep your Privy app secure, [PERSON_NAME] supports role based access control…" at bounding box center [768, 272] width 610 height 118
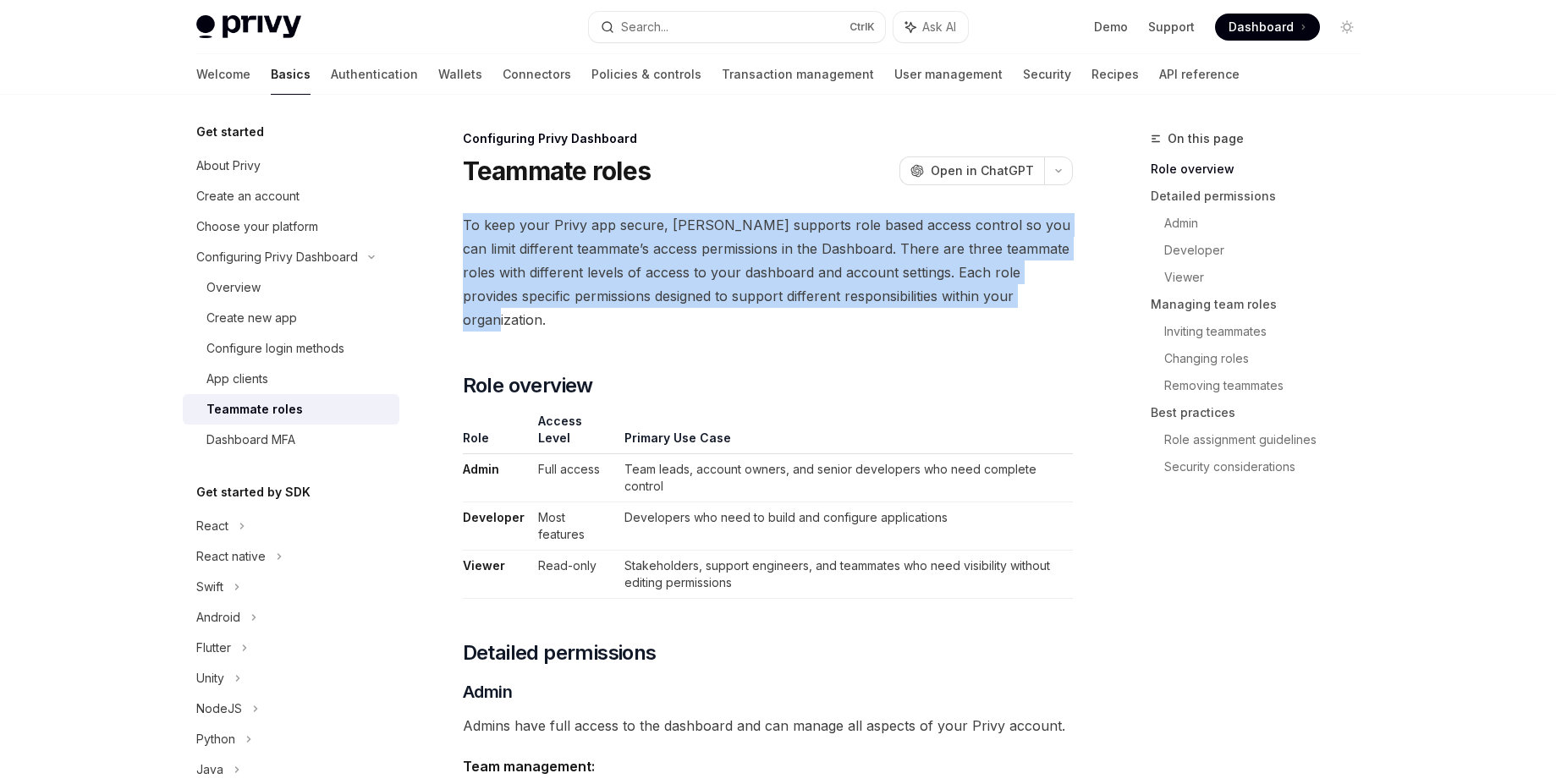
drag, startPoint x: 1044, startPoint y: 296, endPoint x: 435, endPoint y: 227, distance: 612.9
click at [521, 239] on span "To keep your Privy app secure, [PERSON_NAME] supports role based access control…" at bounding box center [768, 272] width 610 height 118
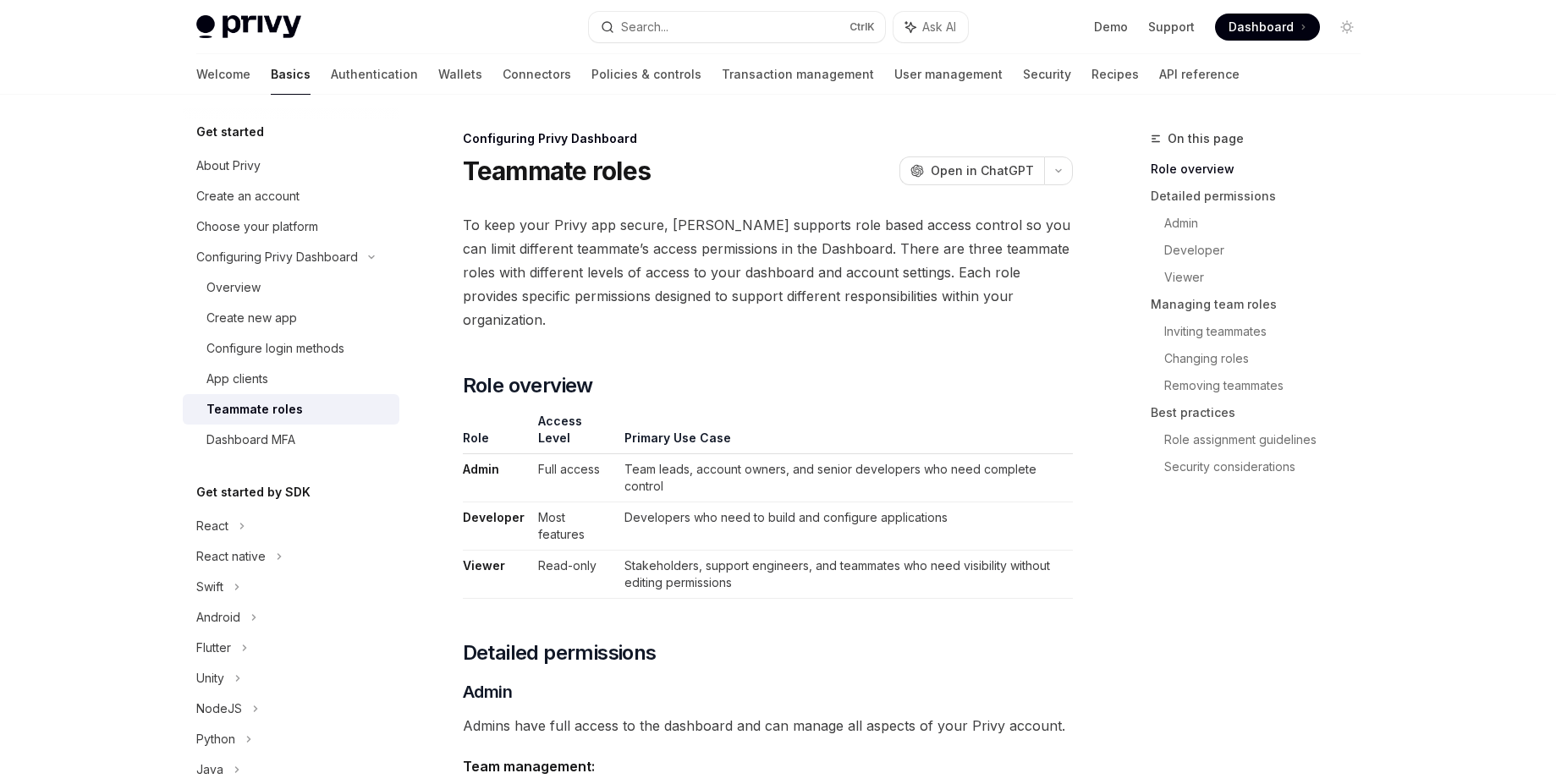
click at [553, 233] on span "To keep your Privy app secure, [PERSON_NAME] supports role based access control…" at bounding box center [768, 272] width 610 height 118
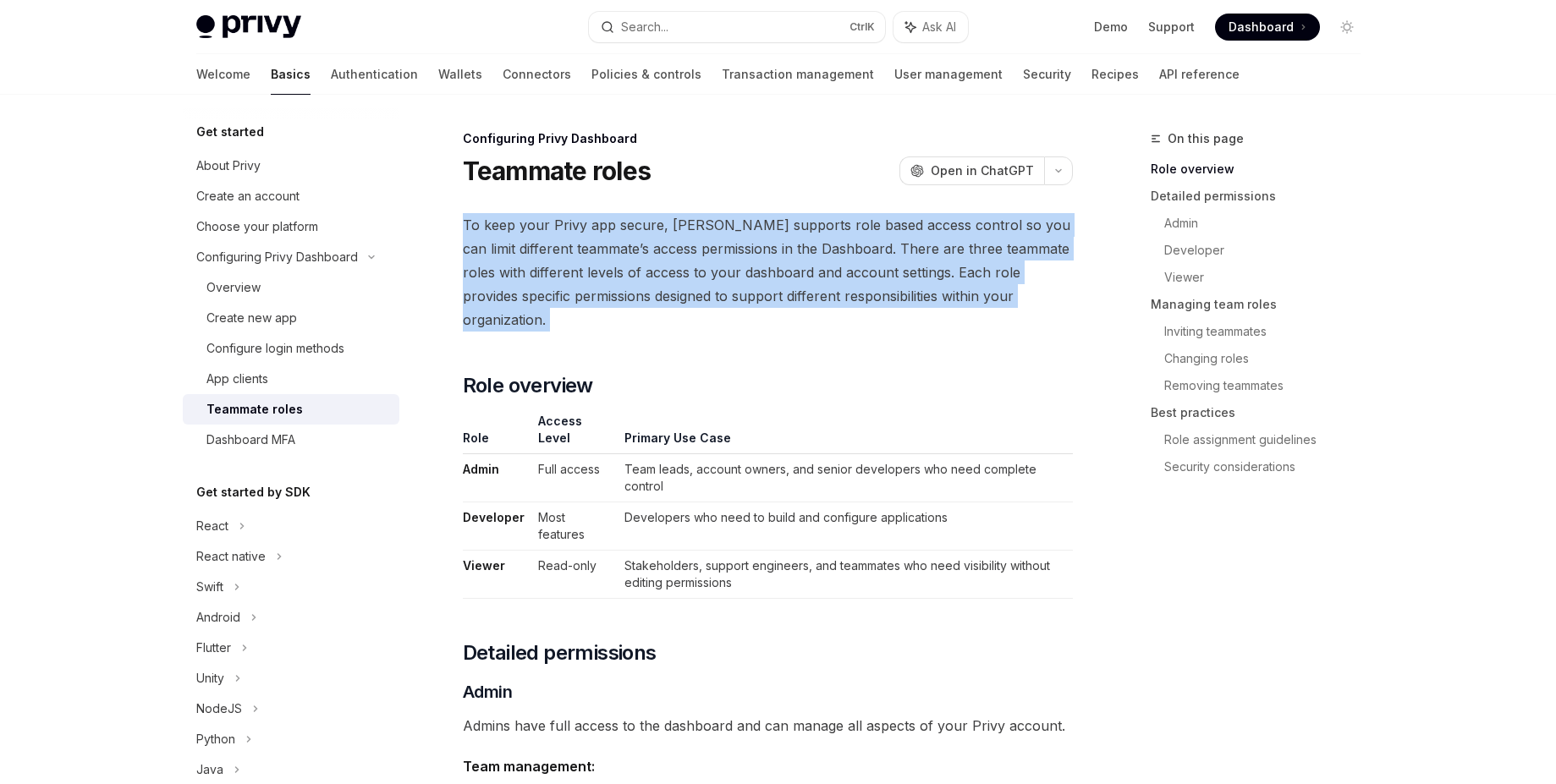
click at [553, 233] on span "To keep your Privy app secure, [PERSON_NAME] supports role based access control…" at bounding box center [768, 272] width 610 height 118
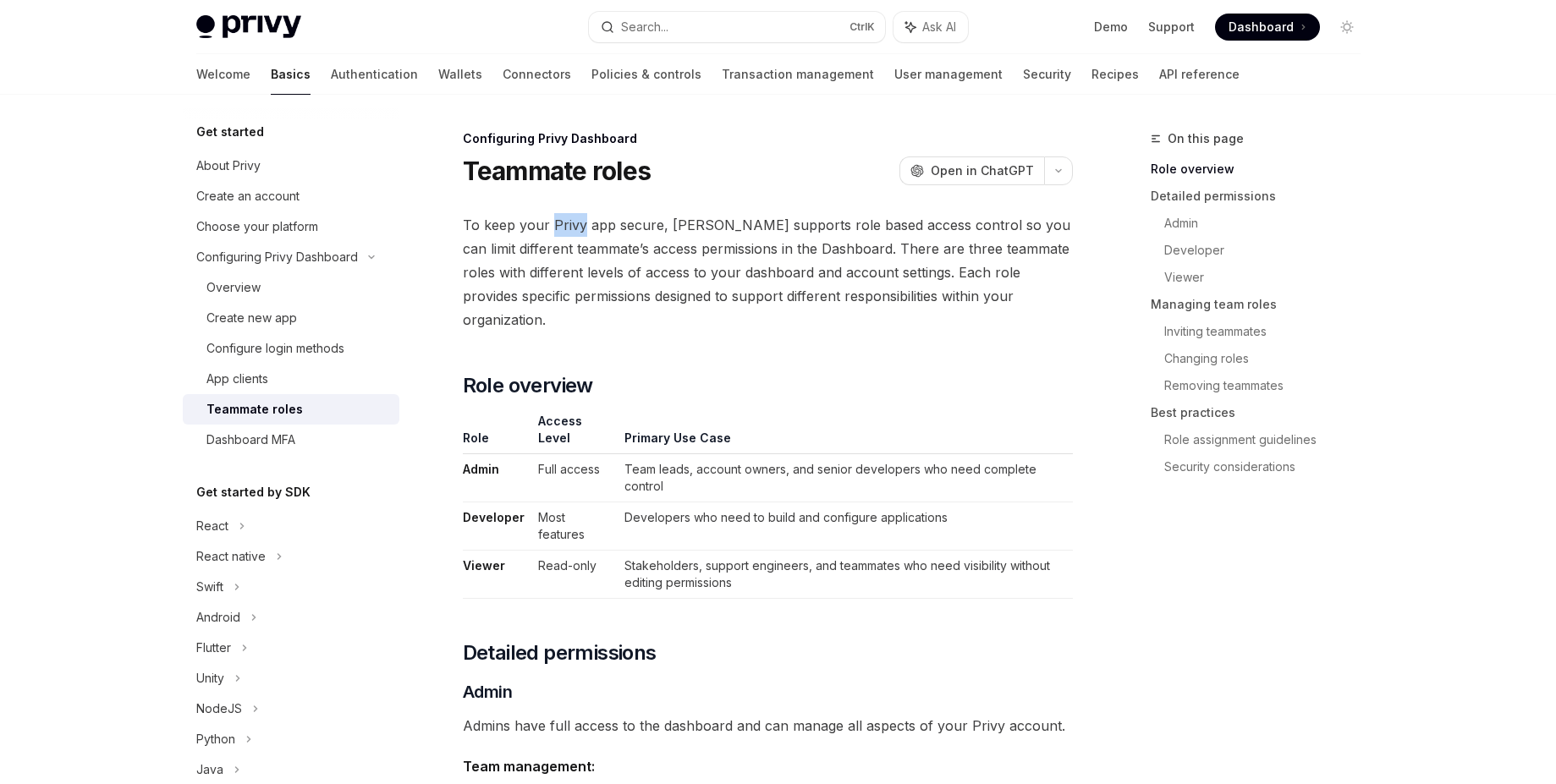
click at [553, 233] on span "To keep your Privy app secure, [PERSON_NAME] supports role based access control…" at bounding box center [768, 272] width 610 height 118
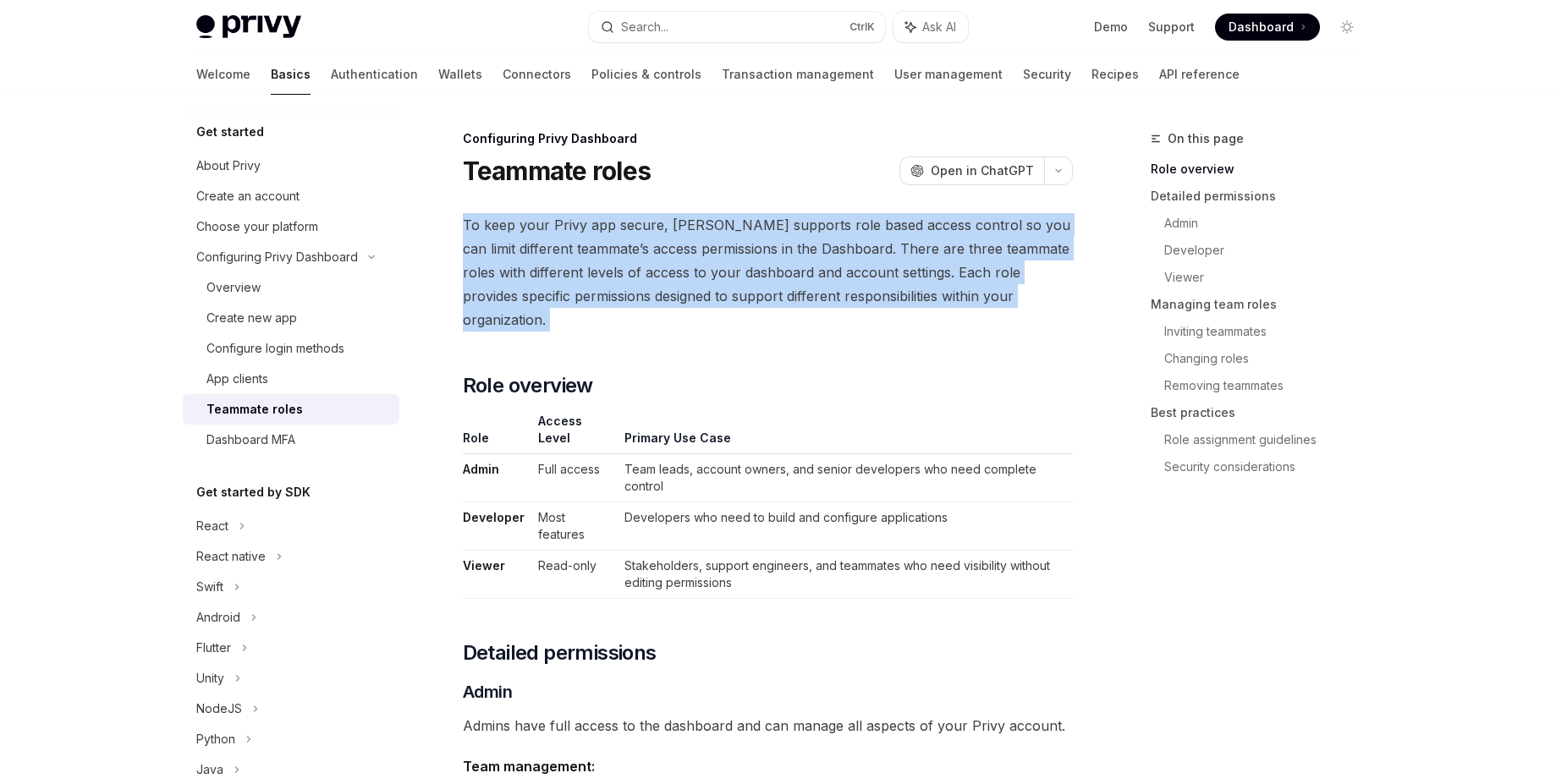
click at [553, 233] on span "To keep your Privy app secure, [PERSON_NAME] supports role based access control…" at bounding box center [768, 272] width 610 height 118
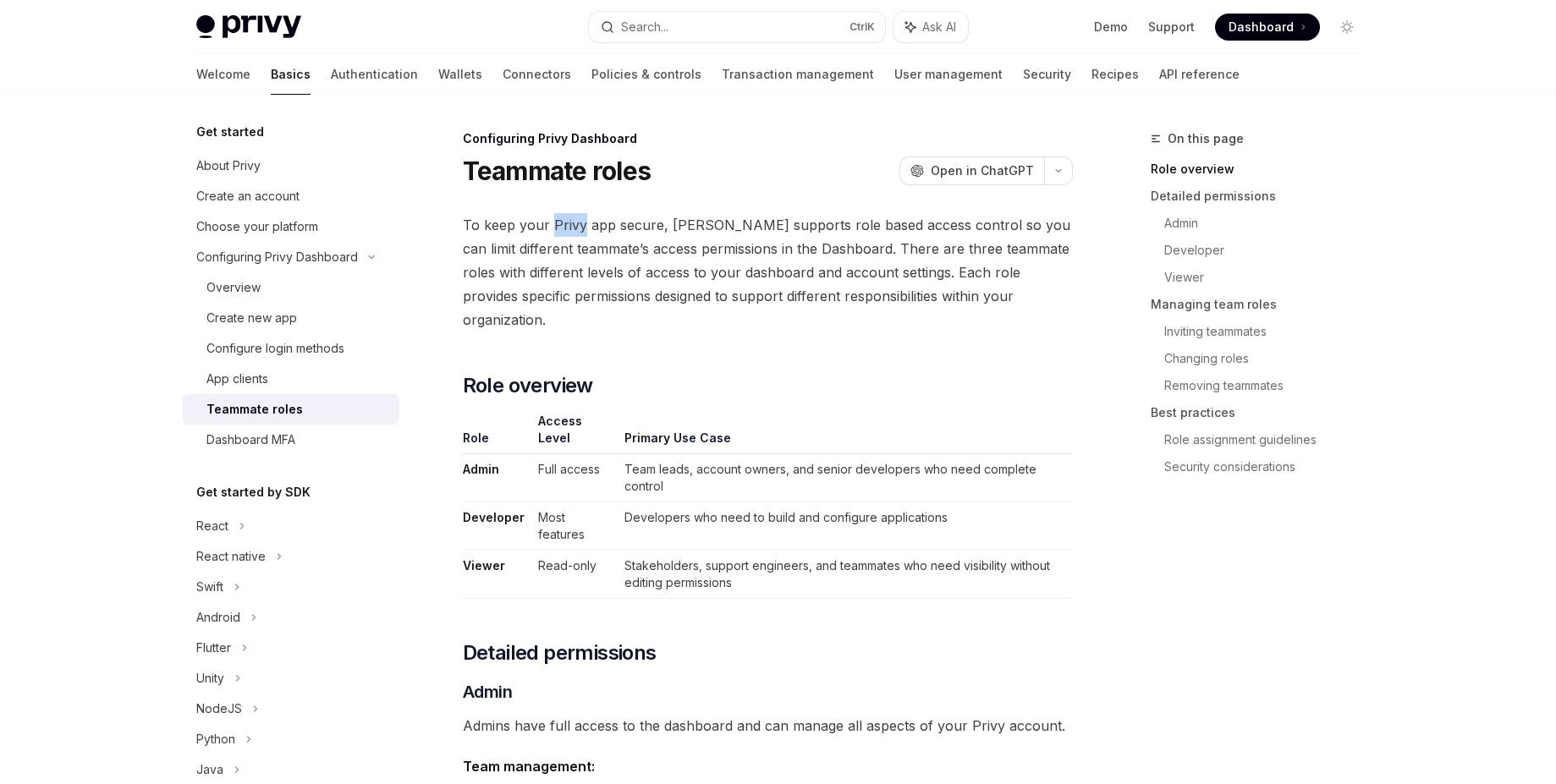
click at [553, 233] on span "To keep your Privy app secure, [PERSON_NAME] supports role based access control…" at bounding box center [768, 272] width 610 height 118
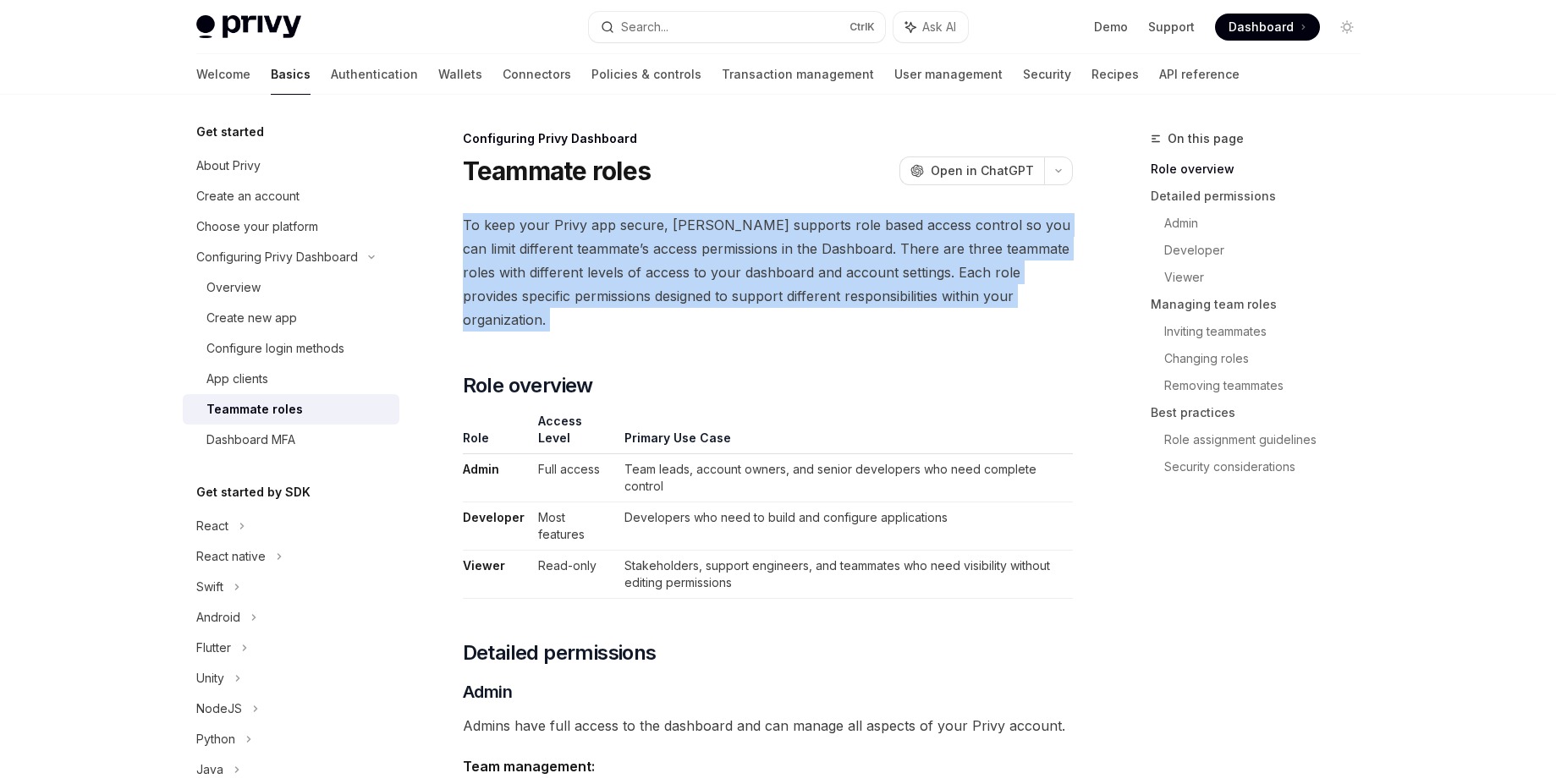
click at [553, 233] on span "To keep your Privy app secure, [PERSON_NAME] supports role based access control…" at bounding box center [768, 272] width 610 height 118
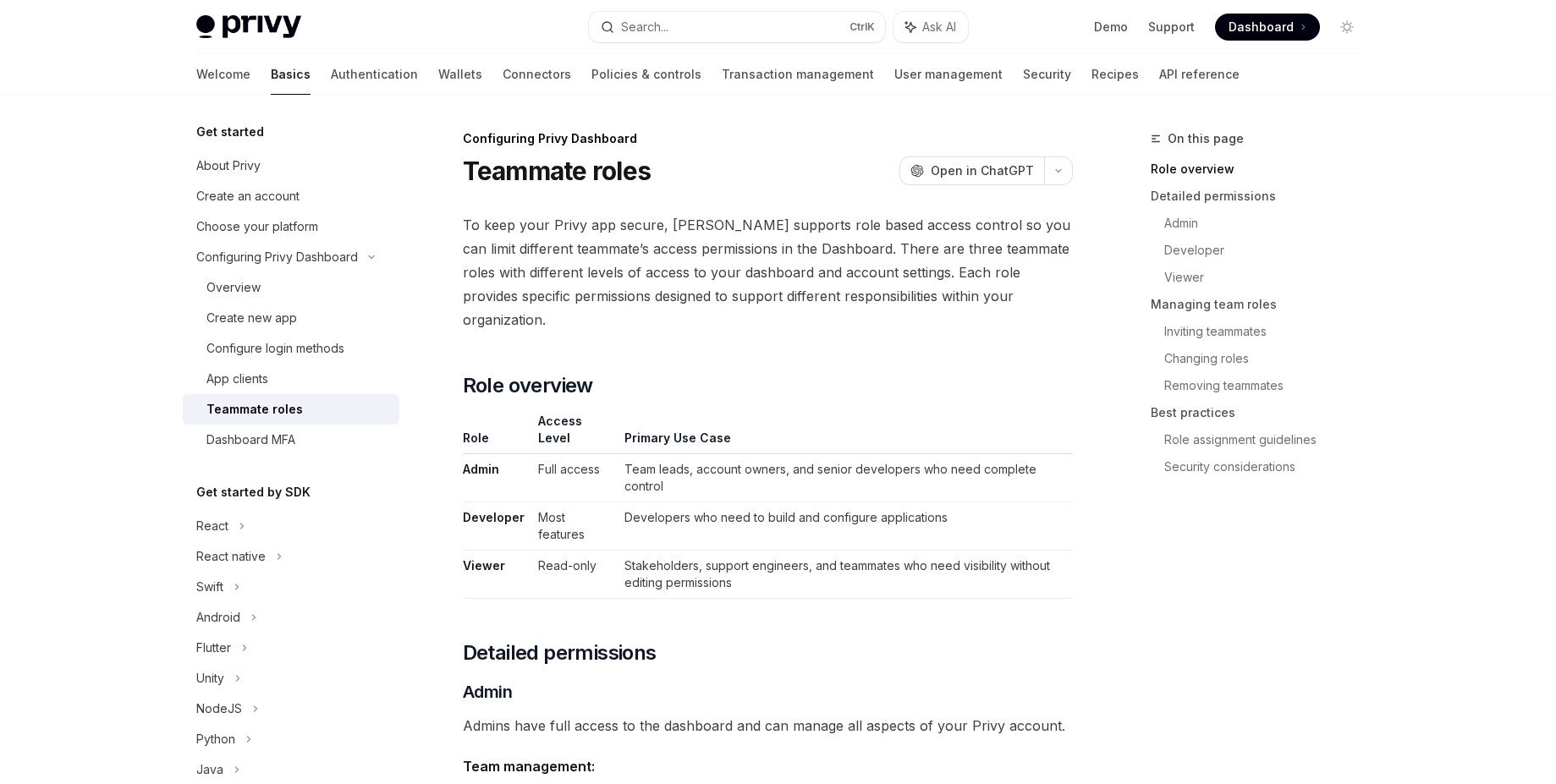
click at [553, 233] on span "To keep your Privy app secure, [PERSON_NAME] supports role based access control…" at bounding box center [768, 272] width 610 height 118
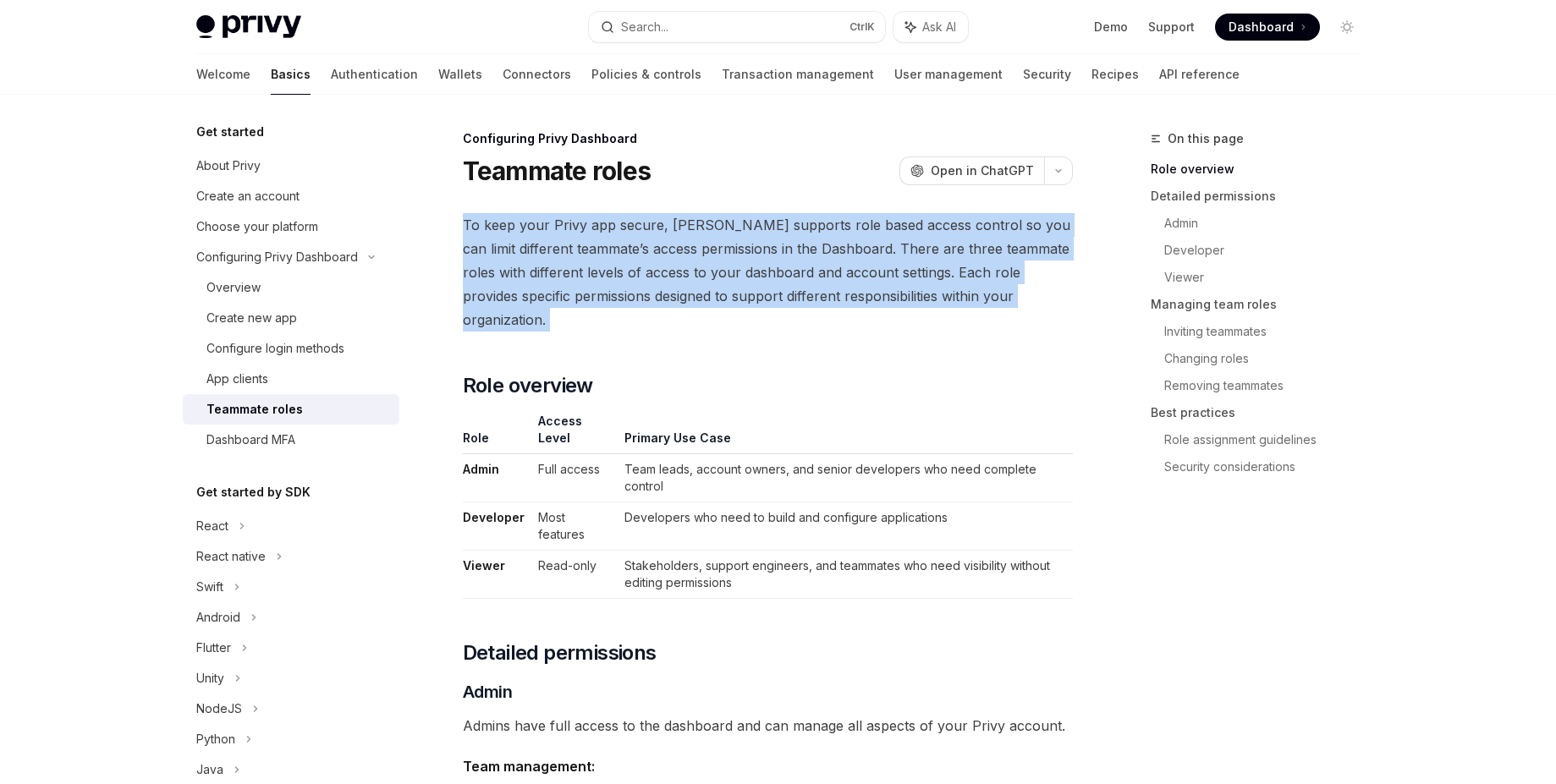
click at [553, 233] on span "To keep your Privy app secure, [PERSON_NAME] supports role based access control…" at bounding box center [768, 272] width 610 height 118
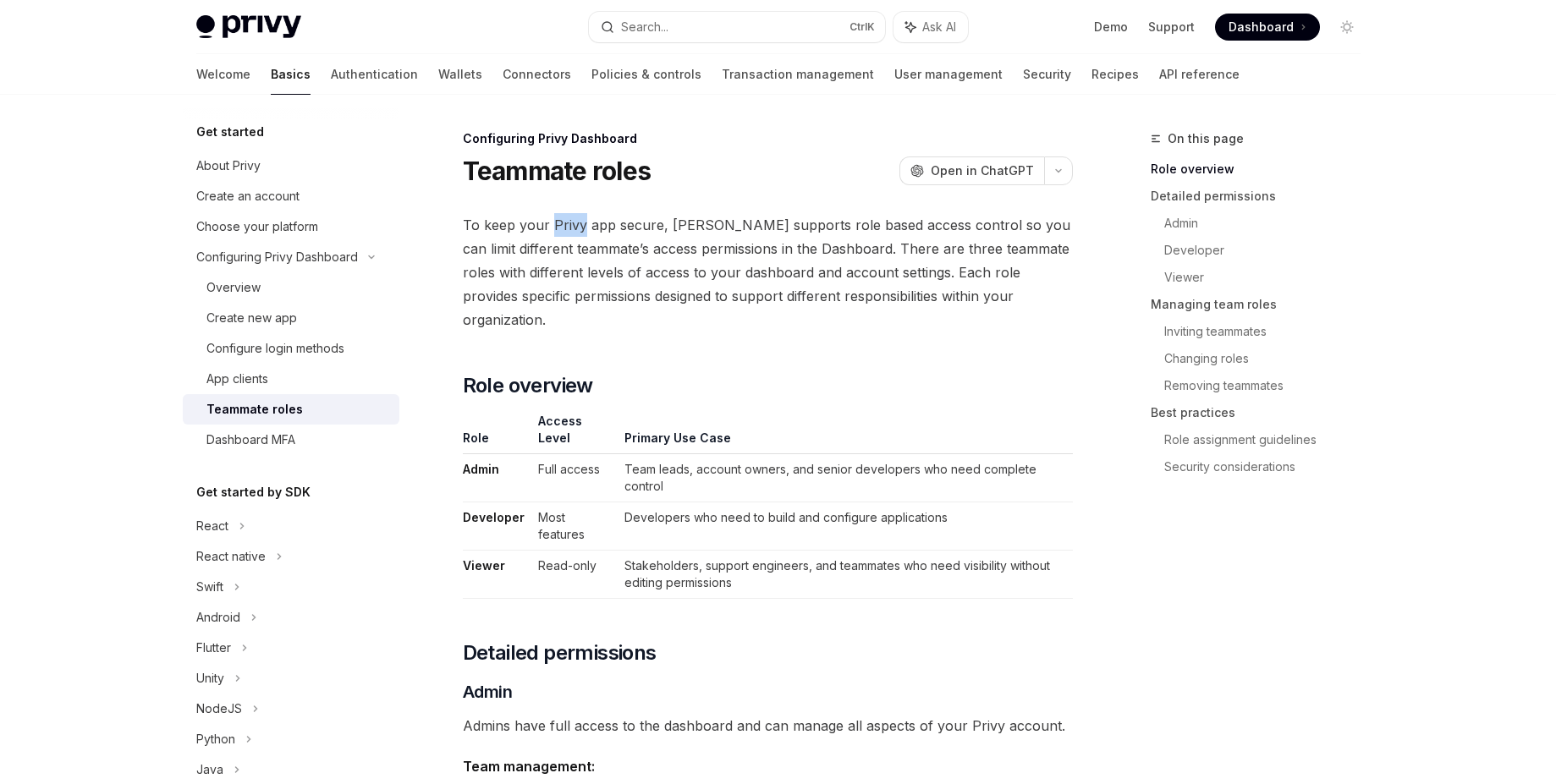
click at [553, 233] on span "To keep your Privy app secure, [PERSON_NAME] supports role based access control…" at bounding box center [768, 272] width 610 height 118
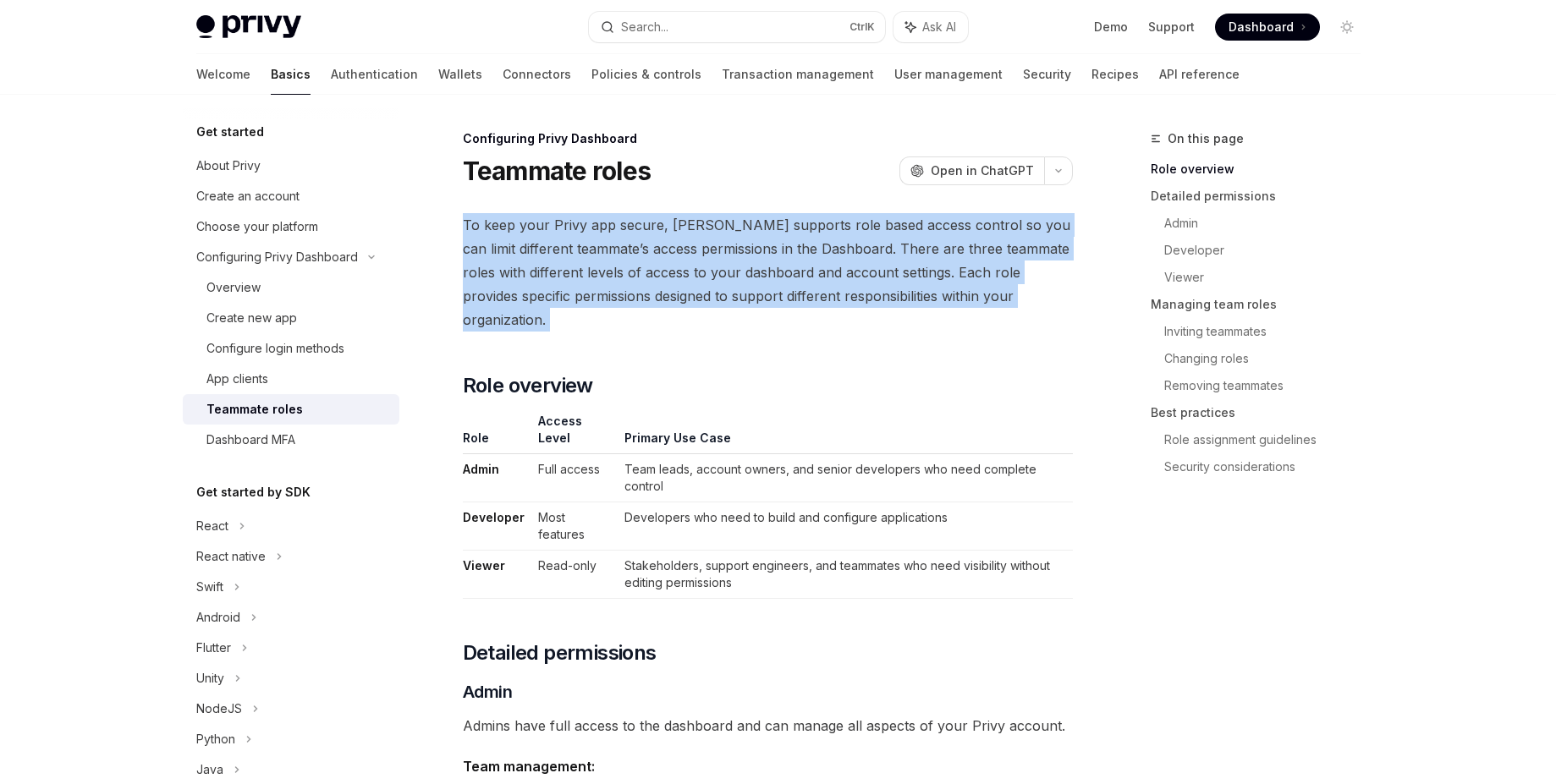
click at [553, 233] on span "To keep your Privy app secure, [PERSON_NAME] supports role based access control…" at bounding box center [768, 272] width 610 height 118
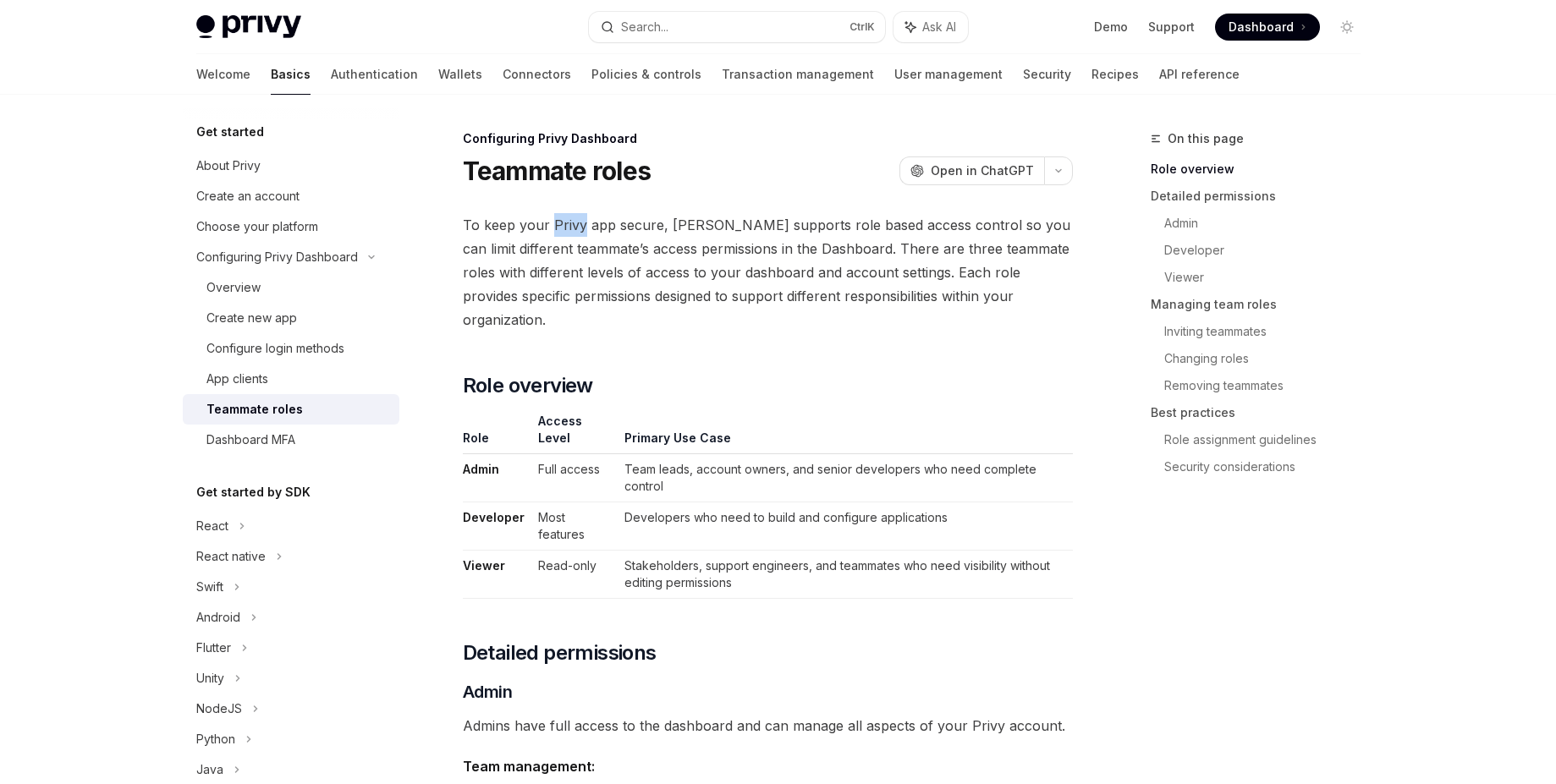
click at [553, 233] on span "To keep your Privy app secure, [PERSON_NAME] supports role based access control…" at bounding box center [768, 272] width 610 height 118
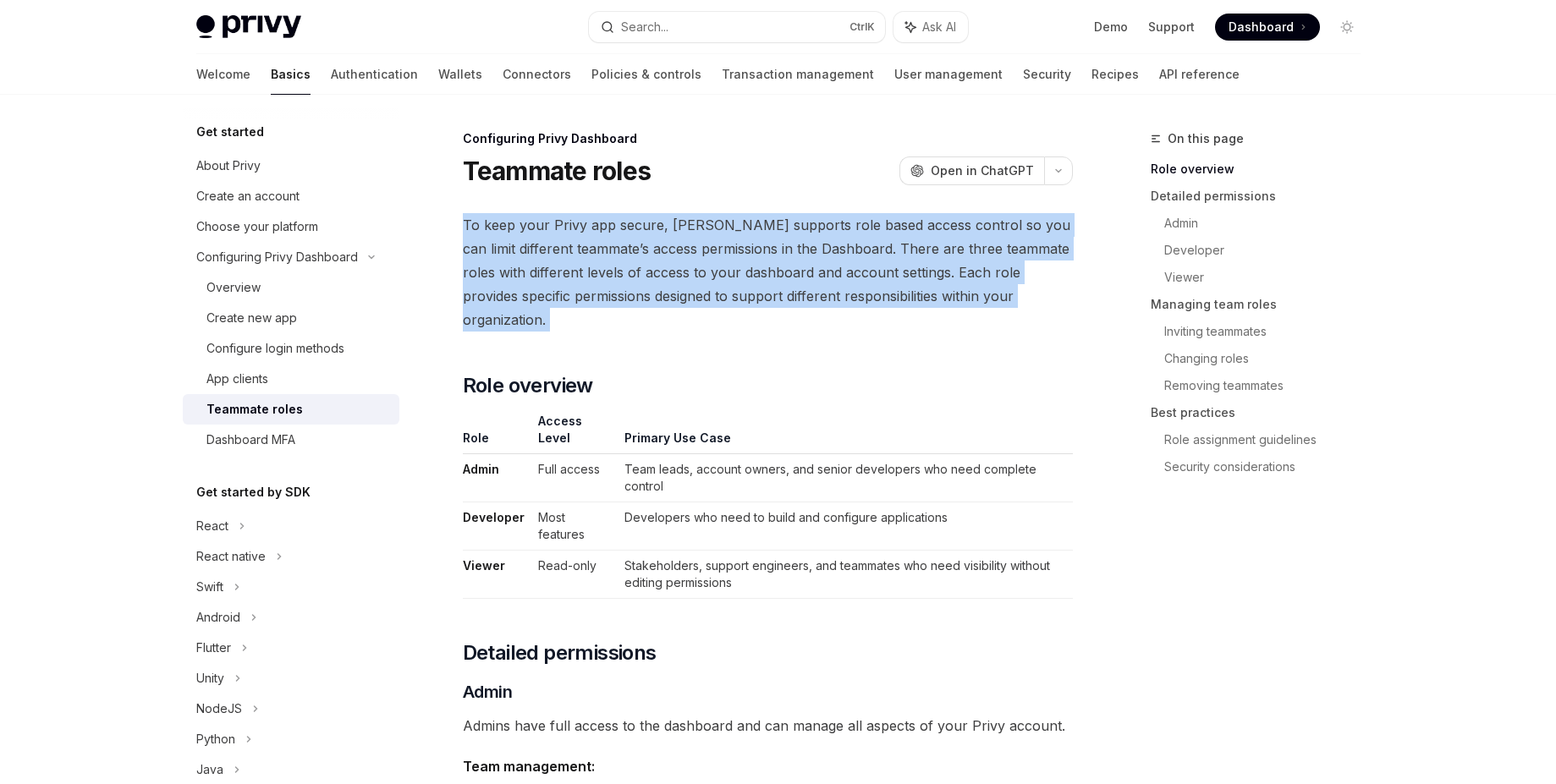
click at [553, 233] on span "To keep your Privy app secure, [PERSON_NAME] supports role based access control…" at bounding box center [768, 272] width 610 height 118
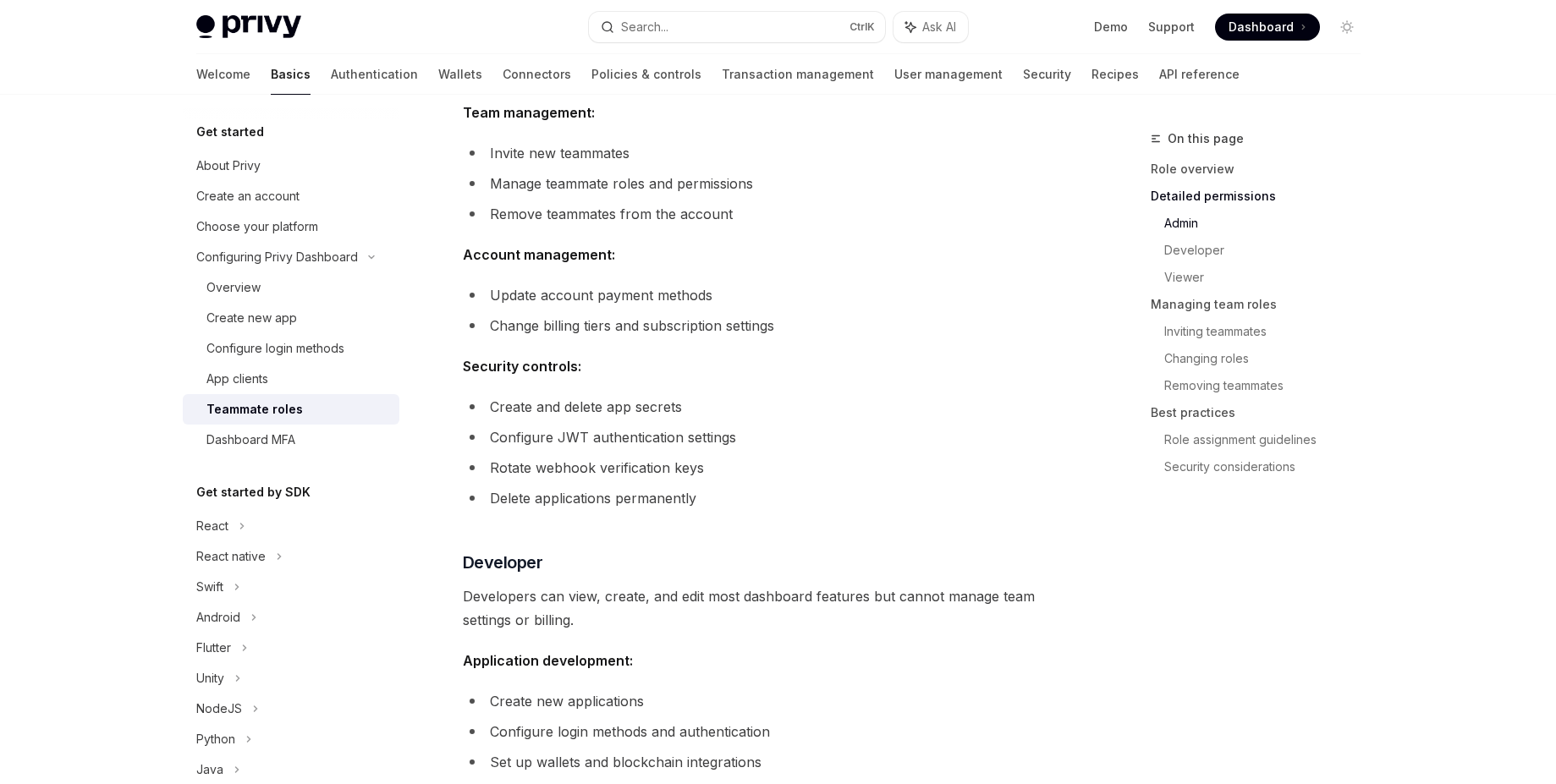
scroll to position [642, 0]
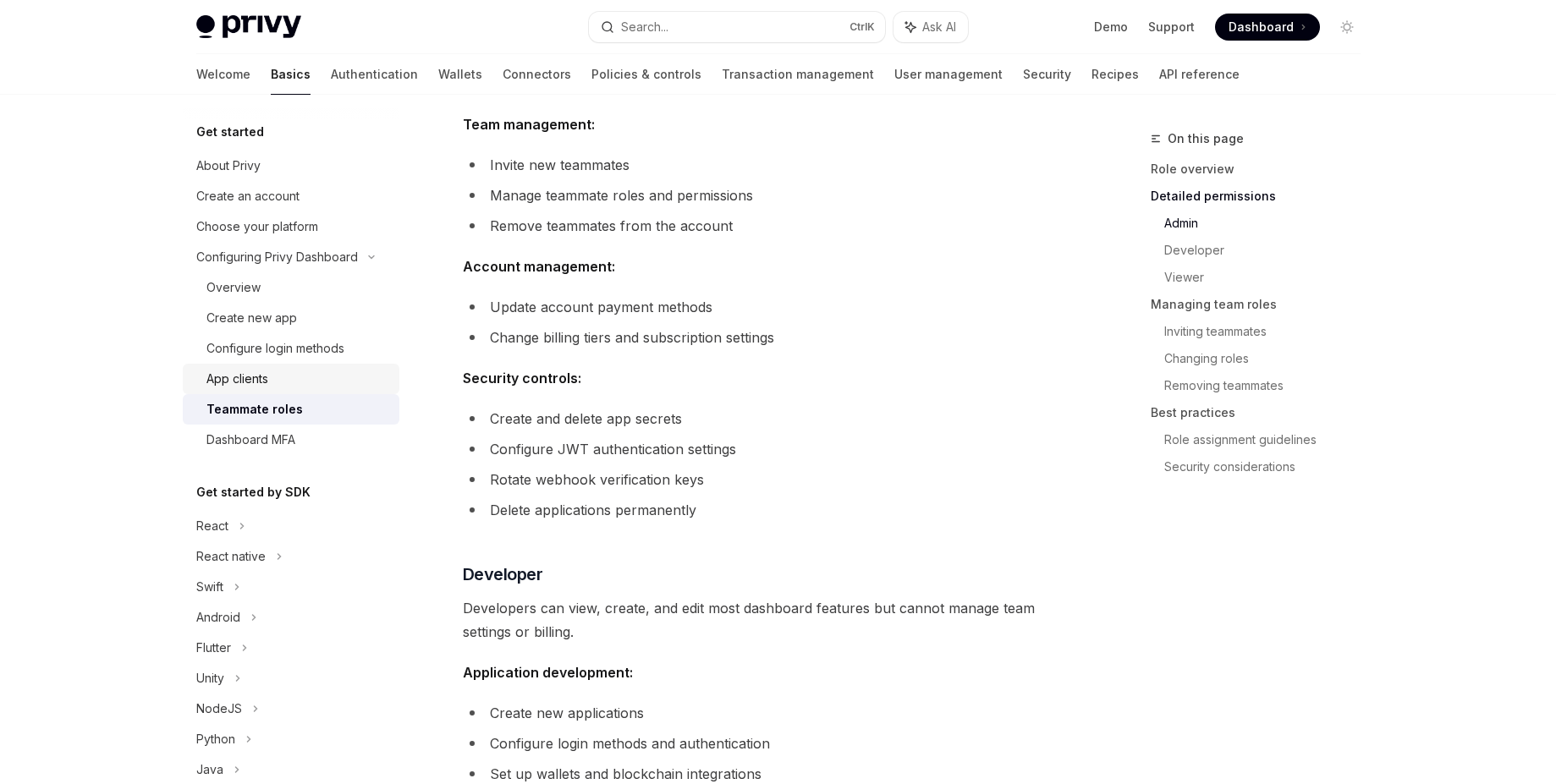
click at [276, 373] on div "App clients" at bounding box center [298, 379] width 182 height 20
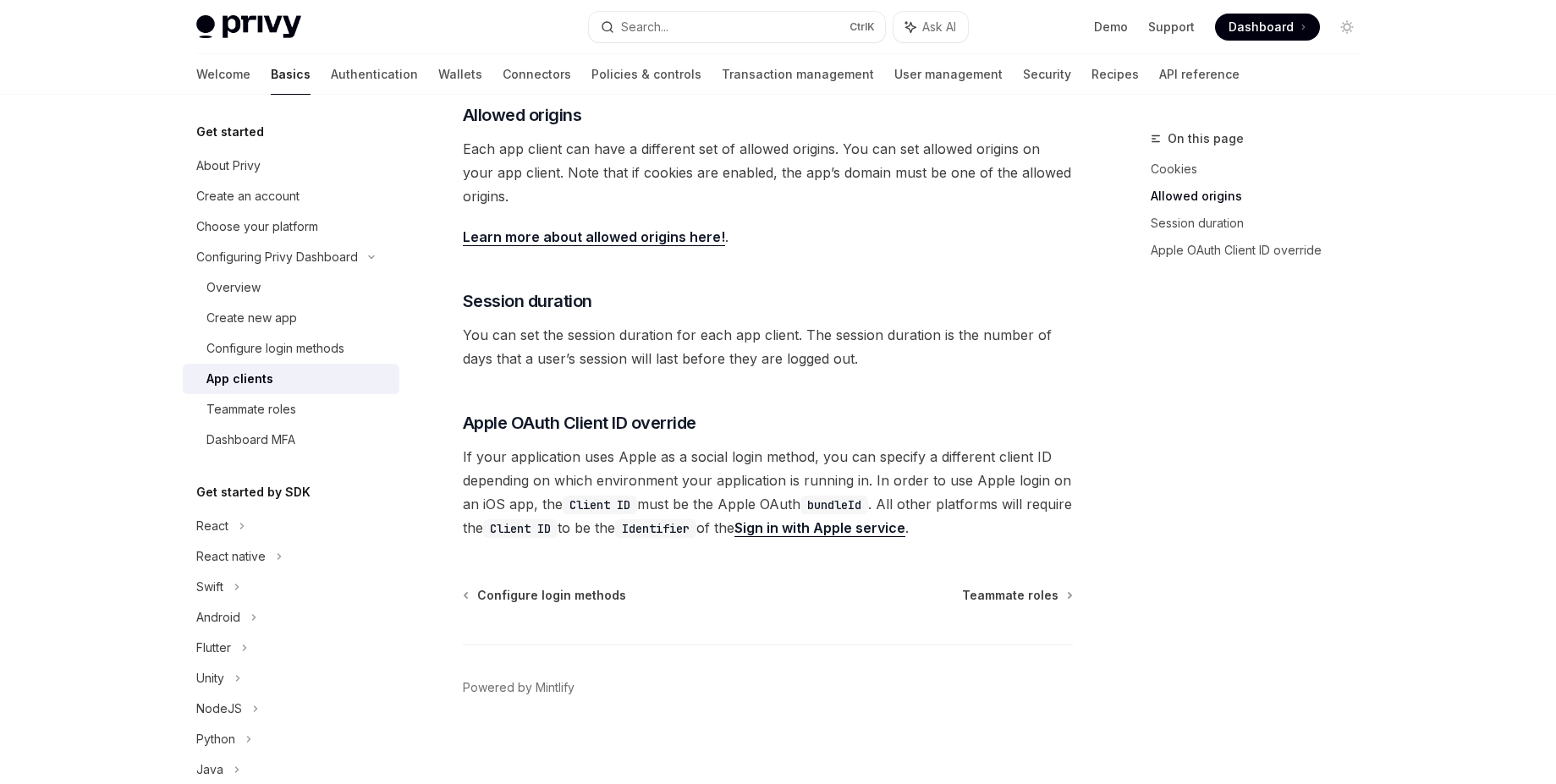
scroll to position [568, 0]
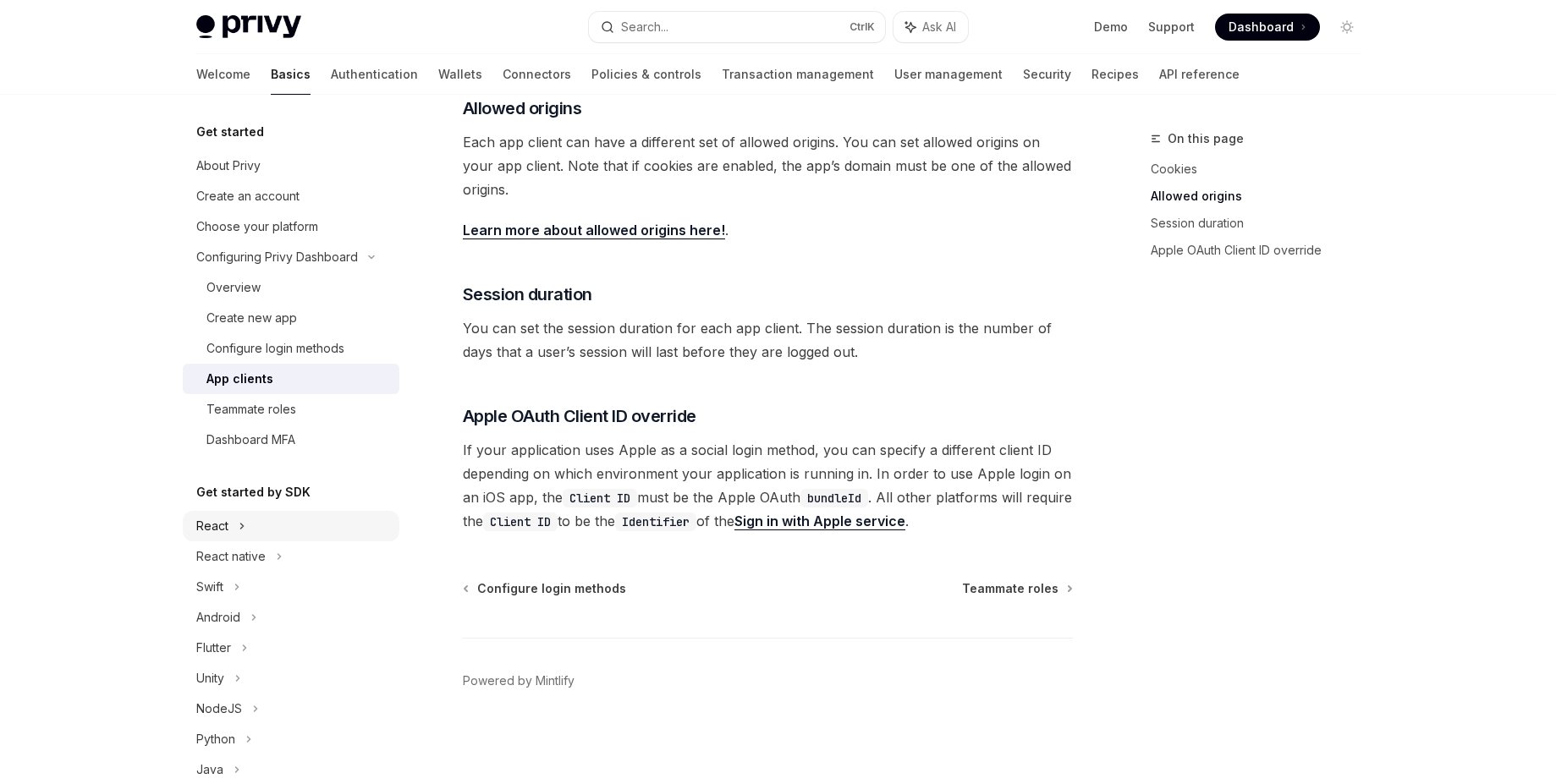
click at [219, 531] on div "React" at bounding box center [212, 526] width 33 height 20
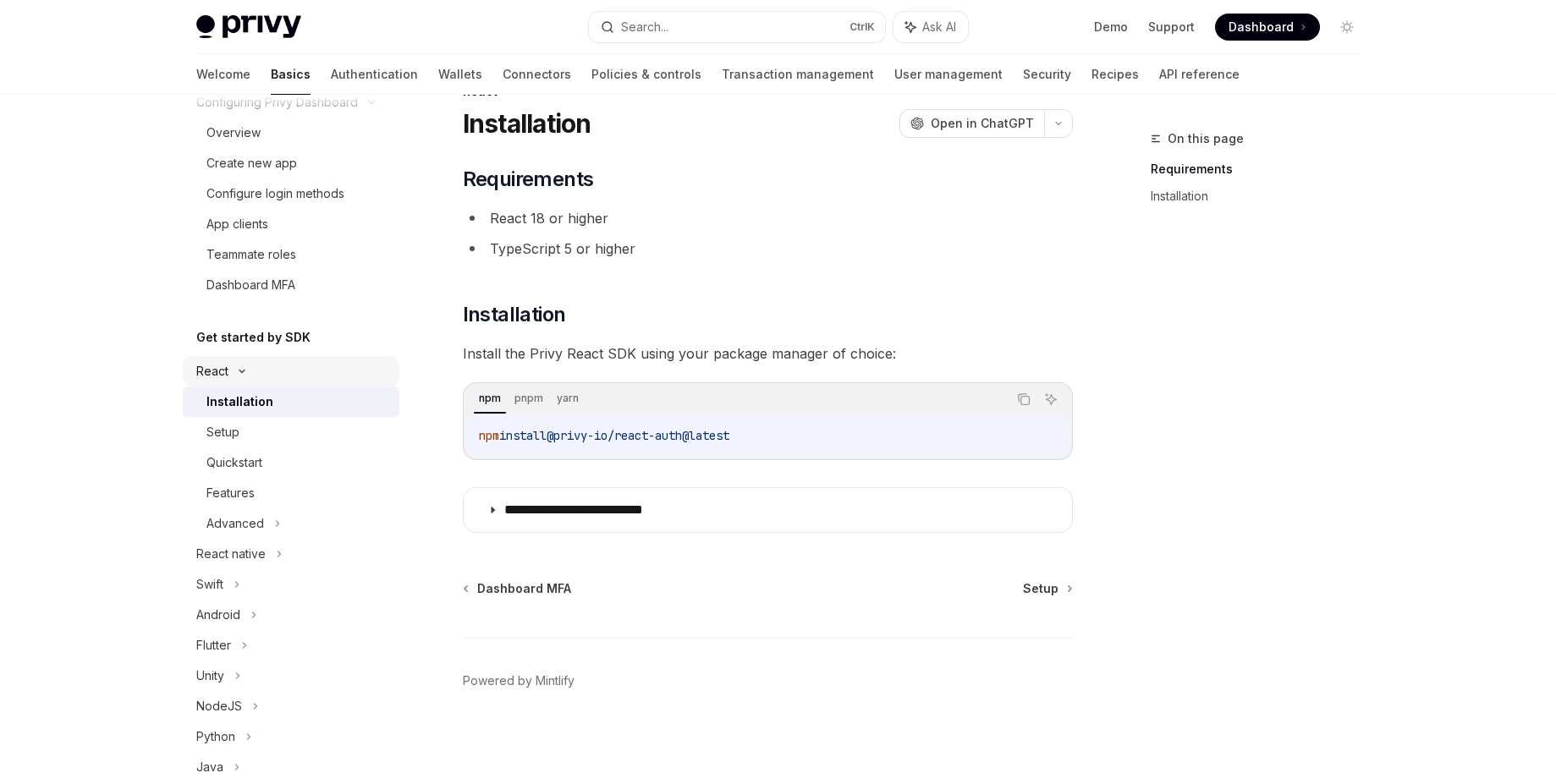
scroll to position [157, 0]
click at [254, 422] on div "Setup" at bounding box center [298, 430] width 182 height 20
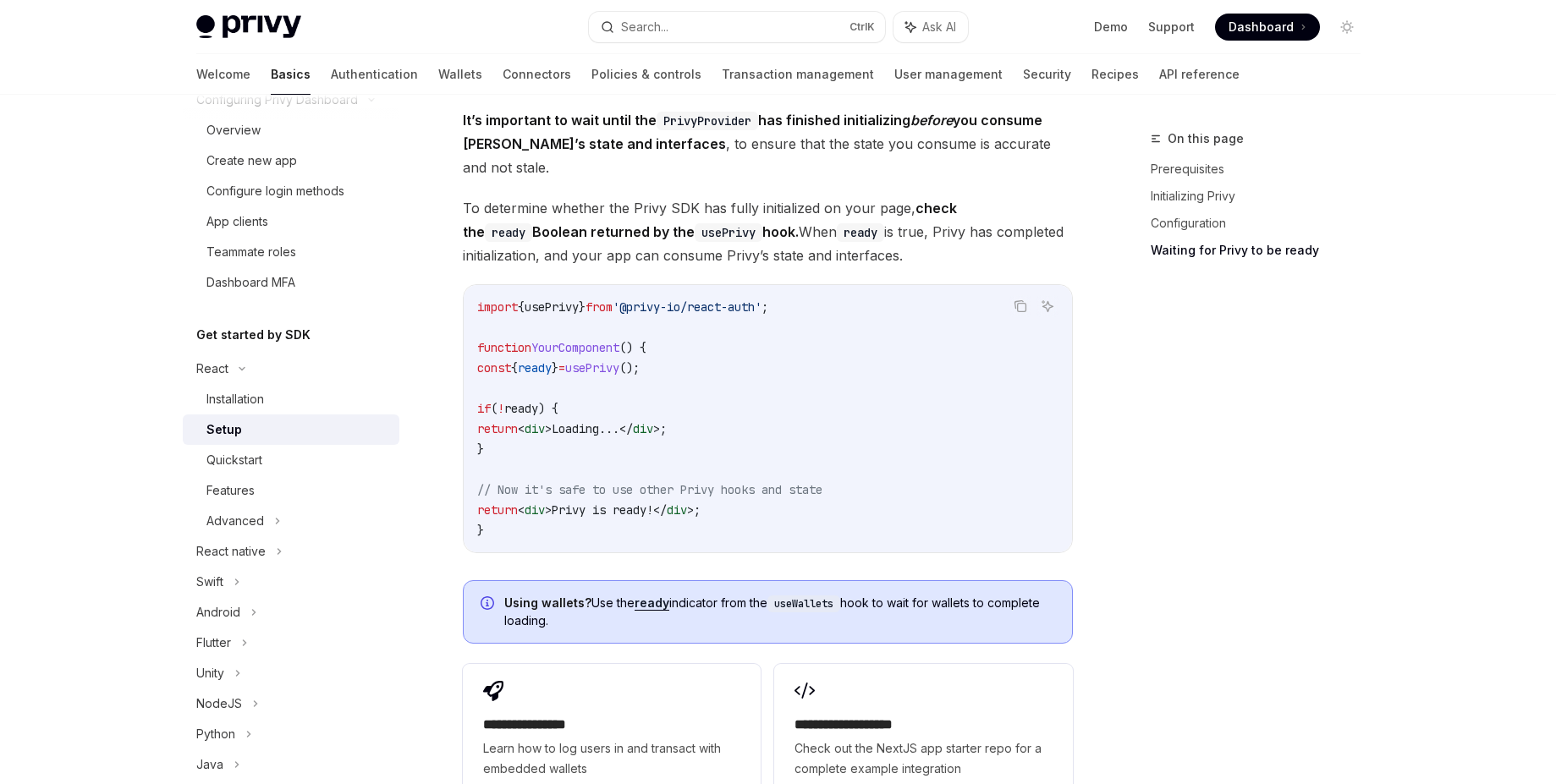
scroll to position [1757, 0]
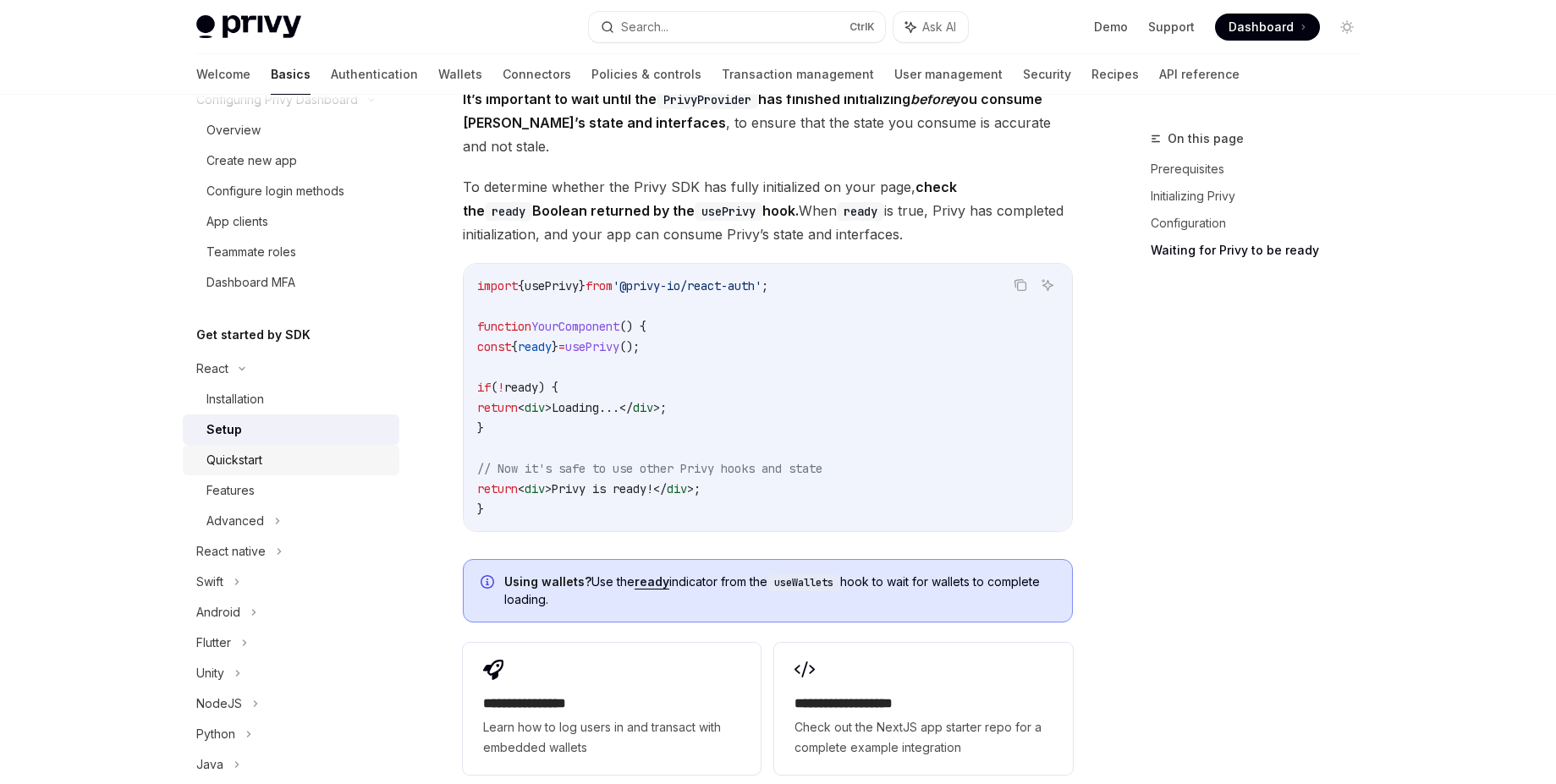
click at [272, 450] on div "Quickstart" at bounding box center [298, 460] width 182 height 20
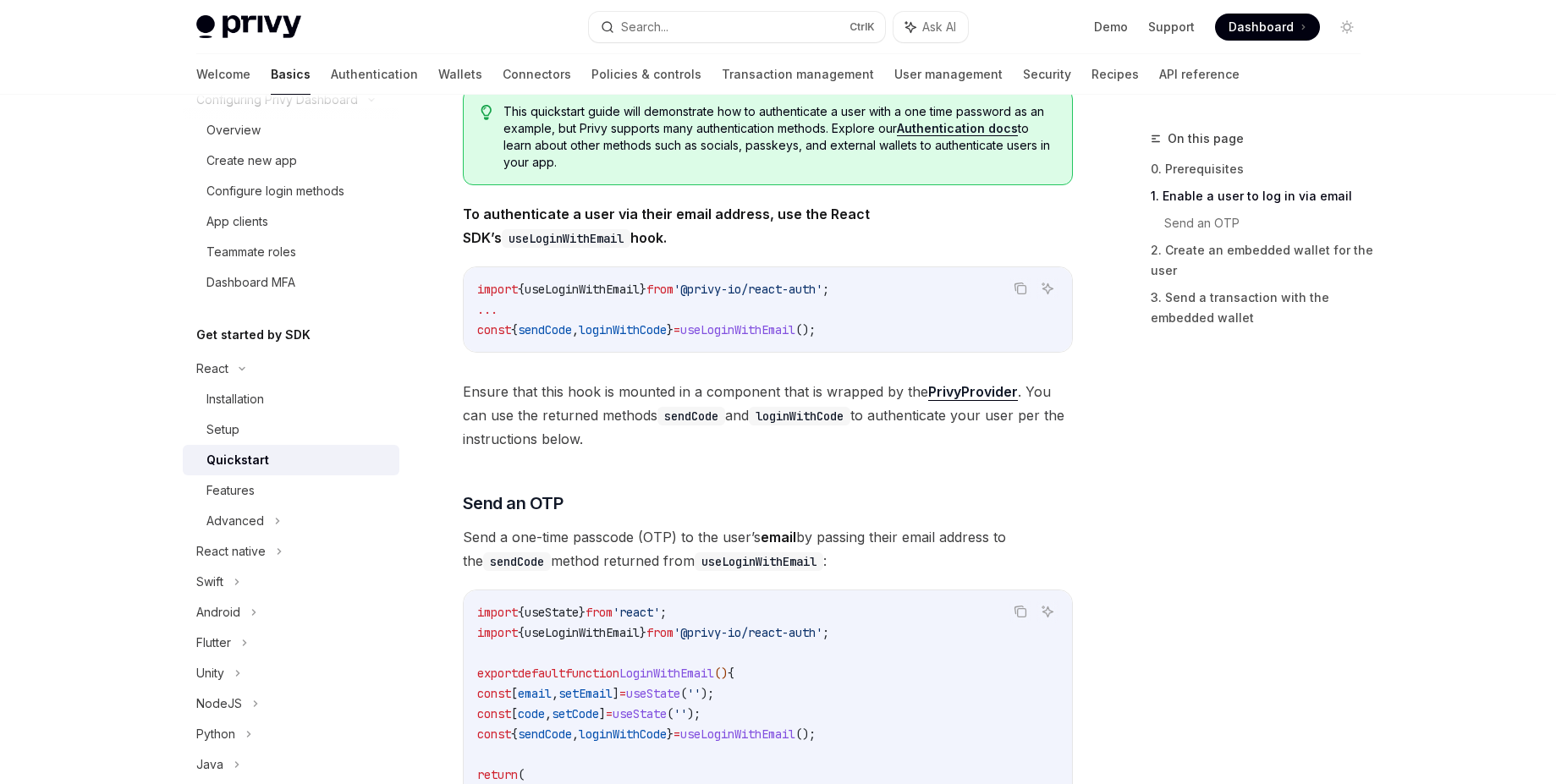
scroll to position [327, 0]
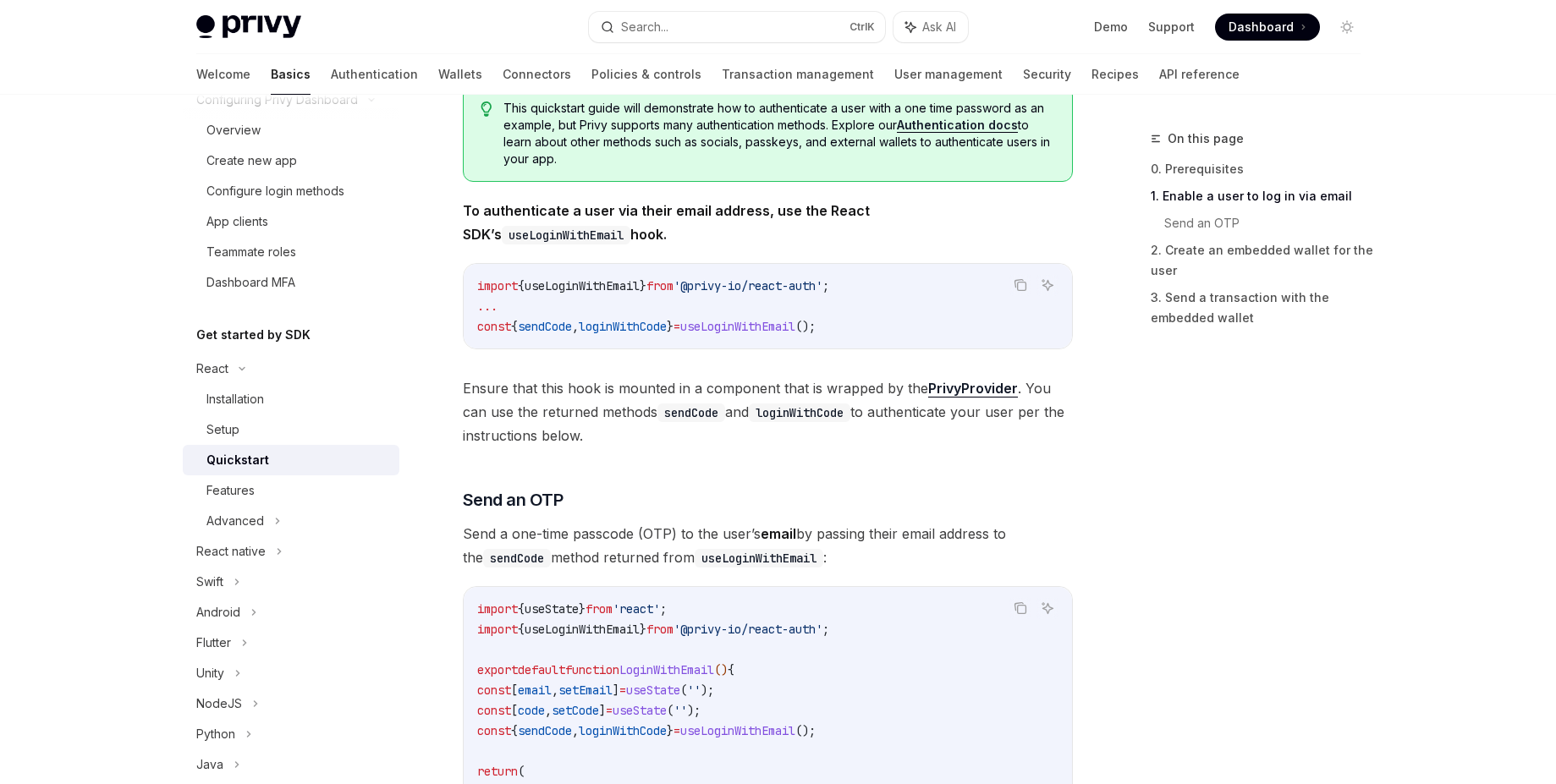
click at [630, 214] on strong "To authenticate a user via their email address, use the React SDK’s useLoginWit…" at bounding box center [667, 222] width 407 height 41
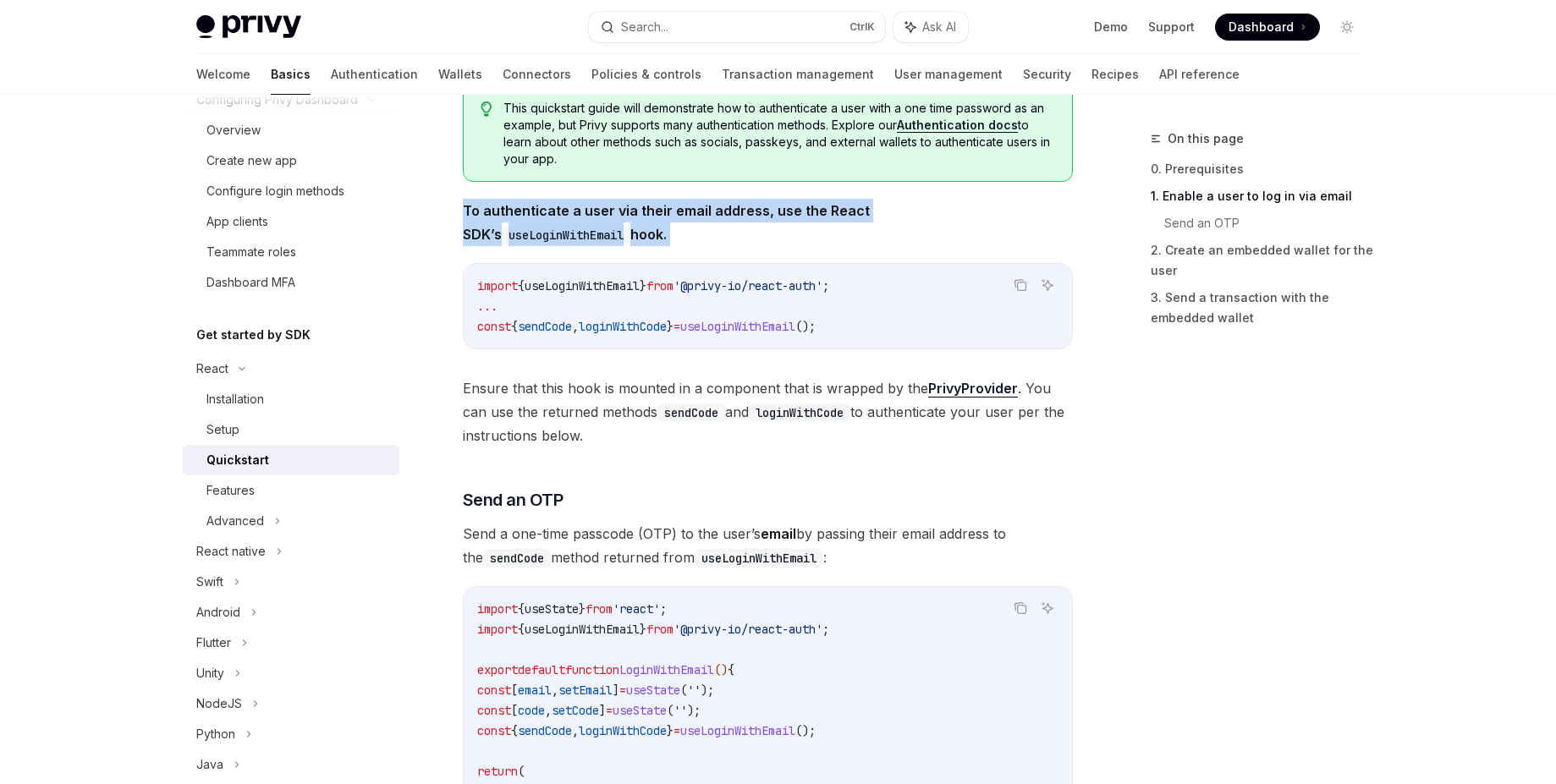
click at [630, 214] on strong "To authenticate a user via their email address, use the React SDK’s useLoginWit…" at bounding box center [667, 222] width 407 height 41
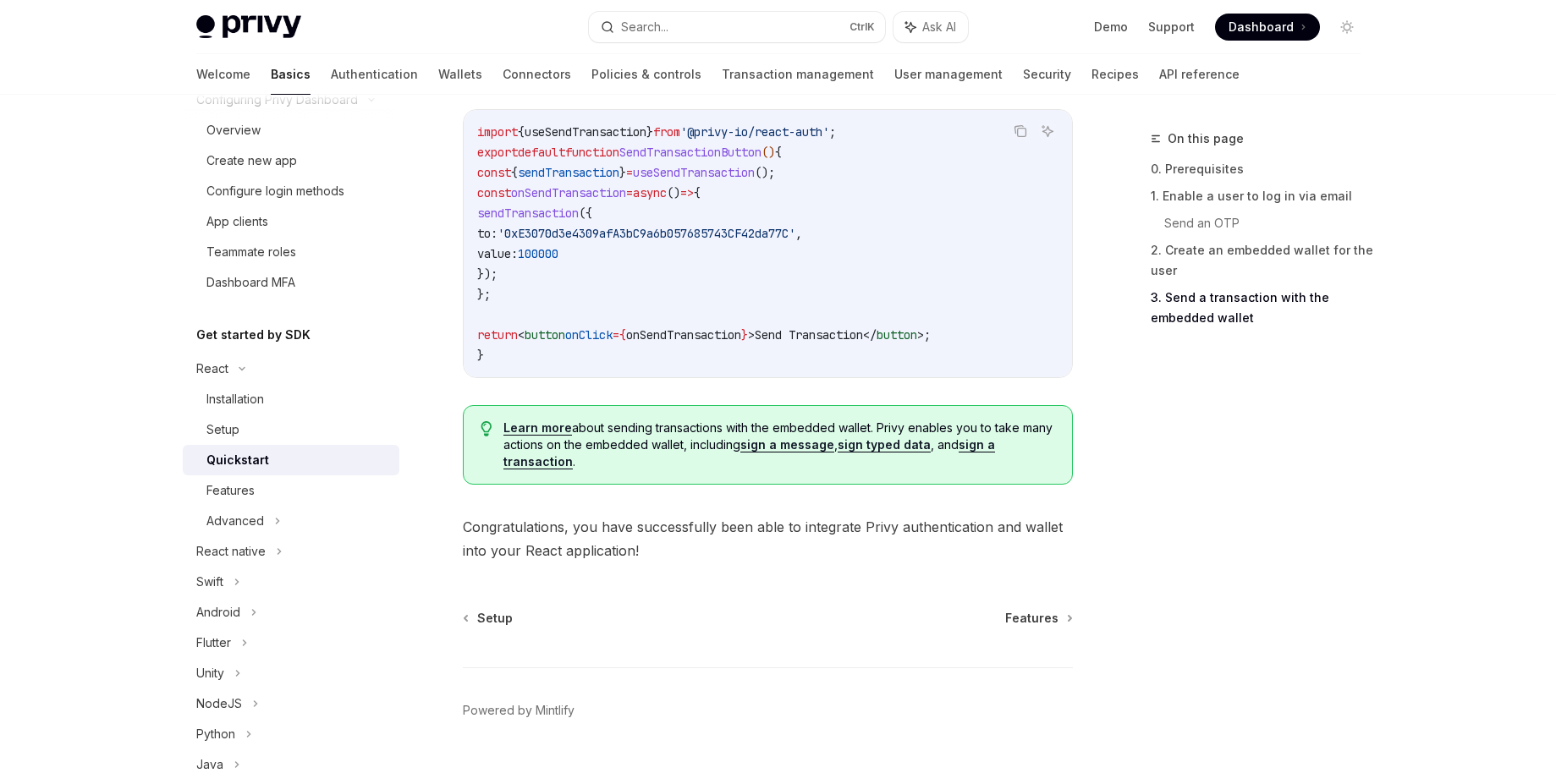
scroll to position [1675, 0]
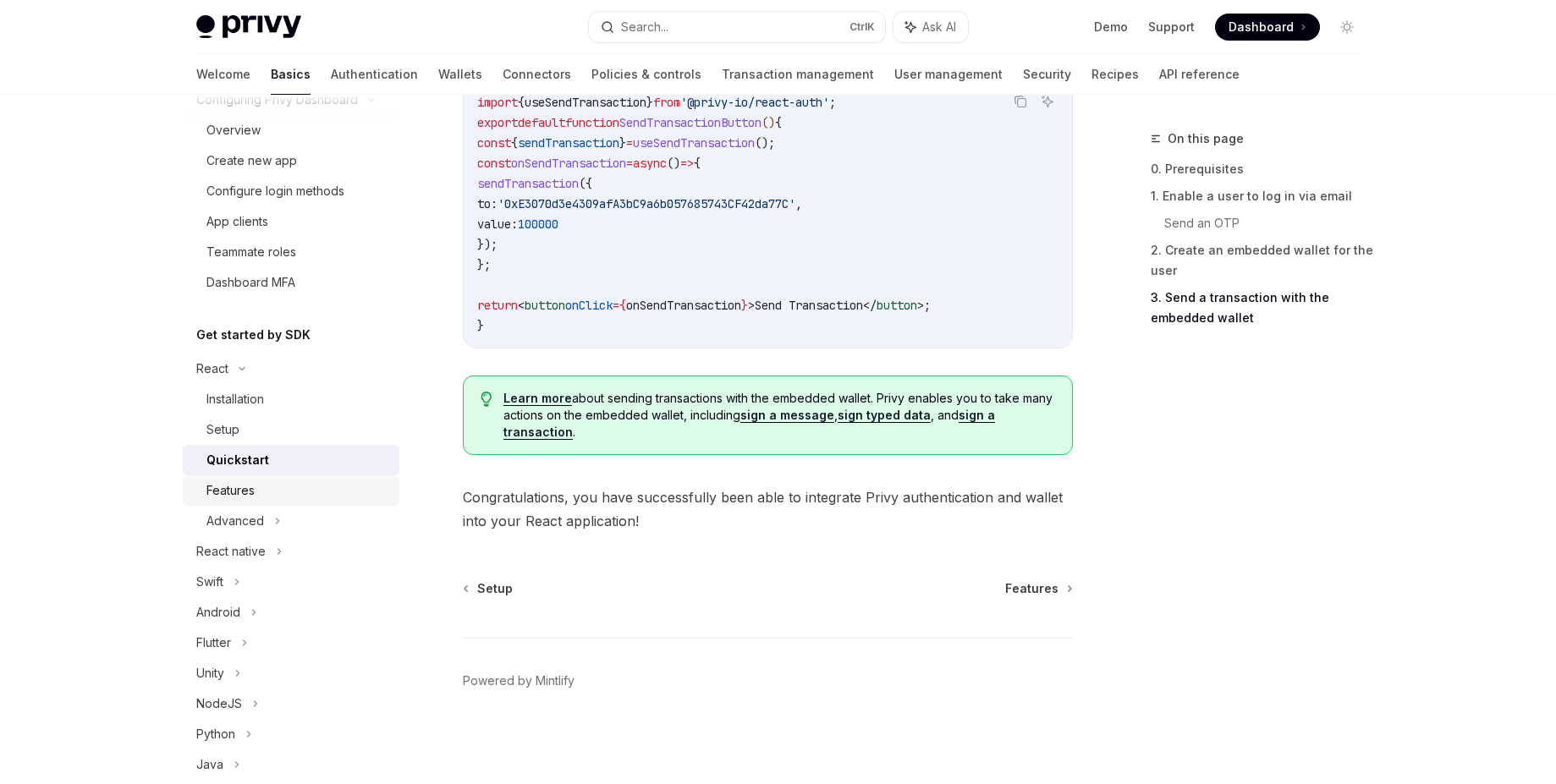
click at [302, 486] on div "Features" at bounding box center [298, 491] width 182 height 20
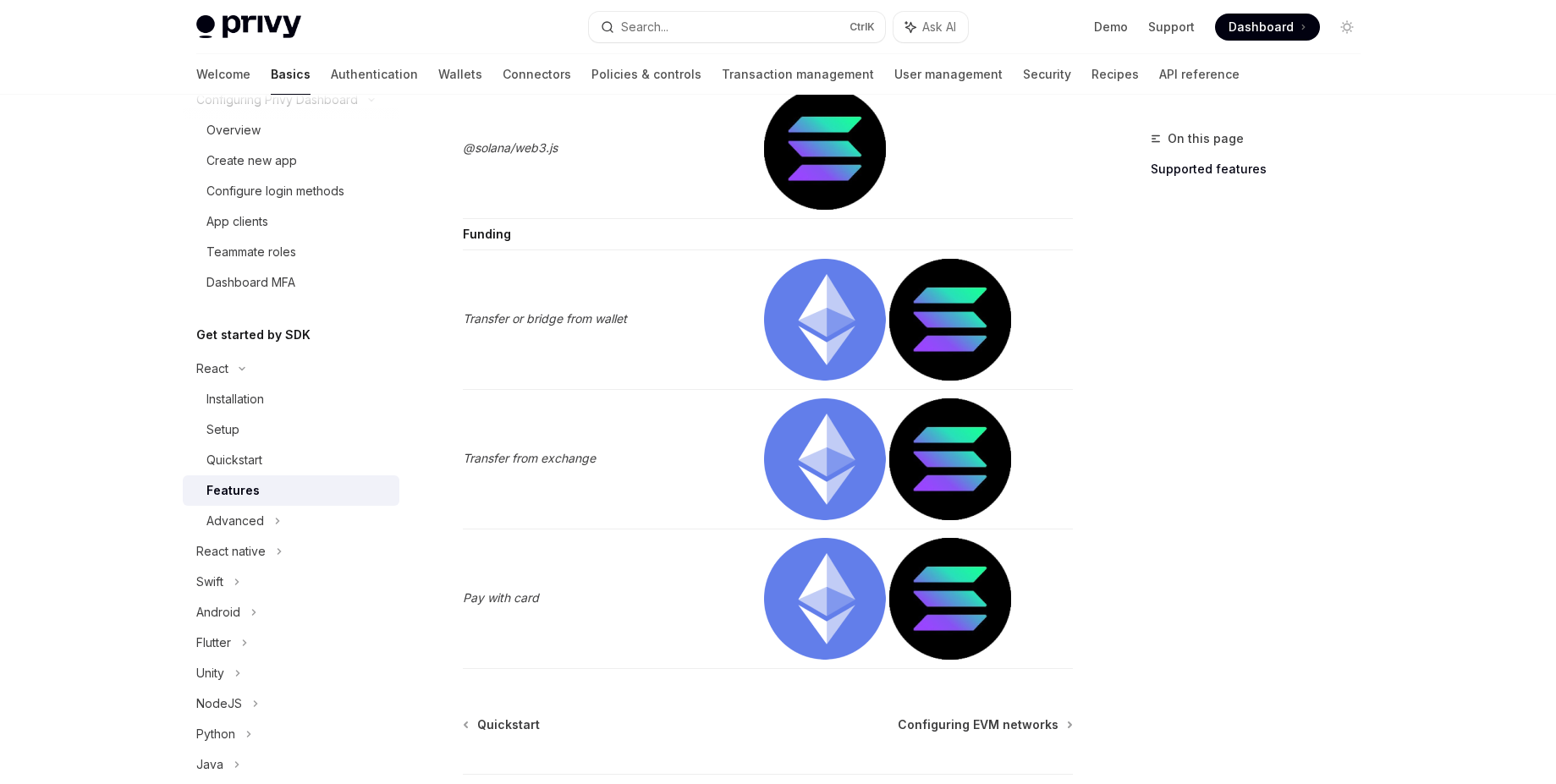
scroll to position [3570, 0]
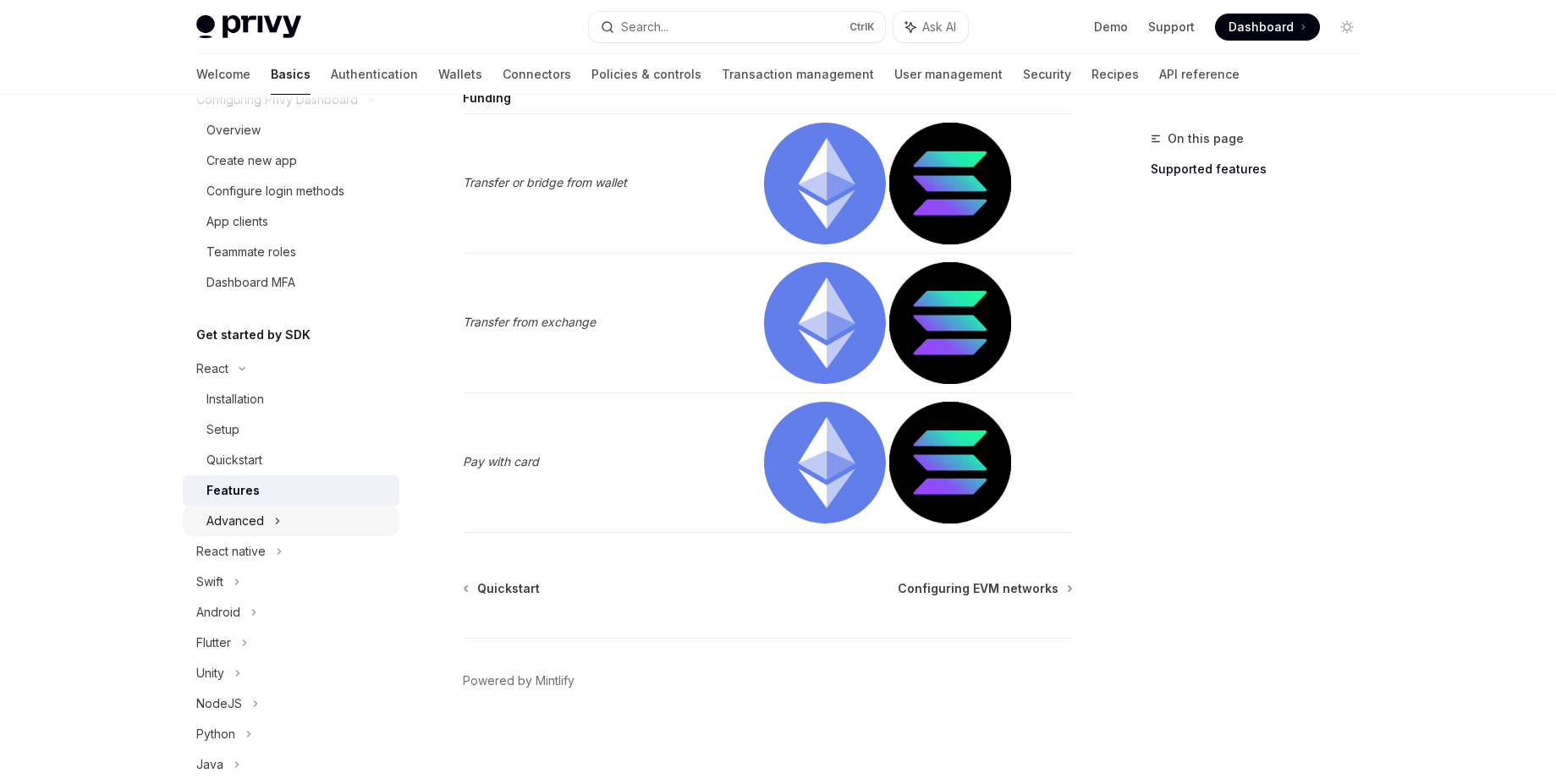
click at [288, 521] on div "Advanced" at bounding box center [290, 521] width 217 height 31
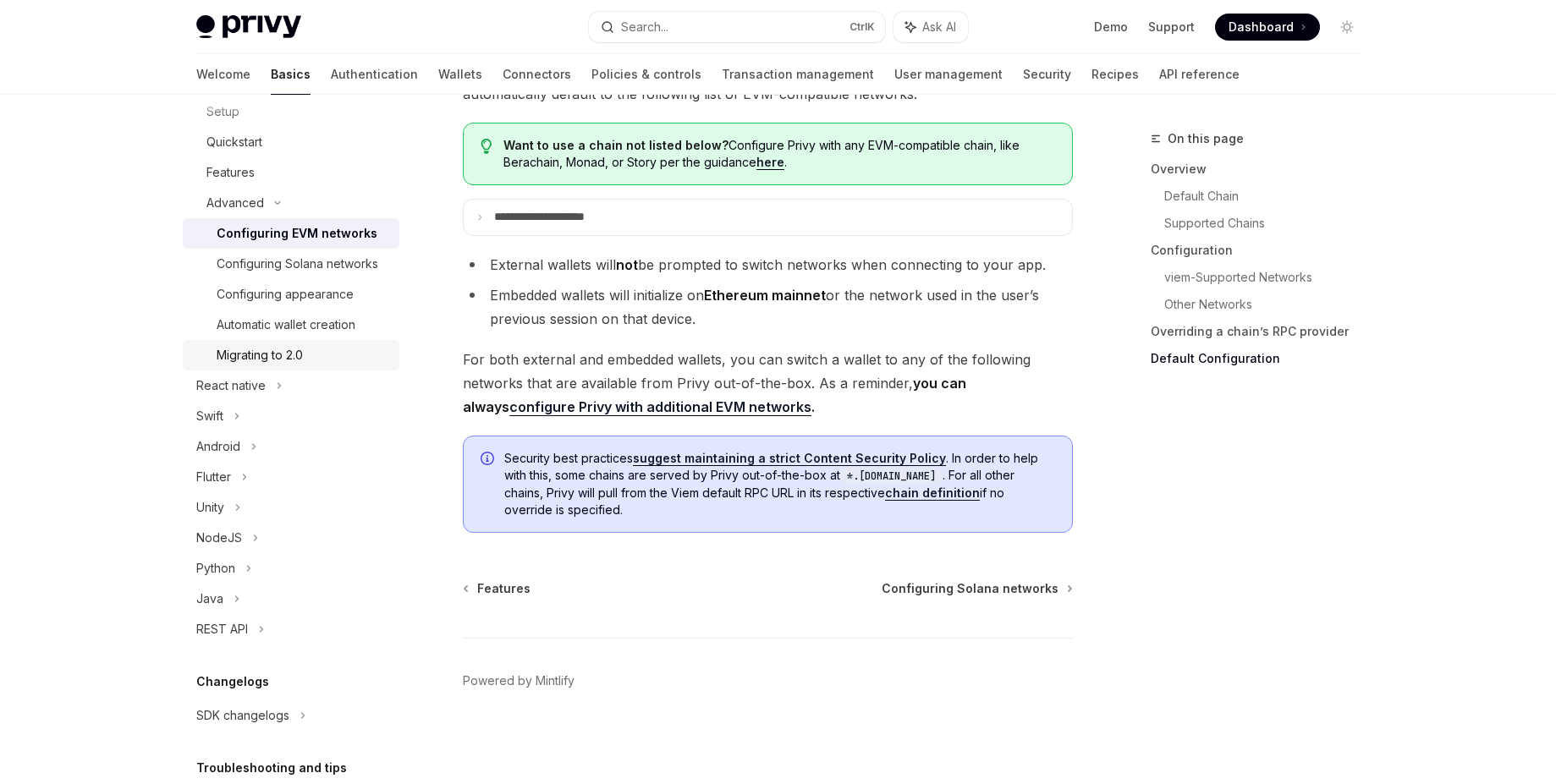
scroll to position [479, 0]
click at [258, 550] on div "NodeJS" at bounding box center [290, 534] width 217 height 31
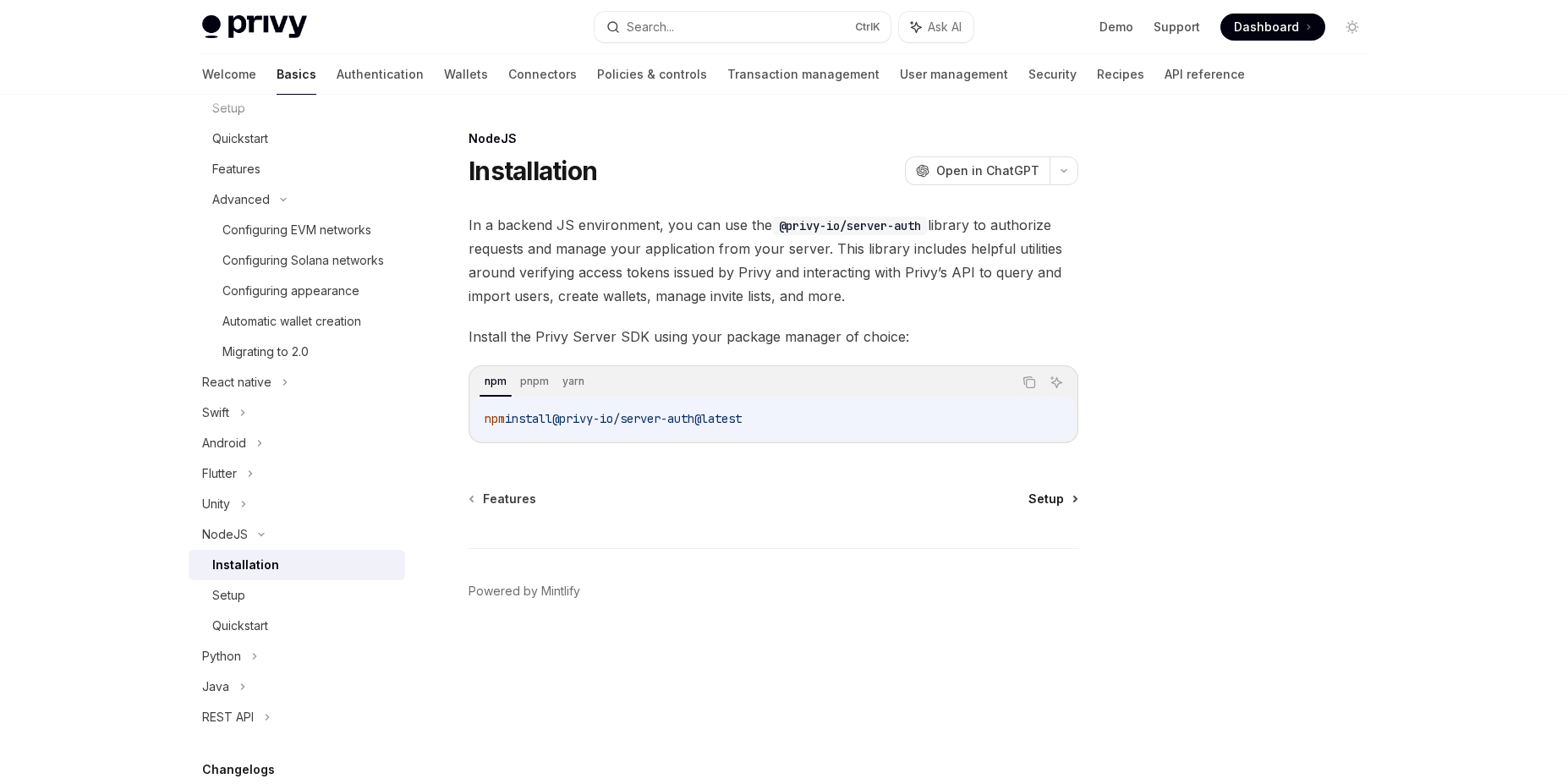
click at [1049, 500] on span "Setup" at bounding box center [1046, 499] width 35 height 17
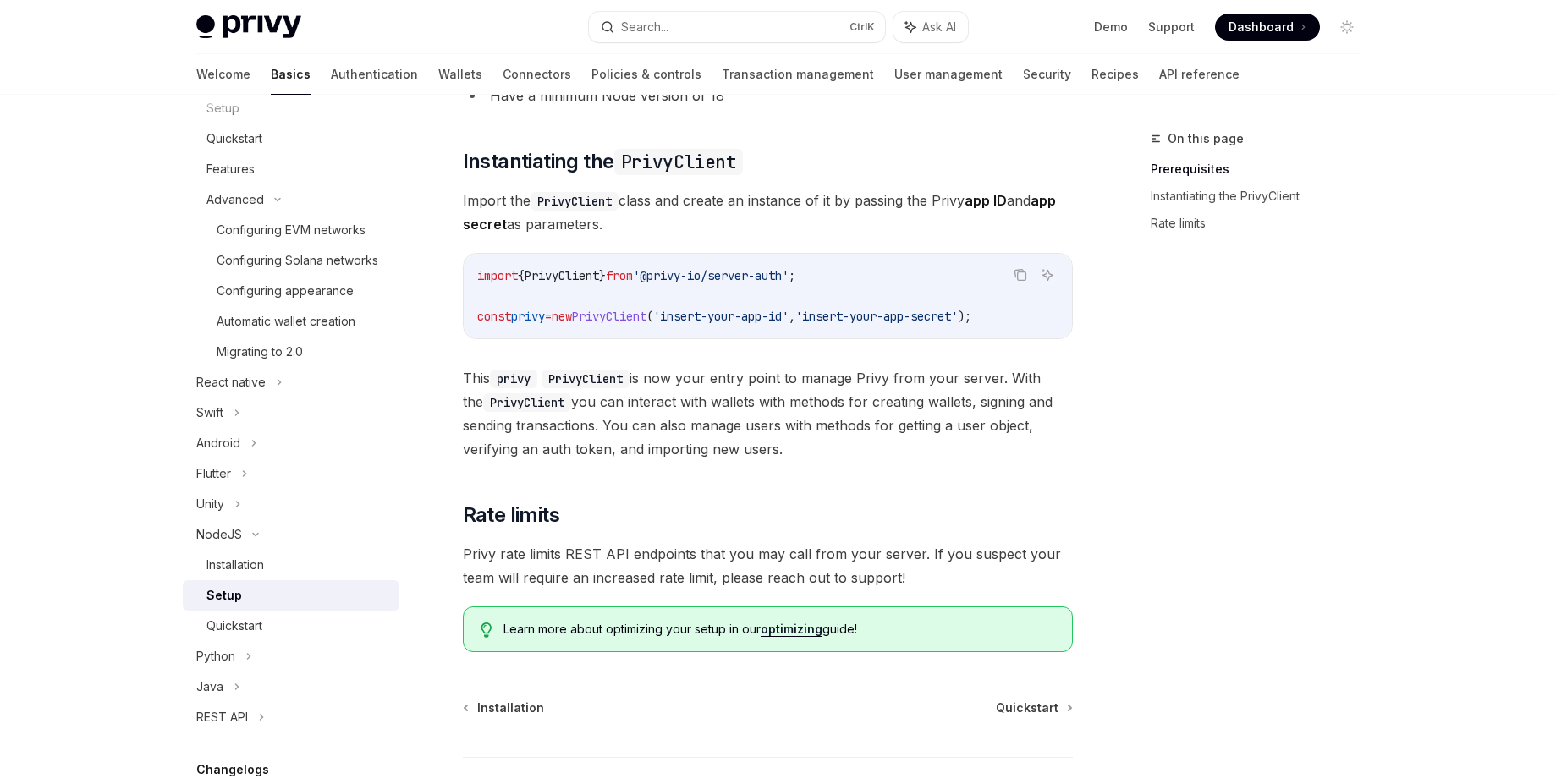
scroll to position [360, 0]
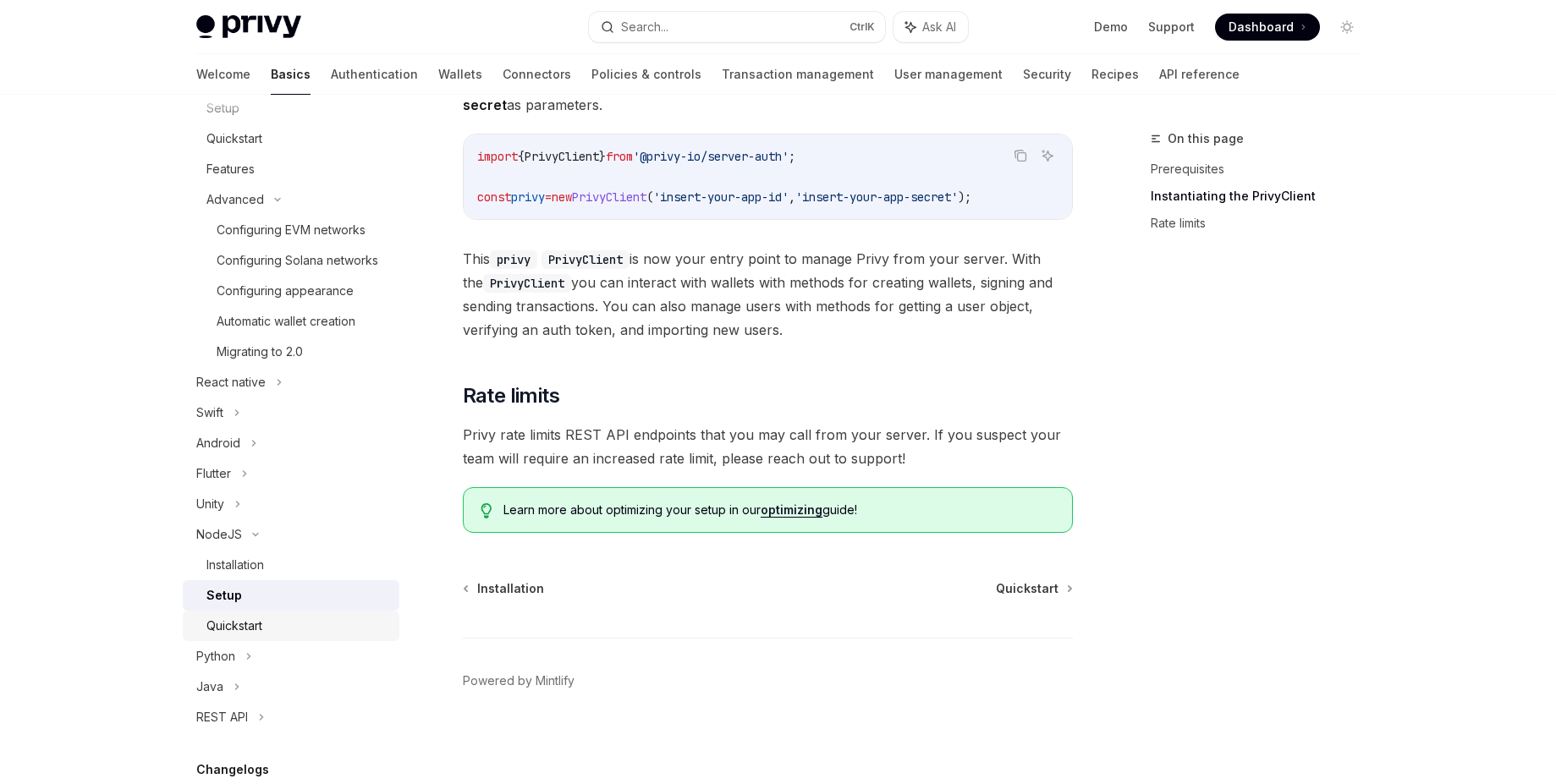
click at [247, 636] on div "Quickstart" at bounding box center [234, 626] width 56 height 20
type textarea "*"
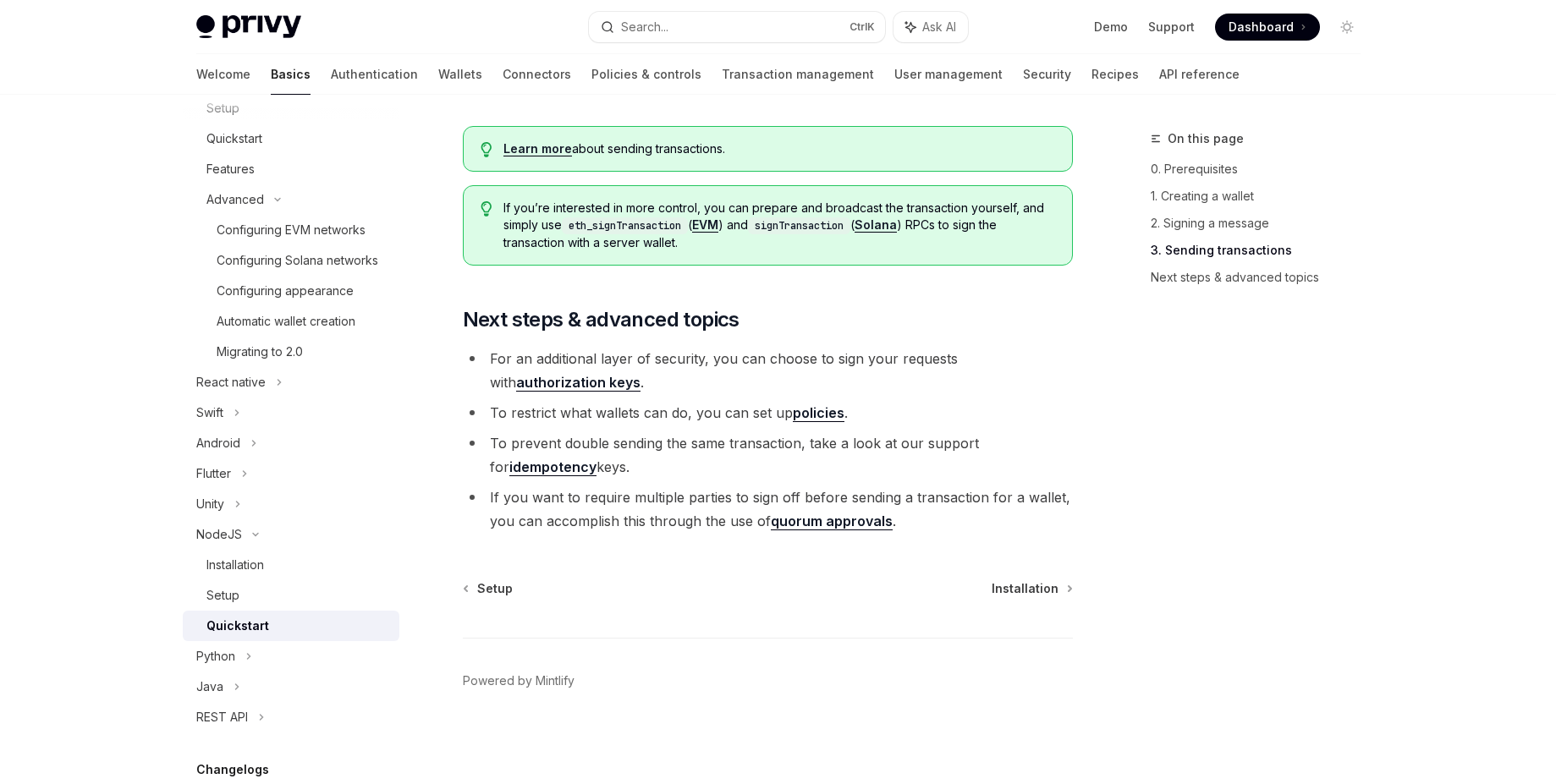
scroll to position [1752, 0]
